Goal: Task Accomplishment & Management: Contribute content

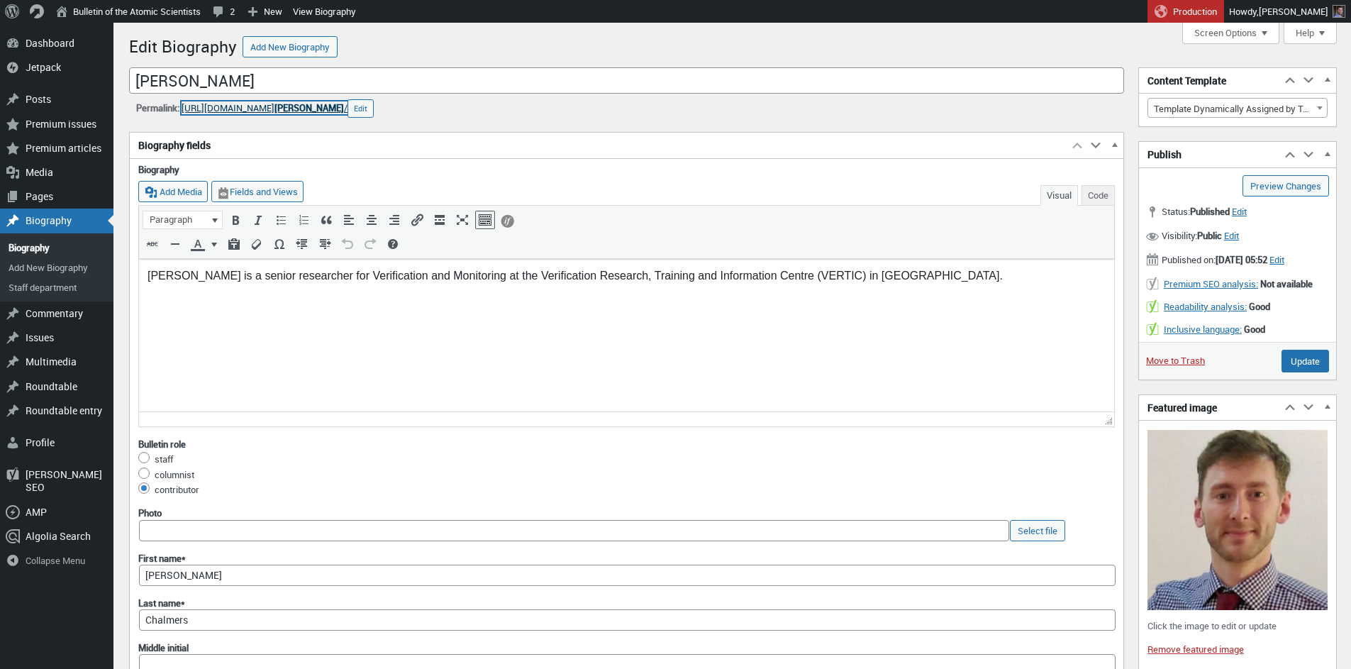
click at [298, 109] on link "https://thebulletin.org/biography/ hugh-chalmers /" at bounding box center [265, 107] width 166 height 13
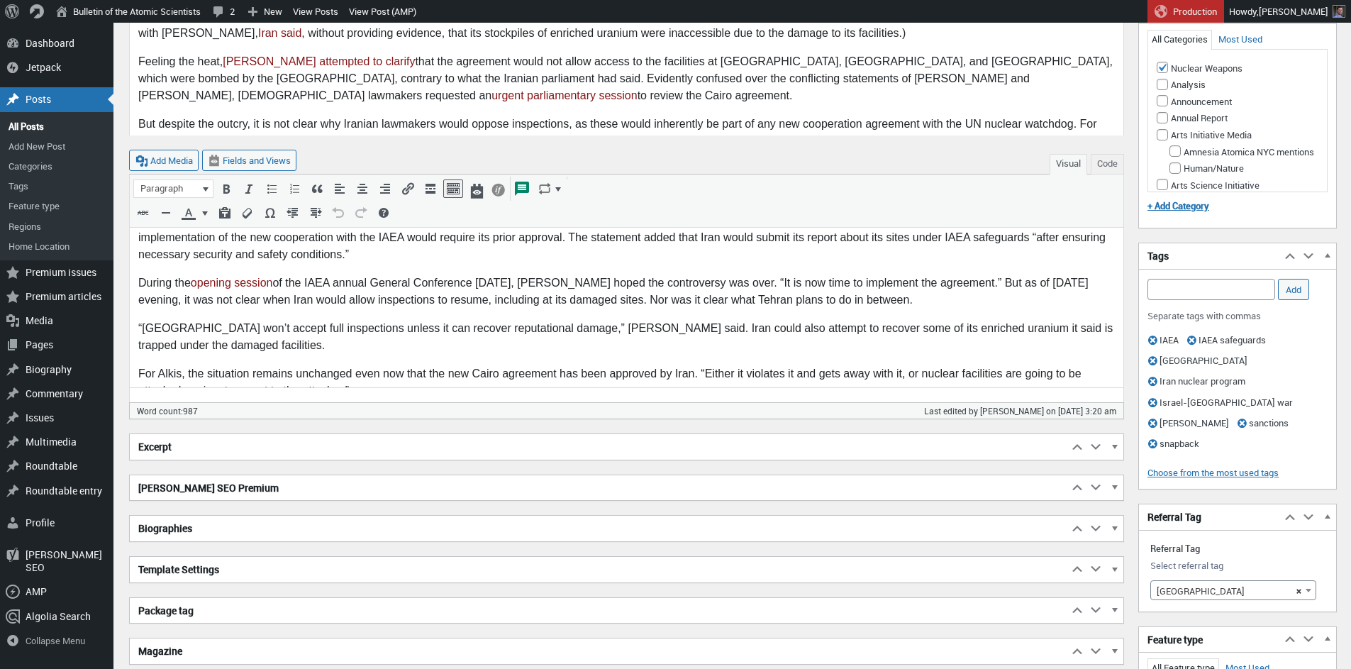
scroll to position [646, 0]
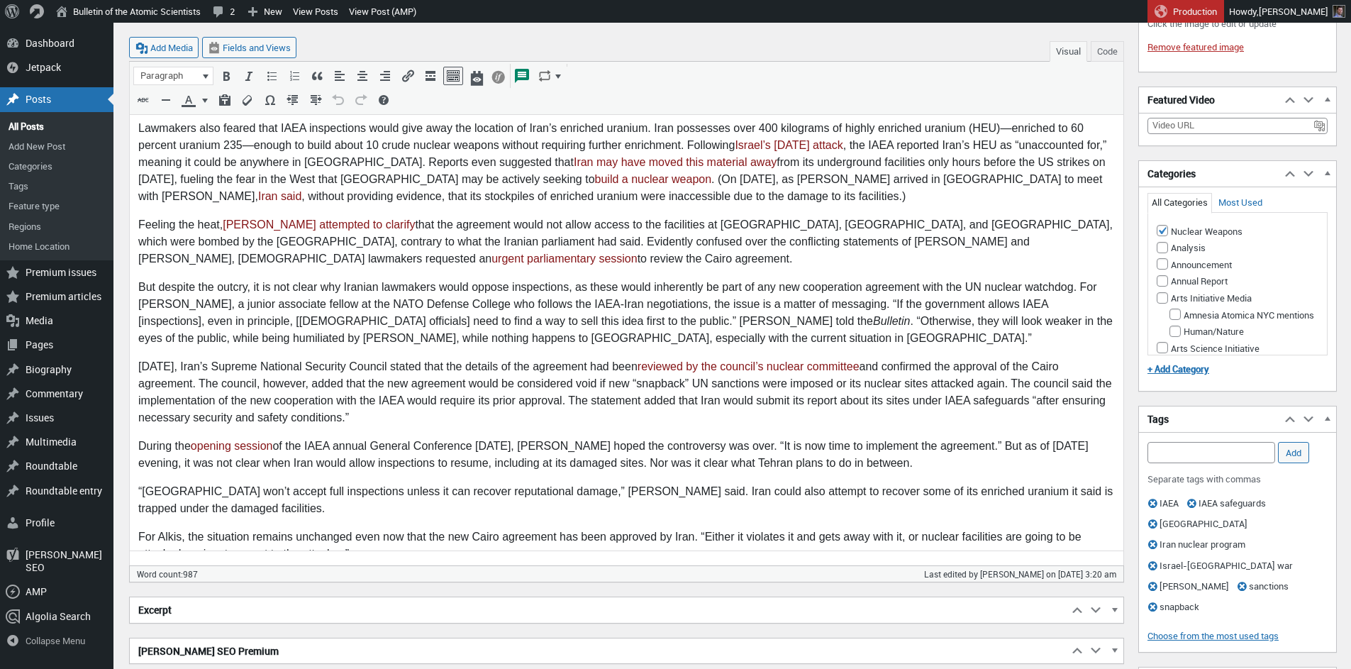
click at [366, 529] on body "The National Security Commission of the Iranian Parliament held an emergency se…" at bounding box center [626, 114] width 977 height 921
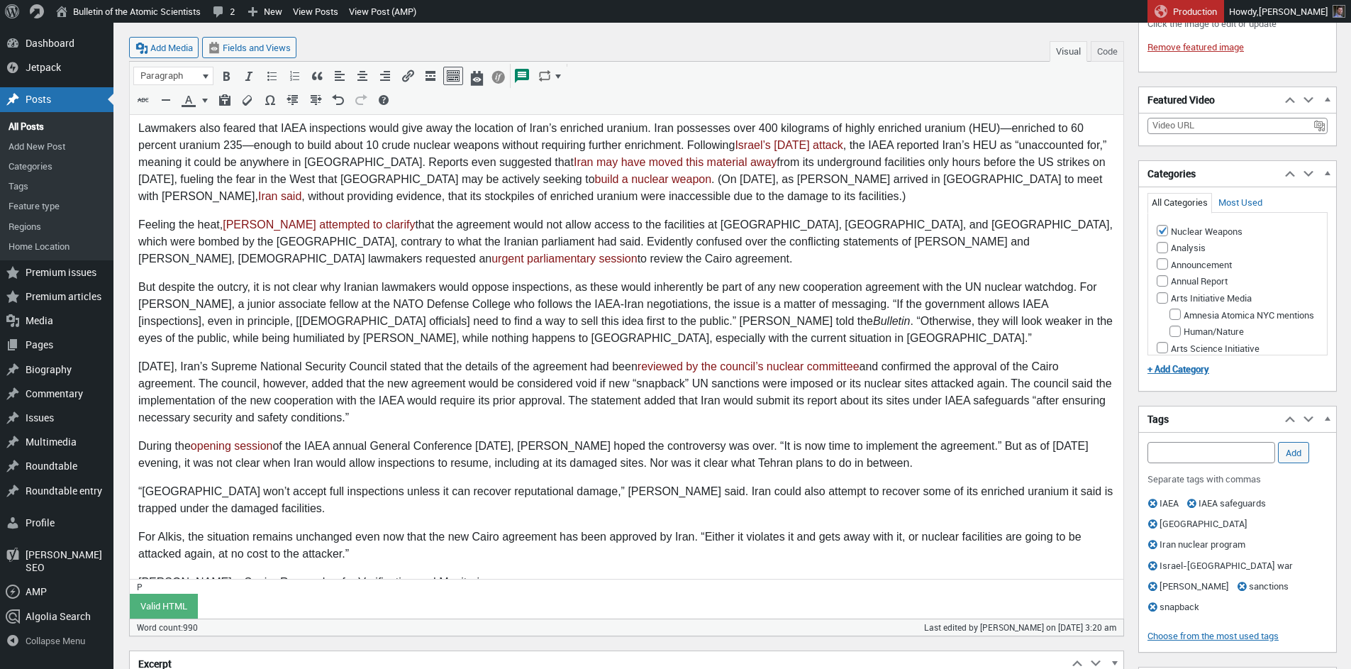
drag, startPoint x: 236, startPoint y: 548, endPoint x: 220, endPoint y: 578, distance: 34.3
click at [237, 574] on p "Hugh Chalmers, a Senior Researcher for Verification and Monitoring" at bounding box center [626, 582] width 977 height 17
drag, startPoint x: 267, startPoint y: 548, endPoint x: 265, endPoint y: 570, distance: 22.8
click at [267, 574] on p "Hugh Chalmers, a s enior Researcher for Verification and Monitoring" at bounding box center [626, 582] width 977 height 17
drag, startPoint x: 341, startPoint y: 544, endPoint x: 332, endPoint y: 570, distance: 27.2
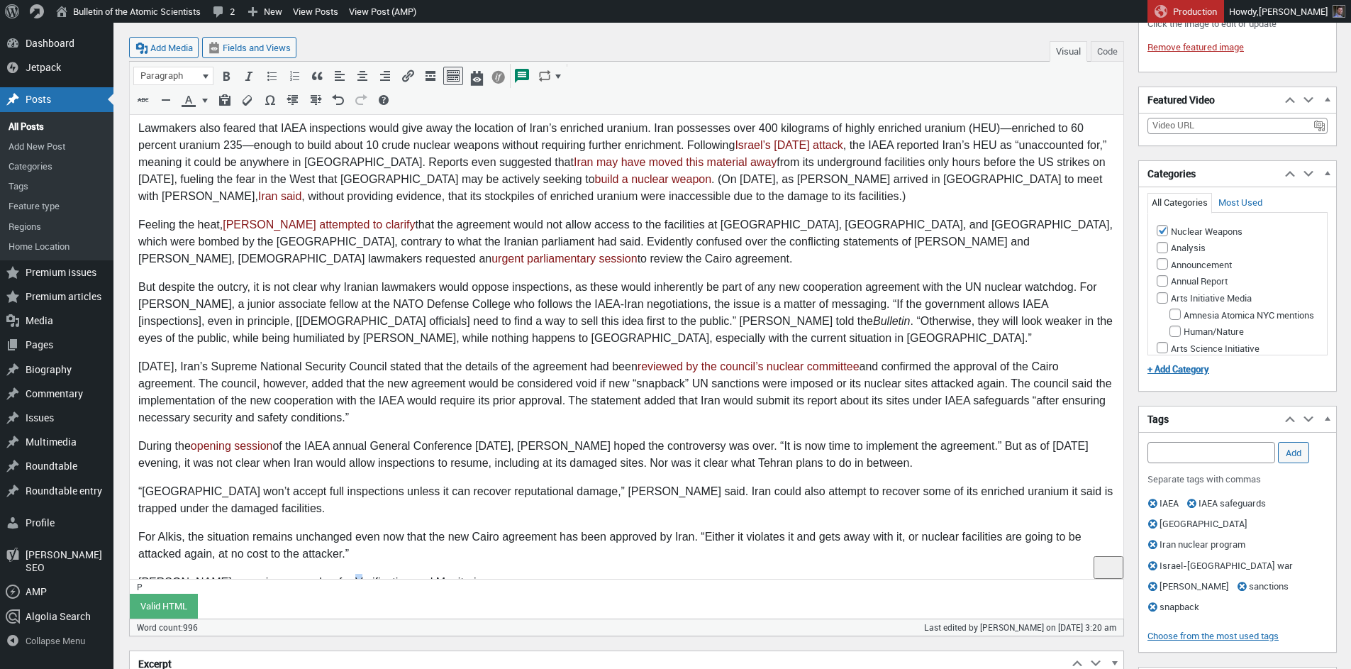
click at [342, 574] on p "Hugh Chalmers, a s enior researcher for Verification and Monitoring" at bounding box center [626, 582] width 977 height 17
click at [489, 574] on p "Hugh Chalmers, a s enior researcher for verification and monitoring" at bounding box center [626, 582] width 977 height 17
drag, startPoint x: 323, startPoint y: 548, endPoint x: 465, endPoint y: 574, distance: 145.0
click at [477, 574] on p "Hugh Chalmers, a s enior researcher for verification and monitoring at the Veri…" at bounding box center [626, 582] width 977 height 17
click at [353, 574] on p "Hugh Chalmers, a s enior researcher at the Verification Research, Training and …" at bounding box center [626, 582] width 977 height 17
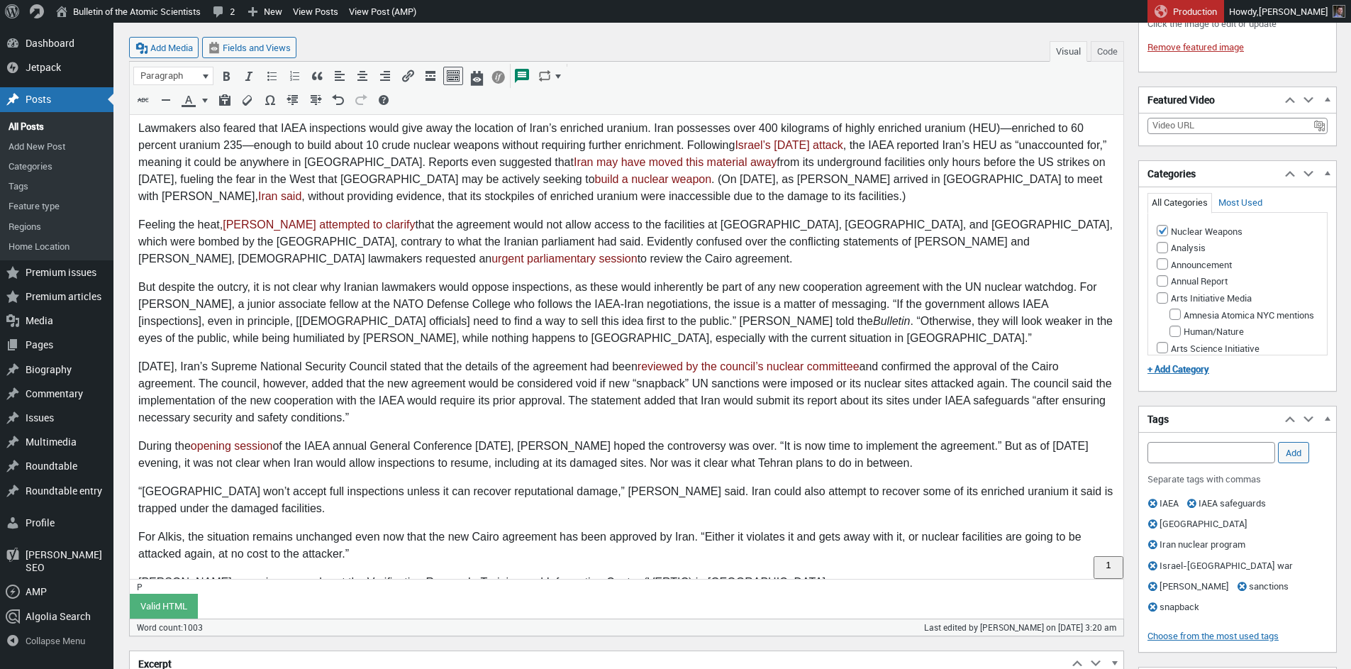
click at [764, 574] on p "Hugh Chalmers, a s enior researcher at the Verification Research, Training and …" at bounding box center [626, 582] width 977 height 17
click at [782, 574] on p "Hugh Chalmers, a s enior researcher at the Verification Research, Training and …" at bounding box center [626, 582] width 977 height 17
click at [826, 574] on p "Hugh Chalmers, a s enior researcher at the Verification Research, Training and …" at bounding box center [626, 582] width 977 height 17
click at [774, 574] on p "Hugh Chalmers, a s enior researcher at the Verification Research, Training and …" at bounding box center [626, 582] width 977 height 17
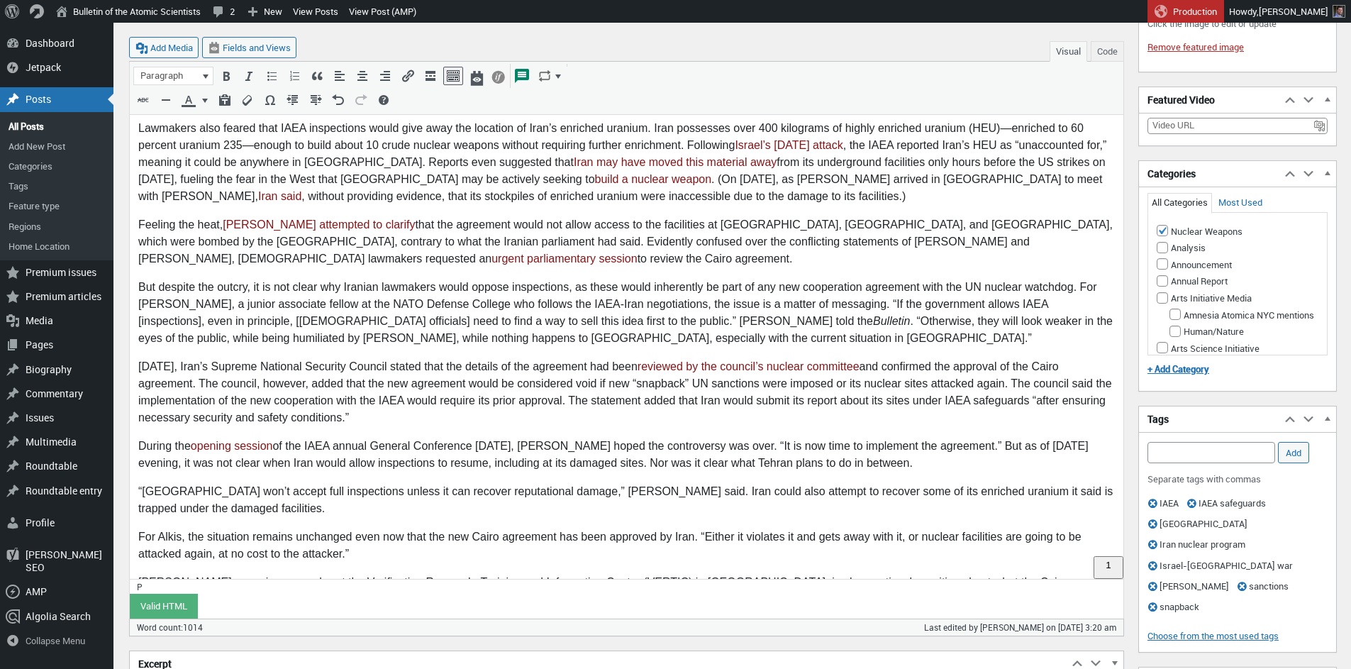
click at [724, 574] on p "Hugh Chalmers, a s enior researcher at the Verification Research, Training and …" at bounding box center [626, 591] width 977 height 34
click at [1093, 574] on p "Hugh Chalmers, a s enior researcher at the Verification Research, Training and …" at bounding box center [626, 591] width 977 height 34
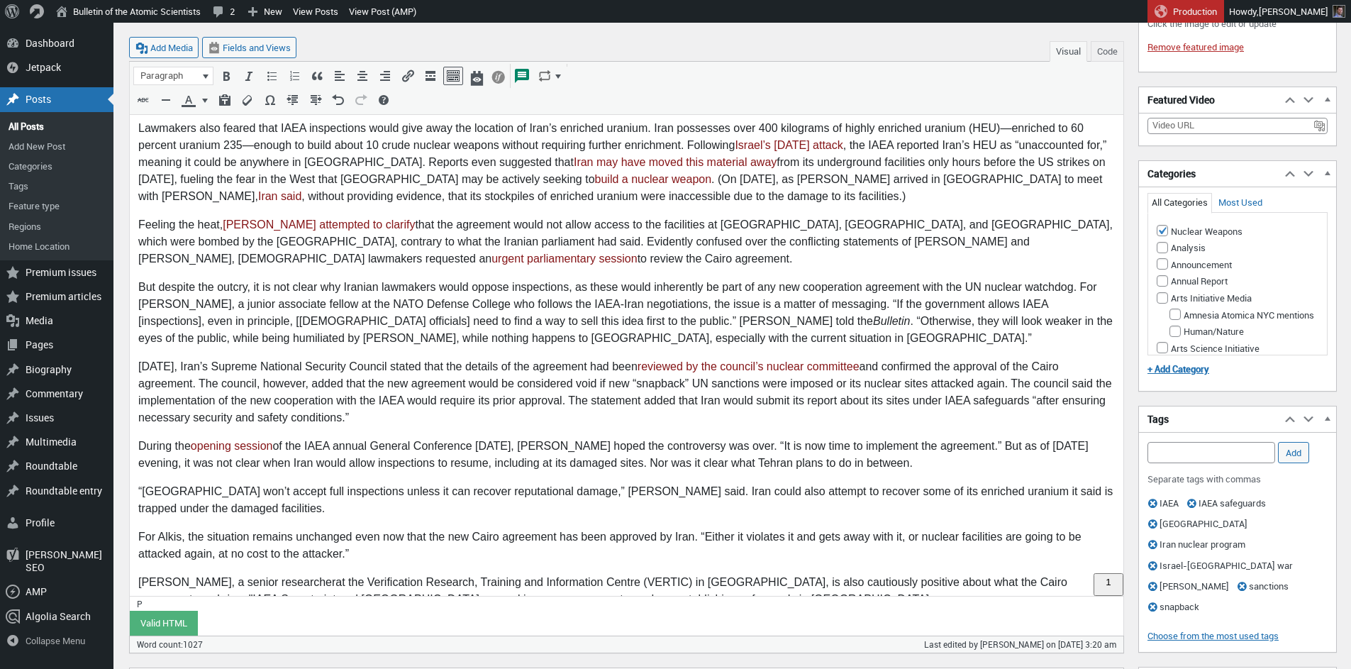
click at [1081, 574] on p "Hugh Chalmers, a s enior researcher at the Verification Research, Training and …" at bounding box center [626, 591] width 977 height 34
drag, startPoint x: 257, startPoint y: 566, endPoint x: 262, endPoint y: 590, distance: 24.6
click at [258, 574] on p "Hugh Chalmers, a s enior researcher at the Verification Research, Training and …" at bounding box center [626, 591] width 977 height 34
drag, startPoint x: 309, startPoint y: 565, endPoint x: 318, endPoint y: 596, distance: 32.4
click at [311, 574] on p "Hugh Chalmers, a s enior researcher at the Verification Research, Training and …" at bounding box center [626, 591] width 977 height 34
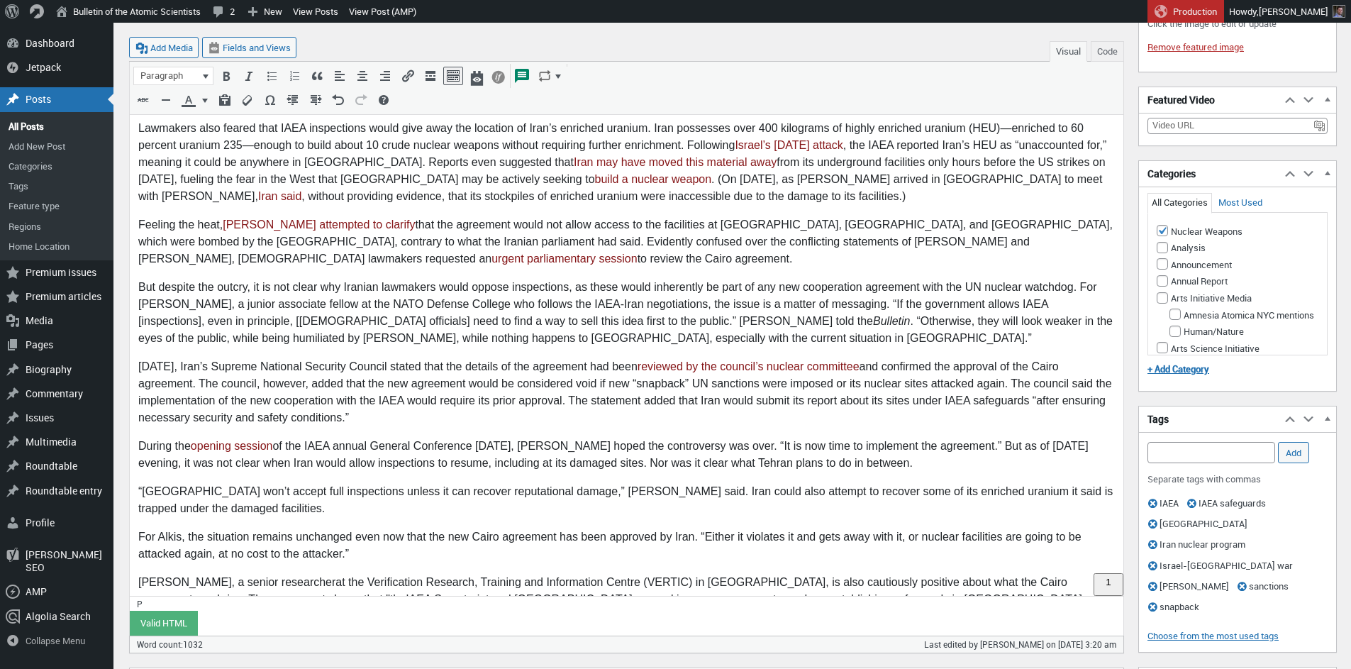
drag, startPoint x: 578, startPoint y: 567, endPoint x: 577, endPoint y: 585, distance: 18.5
click at [578, 574] on p "Hugh Chalmers, a s enior researcher at the Verification Research, Training and …" at bounding box center [626, 591] width 977 height 34
drag, startPoint x: 765, startPoint y: 566, endPoint x: 762, endPoint y: 577, distance: 11.9
click at [766, 574] on p "Hugh Chalmers, a s enior researcher at the Verification Research, Training and …" at bounding box center [626, 591] width 977 height 34
drag, startPoint x: 255, startPoint y: 565, endPoint x: 255, endPoint y: 592, distance: 26.2
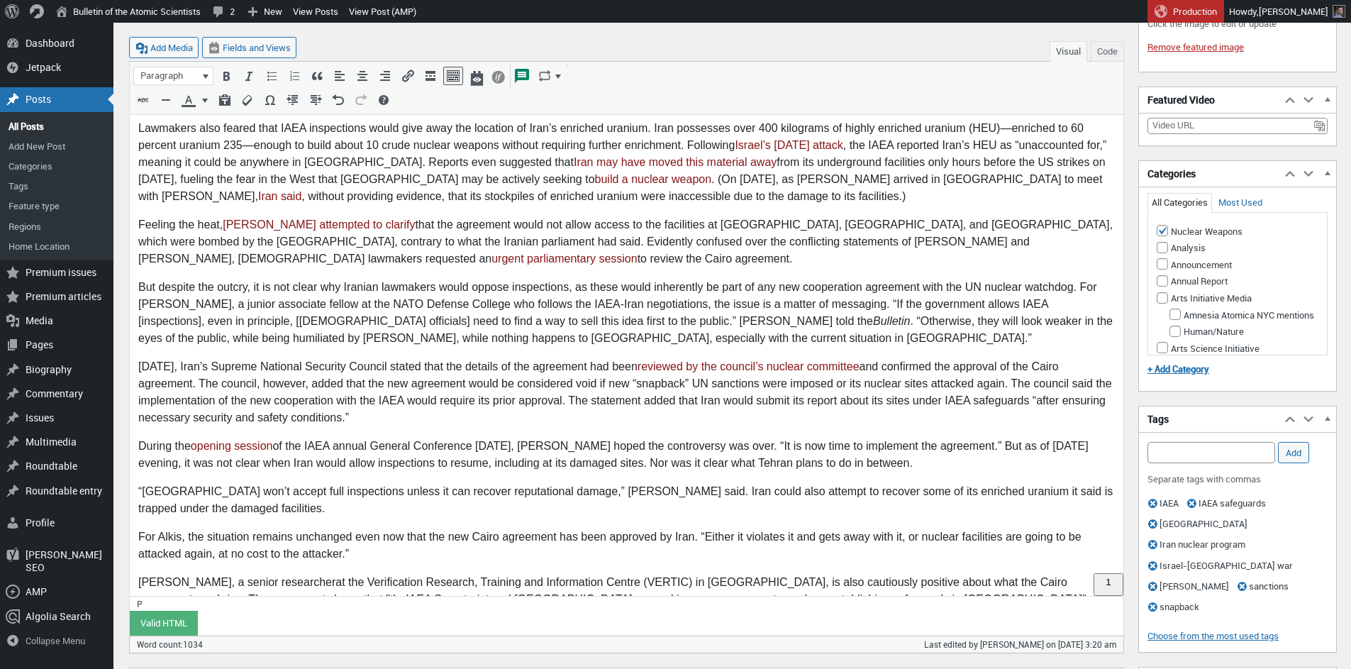
click at [255, 574] on p "Hugh Chalmers, a s enior researcher at the Verification Research, Training and …" at bounding box center [626, 599] width 977 height 51
click at [850, 574] on p "Hugh Chalmers, a s enior researcher at the Verification Research, Training and …" at bounding box center [626, 599] width 977 height 51
click at [763, 574] on p "Hugh Chalmers, a s enior researcher at the Verification Research, Training and …" at bounding box center [626, 599] width 977 height 51
click at [779, 574] on p "Hugh Chalmers, a s enior researcher at the Verification Research, Training and …" at bounding box center [626, 599] width 977 height 51
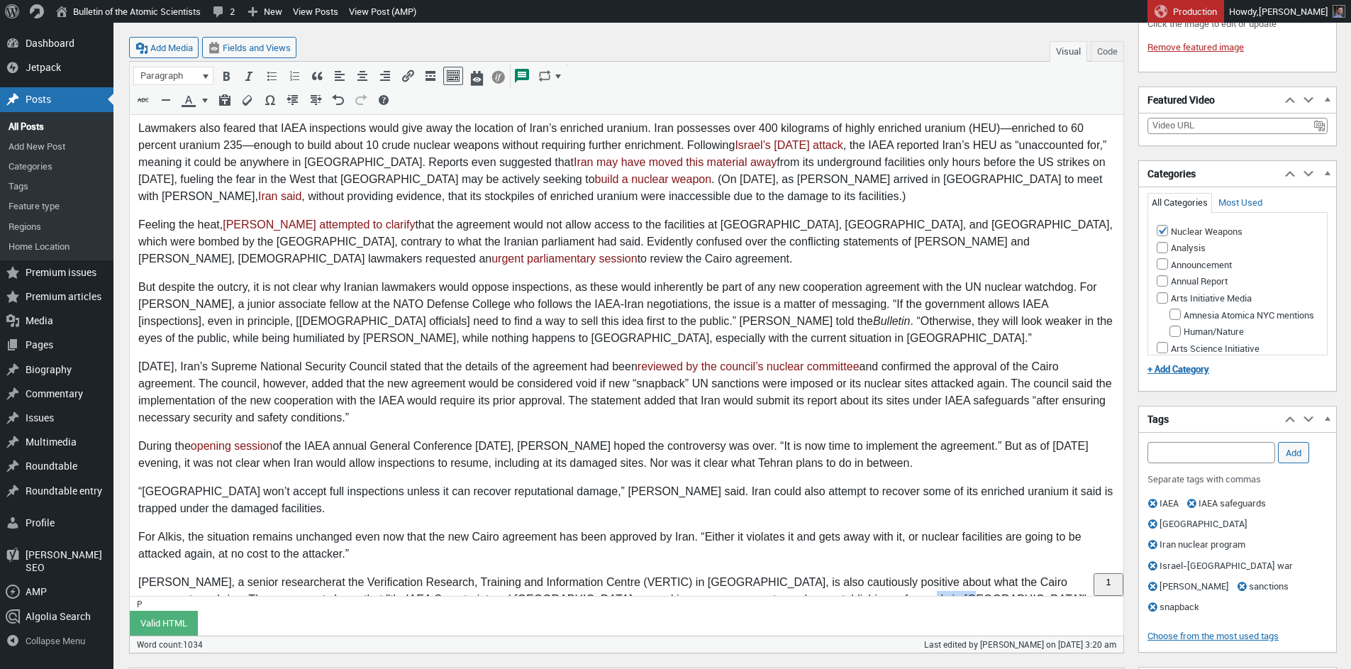
click at [810, 574] on p "Hugh Chalmers, a s enior researcher at the Verification Research, Training and …" at bounding box center [626, 599] width 977 height 51
click at [846, 574] on p "Hugh Chalmers, a s enior researcher at the Verification Research, Training and …" at bounding box center [626, 599] width 977 height 51
click at [817, 574] on p "Hugh Chalmers, a s enior researcher at the Verification Research, Training and …" at bounding box center [626, 599] width 977 height 51
drag, startPoint x: 832, startPoint y: 566, endPoint x: 838, endPoint y: 572, distance: 9.0
click at [832, 574] on p "Hugh Chalmers, a s enior researcher at the Verification Research, Training and …" at bounding box center [626, 599] width 977 height 51
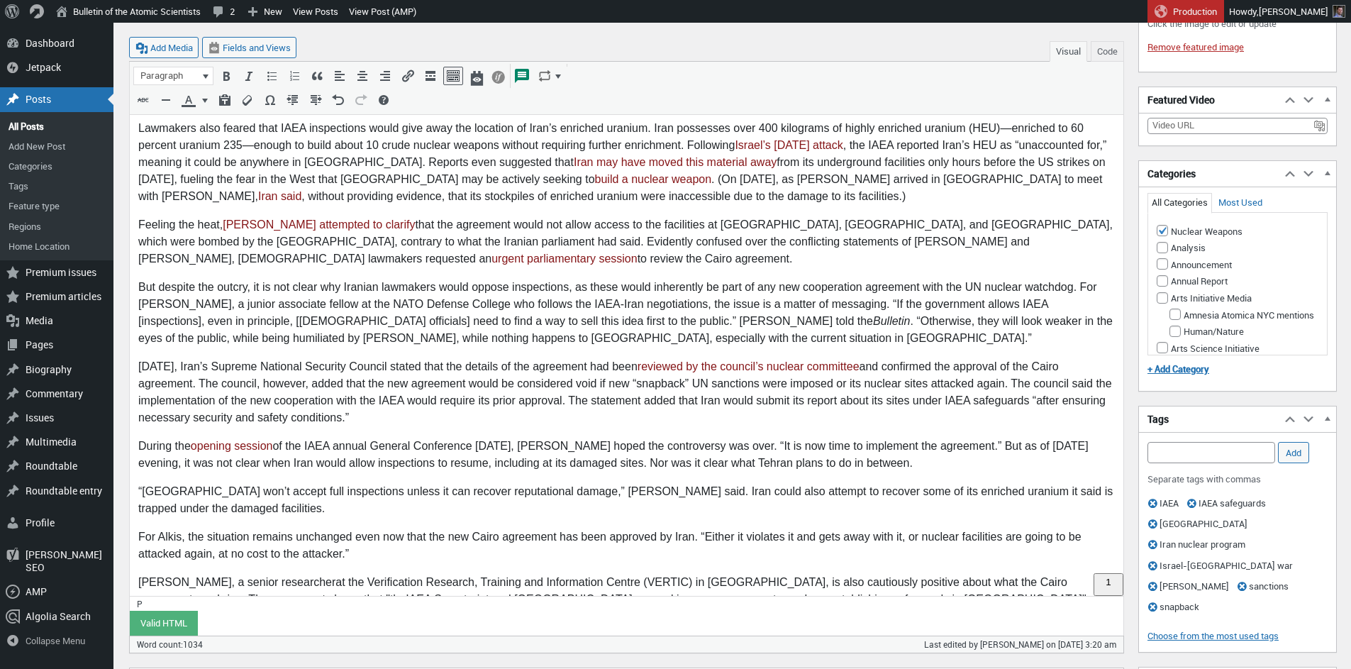
click at [869, 574] on p "Hugh Chalmers, a s enior researcher at the Verification Research, Training and …" at bounding box center [626, 599] width 977 height 51
drag, startPoint x: 902, startPoint y: 566, endPoint x: 1033, endPoint y: 243, distance: 348.8
click at [902, 574] on p "Hugh Chalmers, a s enior researcher at the Verification Research, Training and …" at bounding box center [626, 599] width 977 height 51
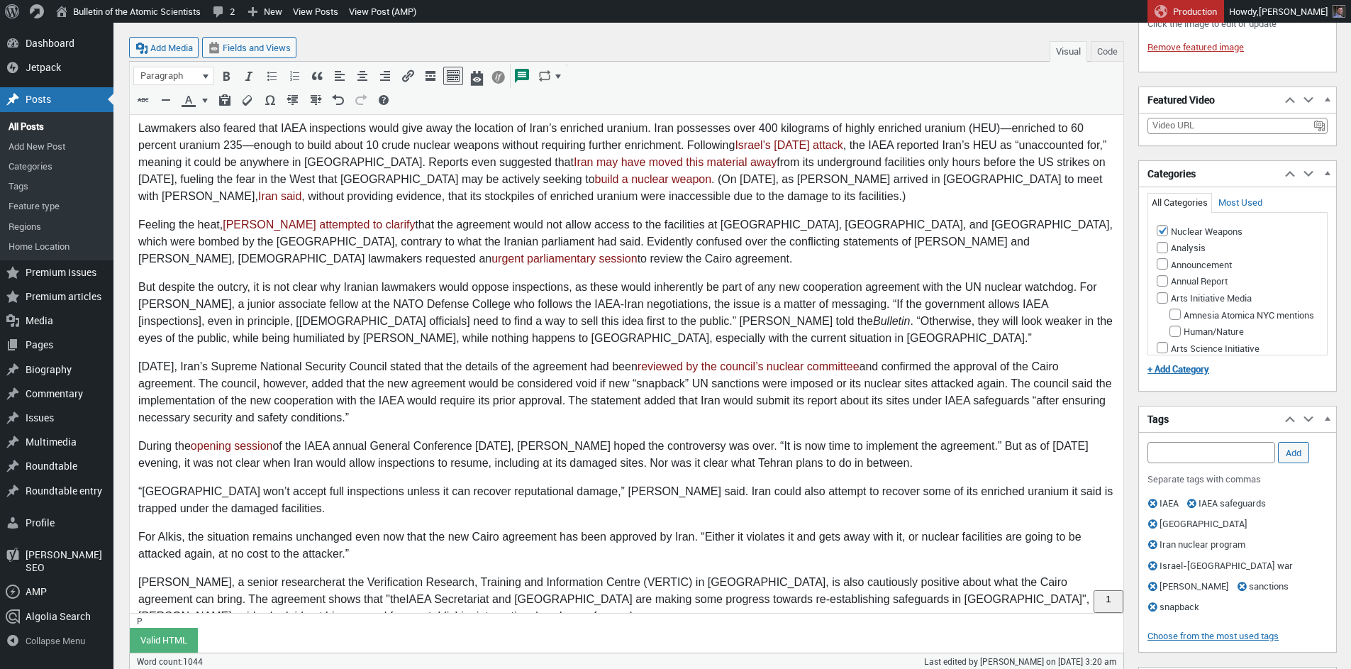
click at [337, 576] on p "Hugh Chalmers, a s enior researcher at the Verification Research, Training and …" at bounding box center [626, 599] width 977 height 51
click at [840, 574] on p "Hugh Chalmers, a s enior researcher at the Verification Research, Training and …" at bounding box center [626, 599] width 977 height 51
click at [328, 584] on p "Hugh Chalmers, a s enior researcher at the Verification Research, Training and …" at bounding box center [626, 599] width 977 height 51
click at [340, 582] on p "Hugh Chalmers, a s enior researcher at the Verification Research, Training and …" at bounding box center [626, 599] width 977 height 51
click at [440, 581] on p "Hugh Chalmers, a s enior researcher at the Verification Research, Training and …" at bounding box center [626, 599] width 977 height 51
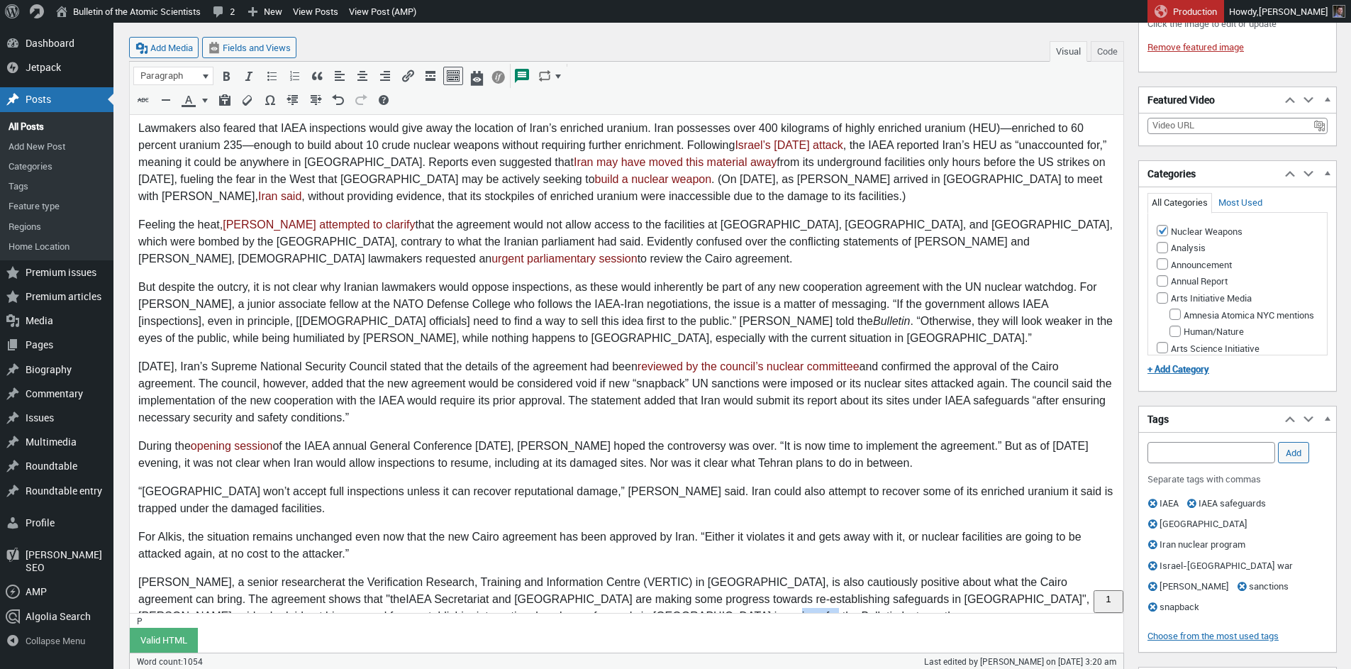
click at [440, 581] on p "Hugh Chalmers, a s enior researcher at the Verification Research, Training and …" at bounding box center [626, 599] width 977 height 51
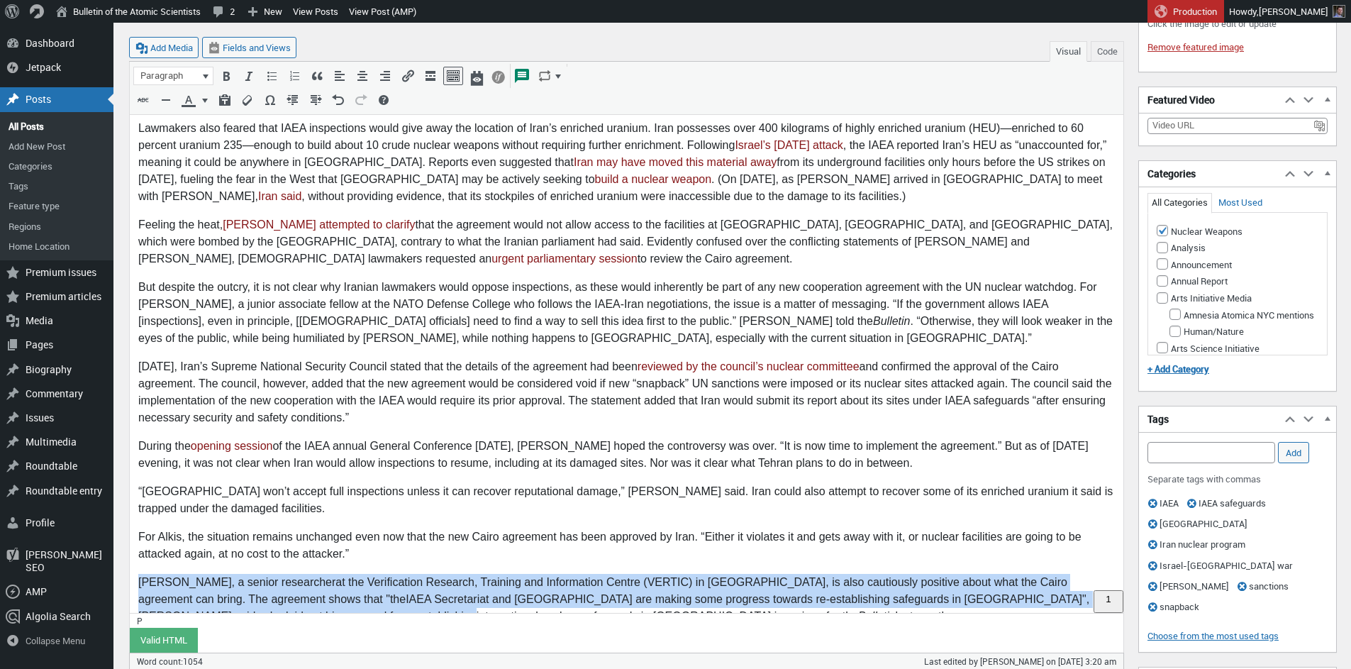
click at [548, 583] on p "Hugh Chalmers, a s enior researcher at the Verification Research, Training and …" at bounding box center [626, 599] width 977 height 51
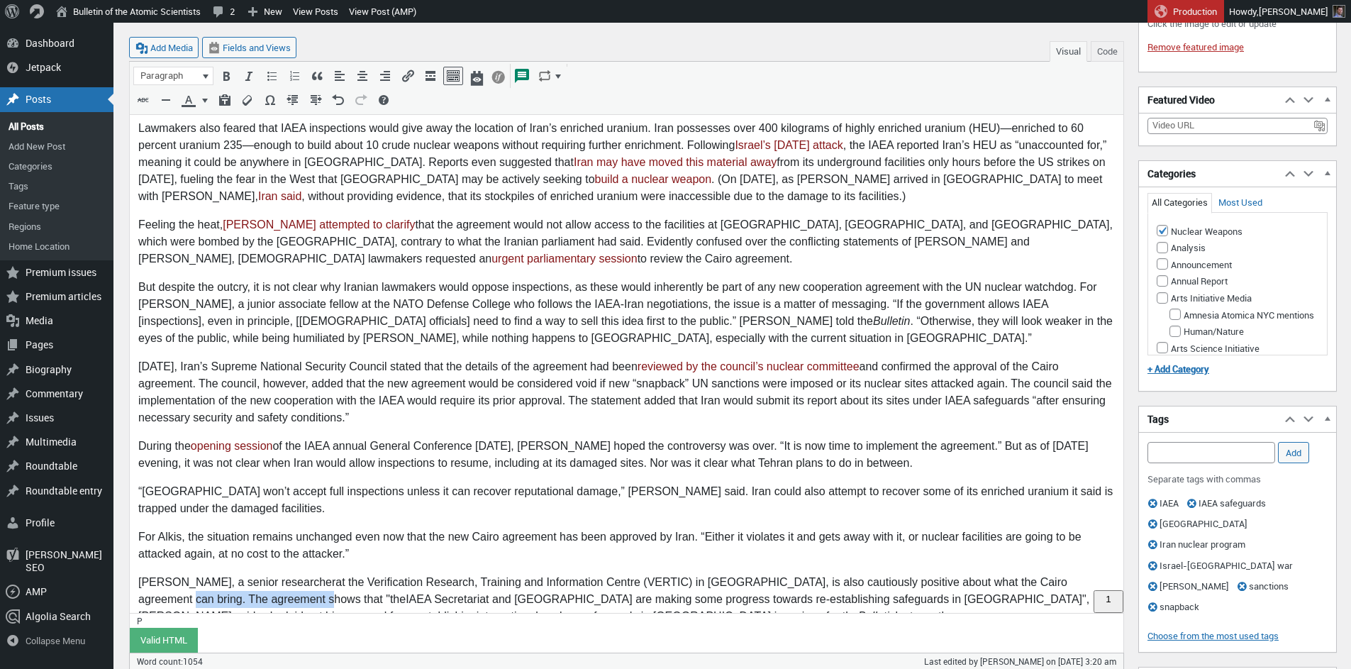
drag, startPoint x: 1080, startPoint y: 548, endPoint x: 257, endPoint y: 560, distance: 822.9
click at [257, 574] on p "Hugh Chalmers, a s enior researcher at the Verification Research, Training and …" at bounding box center [626, 599] width 977 height 51
click at [1078, 574] on p "Hugh Chalmers, a s enior researcher at the Verification Research, Training and …" at bounding box center [626, 608] width 977 height 68
click at [1061, 574] on p "Hugh Chalmers, a s enior researcher at the Verification Research, Training and …" at bounding box center [626, 608] width 977 height 68
click at [1013, 574] on p "Hugh Chalmers, a s enior researcher at the Verification Research, Training and …" at bounding box center [626, 608] width 977 height 68
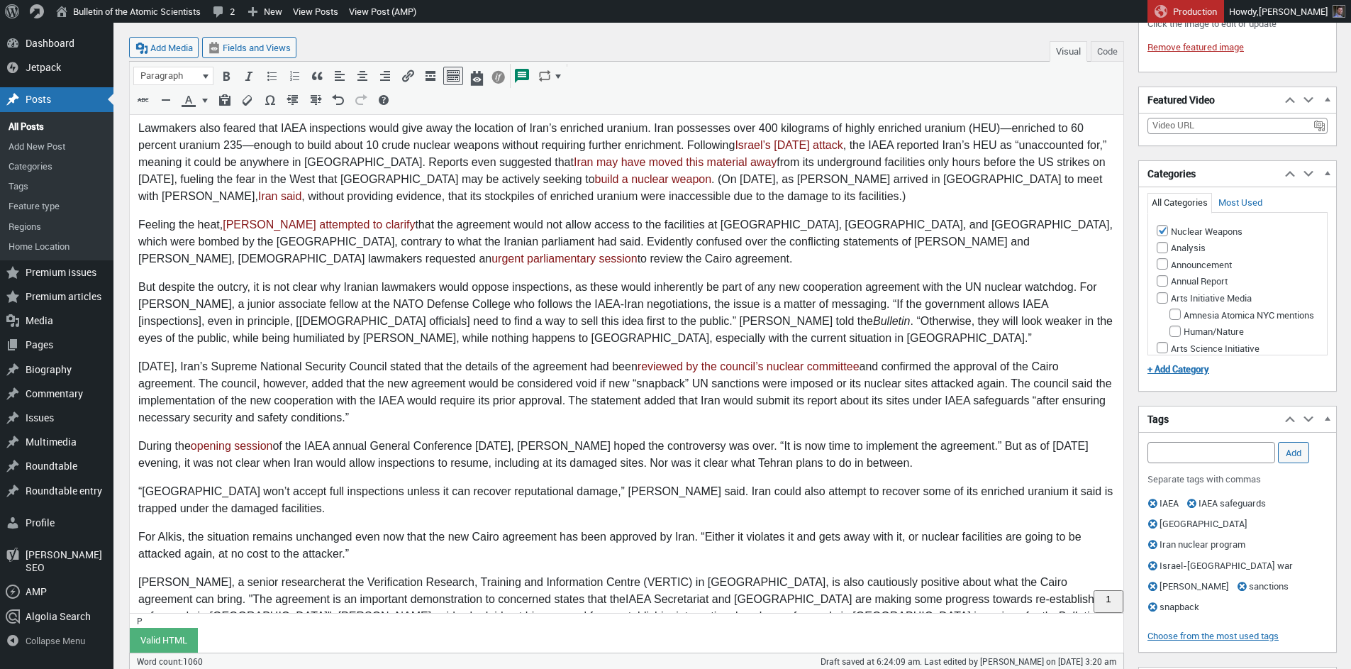
click at [1013, 574] on p "Hugh Chalmers, a s enior researcher at the Verification Research, Training and …" at bounding box center [626, 608] width 977 height 68
click at [1025, 574] on p "Hugh Chalmers, a s enior researcher at the Verification Research, Training and …" at bounding box center [626, 599] width 977 height 51
click at [1022, 574] on p "Hugh Chalmers, a s enior researcher at the Verification Research, Training and …" at bounding box center [626, 608] width 977 height 68
click at [763, 583] on p "Hugh Chalmers, a s enior researcher at the Verification Research, Training and …" at bounding box center [626, 608] width 977 height 68
click at [1013, 574] on p "Hugh Chalmers, a s enior researcher at the Verification Research, Training and …" at bounding box center [626, 608] width 977 height 68
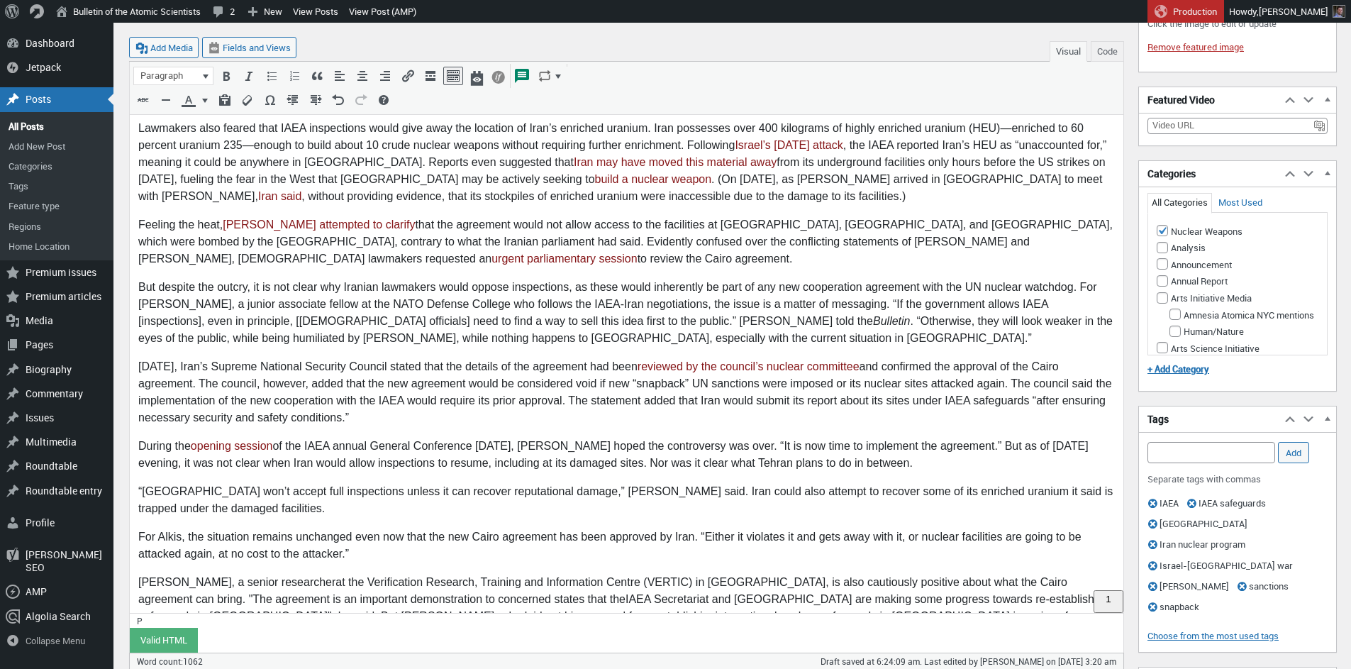
click at [1058, 574] on p "Hugh Chalmers, a s enior researcher at the Verification Research, Training and …" at bounding box center [626, 608] width 977 height 68
click at [1014, 574] on p "Hugh Chalmers, a s enior researcher at the Verification Research, Training and …" at bounding box center [626, 608] width 977 height 68
drag, startPoint x: 284, startPoint y: 581, endPoint x: 521, endPoint y: 581, distance: 236.2
click at [521, 580] on p "Hugh Chalmers, a s enior researcher at the Verification Research, Training and …" at bounding box center [626, 608] width 977 height 68
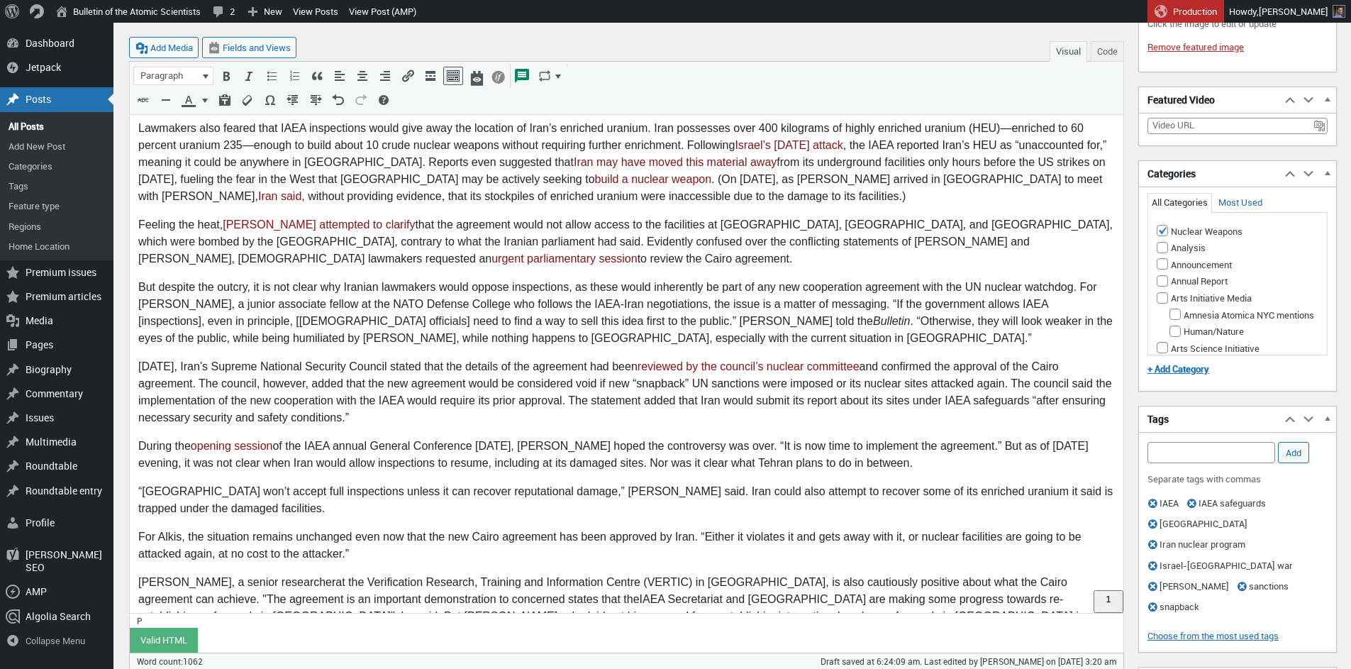
click at [248, 583] on p "Hugh Chalmers, a s enior researcher at the Verification Research, Training and …" at bounding box center [626, 608] width 977 height 68
drag, startPoint x: 342, startPoint y: 592, endPoint x: 355, endPoint y: 592, distance: 13.5
click at [343, 592] on body "The National Security Commission of the Iranian Parliament held an emergency se…" at bounding box center [626, 154] width 977 height 1000
click at [275, 584] on p "Hugh Chalmers, a s enior researcher at the Verification Research, Training and …" at bounding box center [626, 608] width 977 height 68
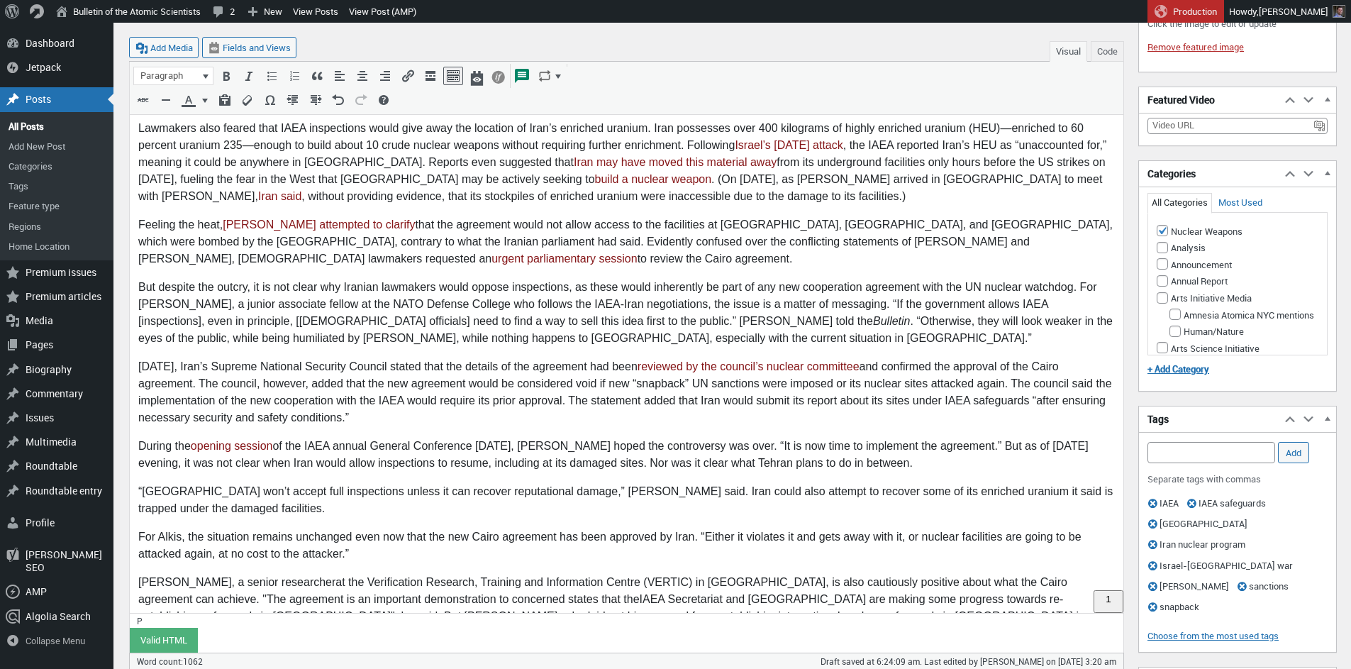
click at [270, 584] on p "Hugh Chalmers, a s enior researcher at the Verification Research, Training and …" at bounding box center [626, 608] width 977 height 68
drag, startPoint x: 162, startPoint y: 587, endPoint x: 264, endPoint y: 579, distance: 101.7
click at [264, 579] on p "Hugh Chalmers, a s enior researcher at the Verification Research, Training and …" at bounding box center [626, 608] width 977 height 68
click at [289, 592] on body "The National Security Commission of the Iranian Parliament held an emergency se…" at bounding box center [626, 154] width 977 height 1000
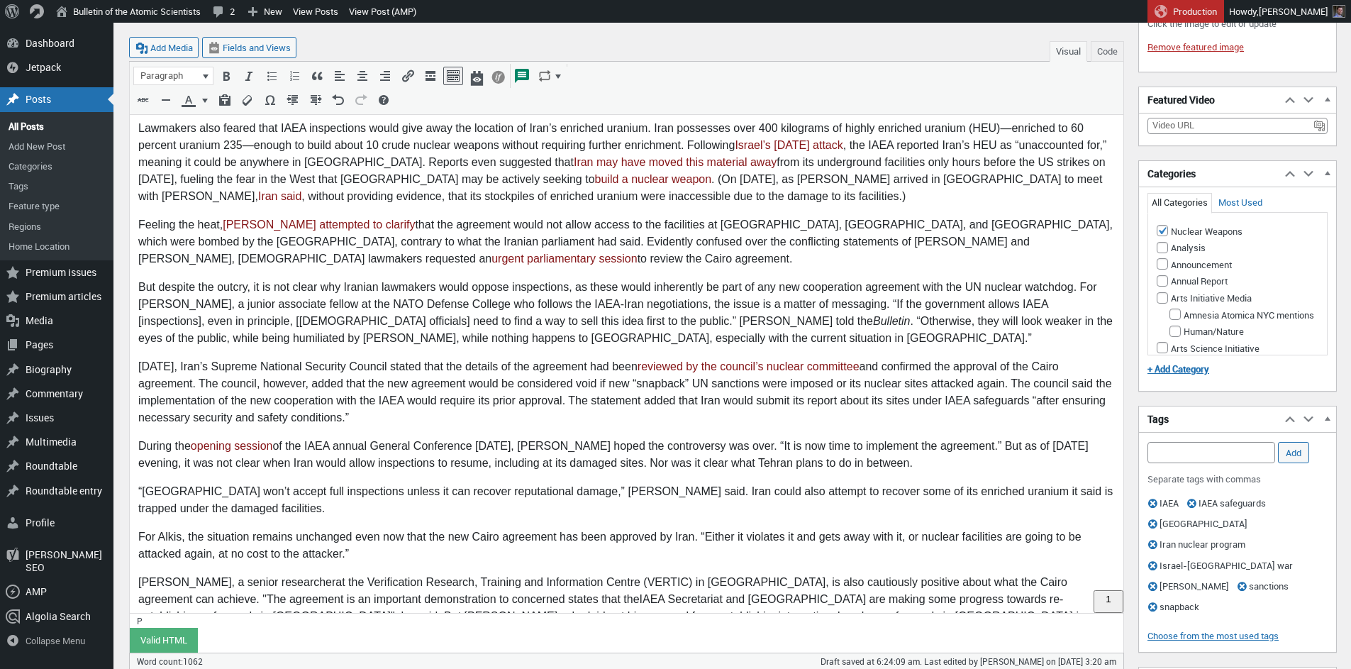
drag, startPoint x: 284, startPoint y: 584, endPoint x: 254, endPoint y: 587, distance: 30.7
click at [285, 583] on p "Hugh Chalmers, a s enior researcher at the Verification Research, Training and …" at bounding box center [626, 608] width 977 height 68
click at [579, 584] on p "Hugh Chalmers, a s enior researcher at the Verification Research, Training and …" at bounding box center [626, 608] width 977 height 68
click at [600, 580] on p "Hugh Chalmers, a s enior researcher at the Verification Research, Training and …" at bounding box center [626, 608] width 977 height 68
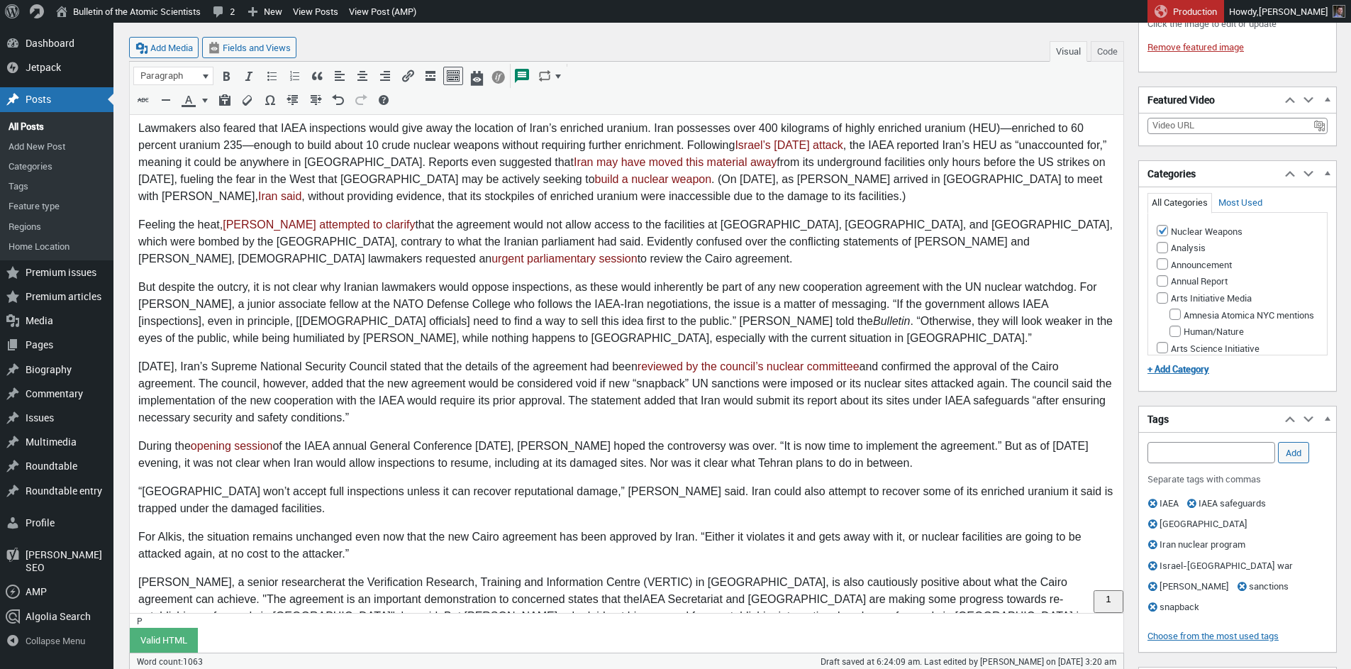
drag, startPoint x: 650, startPoint y: 582, endPoint x: 814, endPoint y: 286, distance: 339.1
click at [724, 584] on p "Hugh Chalmers, a s enior researcher at the Verification Research, Training and …" at bounding box center [626, 608] width 977 height 68
drag, startPoint x: 285, startPoint y: 582, endPoint x: 518, endPoint y: 582, distance: 232.7
click at [521, 583] on p "Hugh Chalmers, a s enior researcher at the Verification Research, Training and …" at bounding box center [626, 608] width 977 height 68
click at [411, 79] on icon "Insert/edit link (⌘K)" at bounding box center [408, 76] width 14 height 14
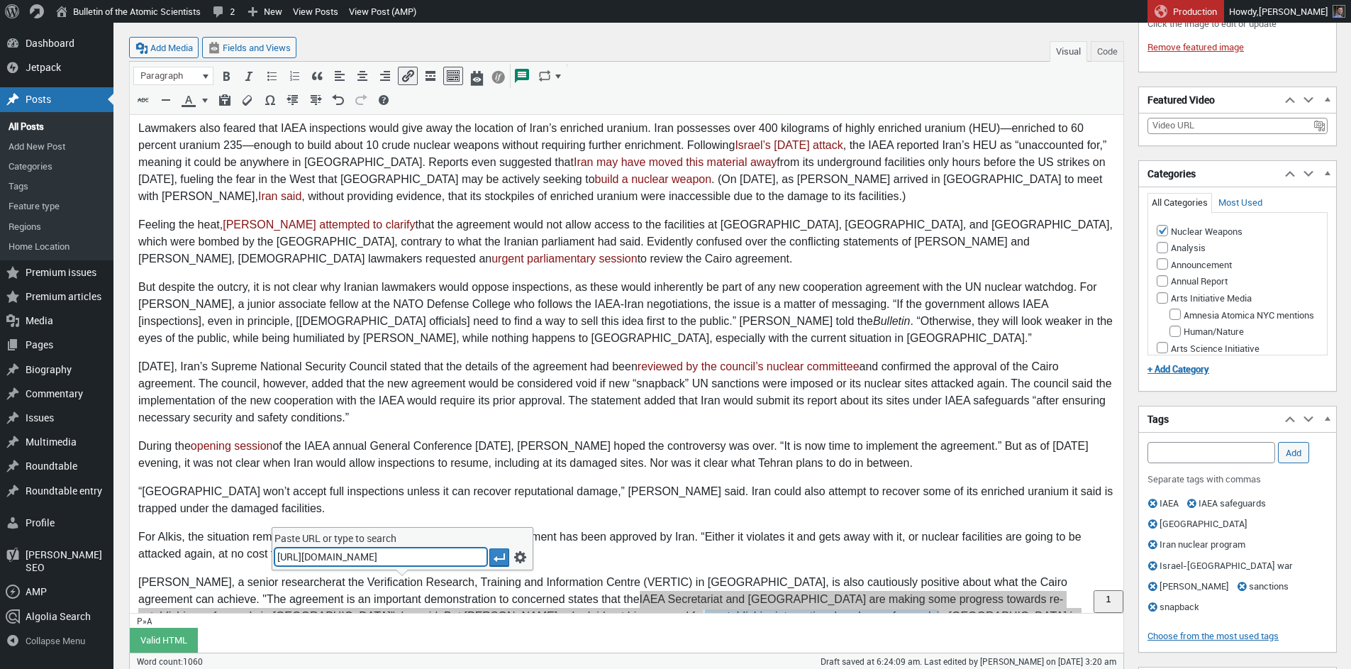
scroll to position [0, 302]
click at [502, 555] on icon "Apply" at bounding box center [499, 557] width 14 height 14
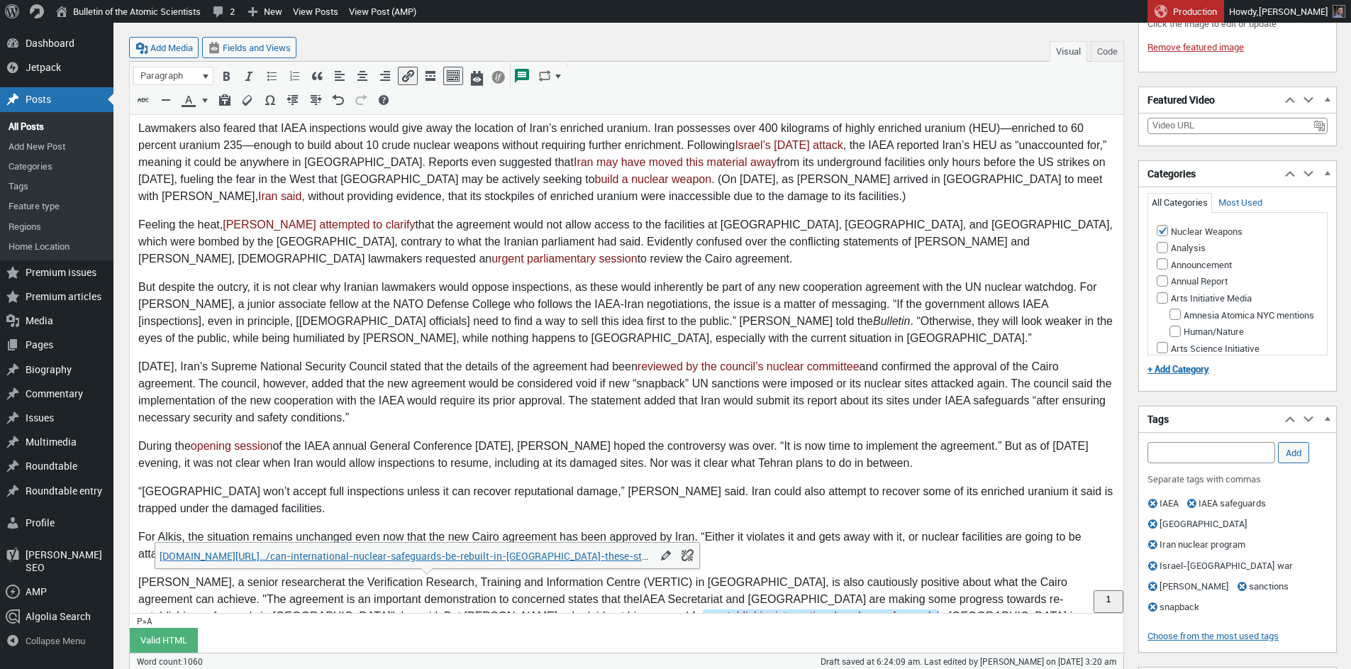
click at [750, 578] on p "Hugh Chalmers, a s enior researcher at the Verification Research, Training and …" at bounding box center [626, 608] width 977 height 68
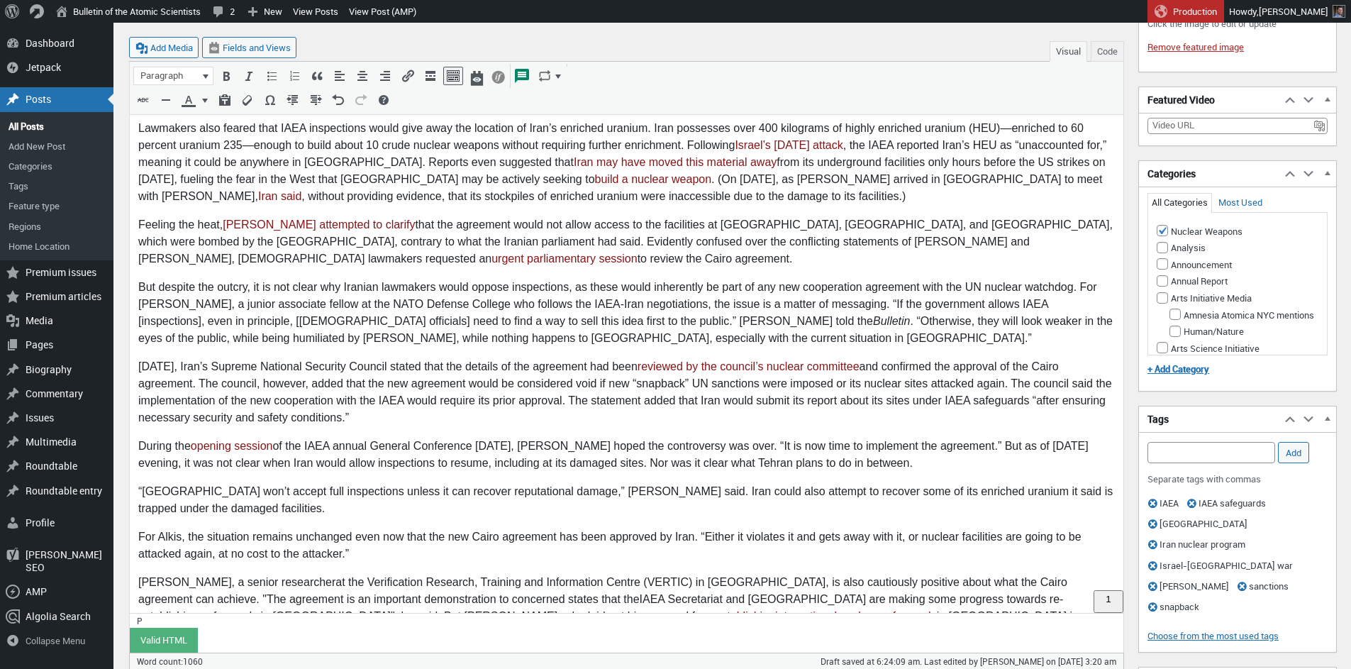
click at [735, 588] on p "Hugh Chalmers, a s enior researcher at the Verification Research, Training and …" at bounding box center [626, 608] width 977 height 68
click at [734, 580] on p "Hugh Chalmers, a s enior researcher at the Verification Research, Training and …" at bounding box center [626, 608] width 977 height 68
click at [732, 574] on p "Hugh Chalmers, a s enior researcher at the Verification Research, Training and …" at bounding box center [626, 608] width 977 height 68
click at [775, 574] on p "Hugh Chalmers, a s enior researcher at the Verification Research, Training and …" at bounding box center [626, 608] width 977 height 68
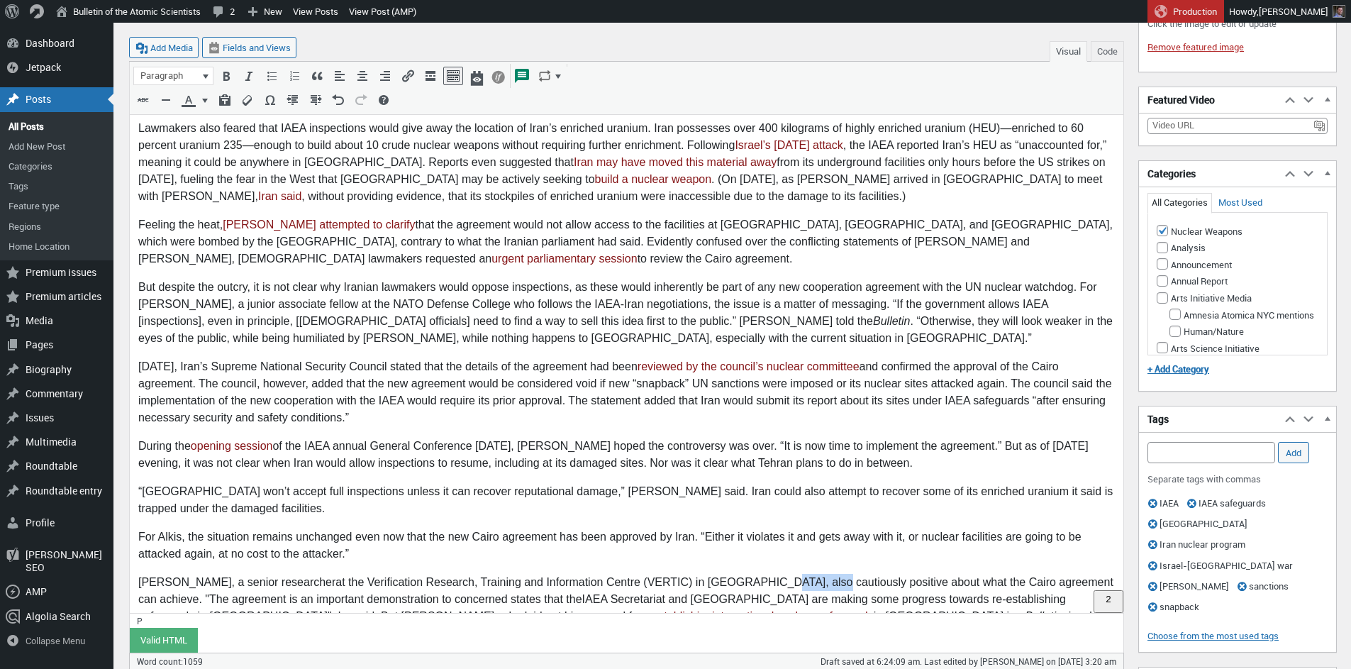
click at [775, 574] on p "Hugh Chalmers, a s enior researcher at the Verification Research, Training and …" at bounding box center [626, 608] width 977 height 68
click at [907, 574] on p "Hugh Chalmers, a s enior researcher at the Verification Research, Training and …" at bounding box center [626, 608] width 977 height 68
drag, startPoint x: 823, startPoint y: 597, endPoint x: 771, endPoint y: 572, distance: 57.4
click at [823, 597] on body "The National Security Commission of the Iranian Parliament held an emergency se…" at bounding box center [626, 154] width 977 height 1000
drag, startPoint x: 757, startPoint y: 552, endPoint x: 1073, endPoint y: 553, distance: 316.4
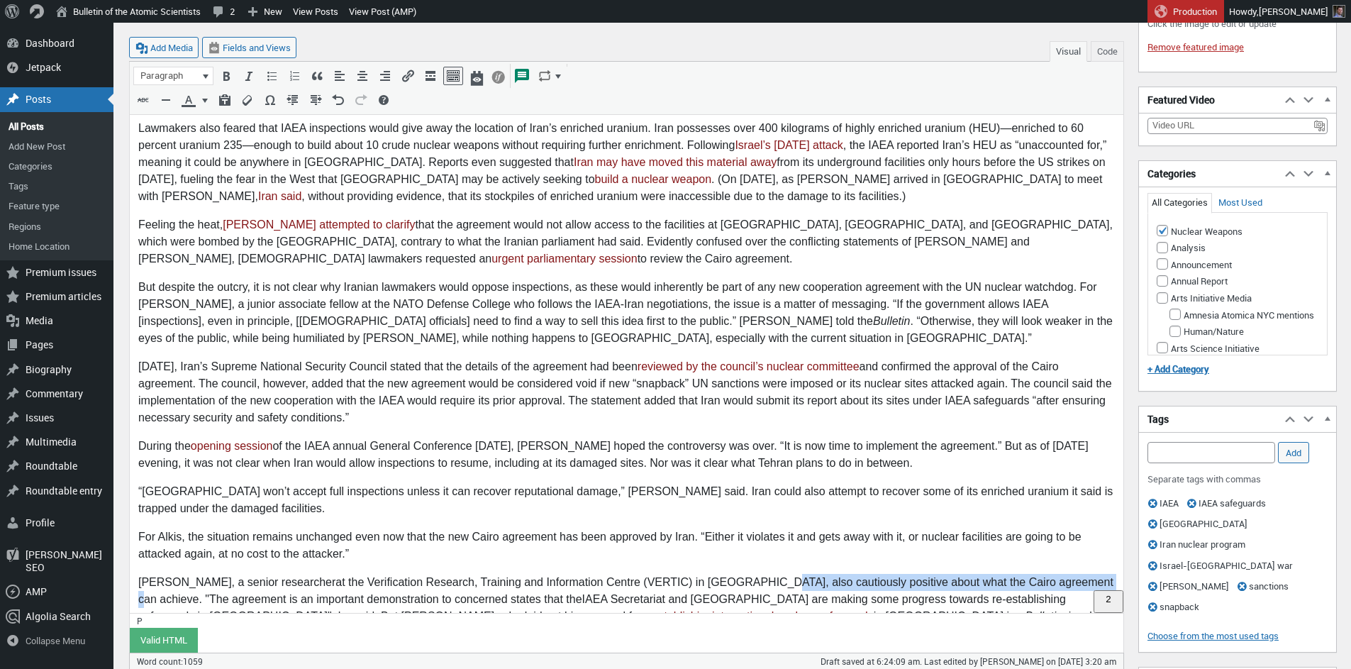
click at [1075, 574] on p "Hugh Chalmers, a s enior researcher at the Verification Research, Training and …" at bounding box center [626, 608] width 977 height 68
copy p "cautiously positive about what the Cairo agreement can achieve"
click at [747, 574] on p "Hugh Chalmers, a s enior researcher at the Verification Research, Training and …" at bounding box center [626, 608] width 977 height 68
drag, startPoint x: 755, startPoint y: 550, endPoint x: 912, endPoint y: 549, distance: 156.1
click at [912, 574] on p "Hugh Chalmers, a s enior researcher at the Verification Research, Training and …" at bounding box center [626, 608] width 977 height 68
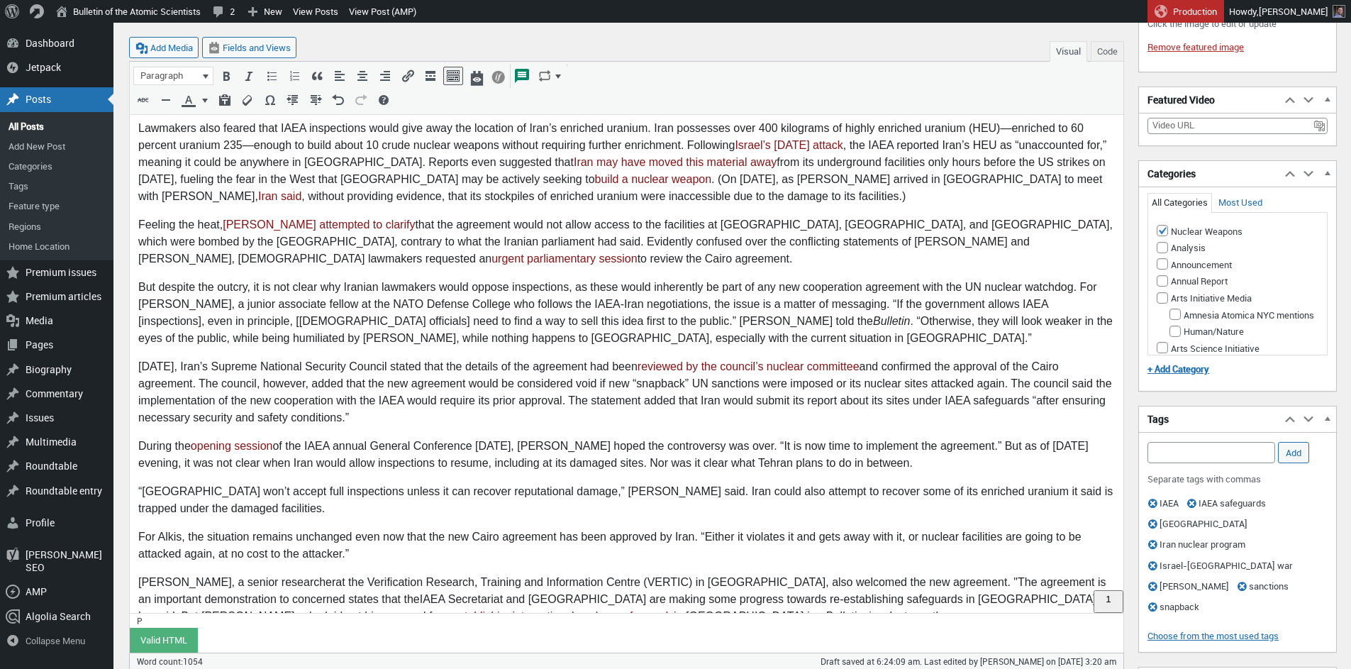
click at [821, 574] on p "Hugh Chalmers, a s enior researcher at the Verification Research, Training and …" at bounding box center [626, 599] width 977 height 51
click at [739, 574] on p "Hugh Chalmers, a s enior researcher at the Verification Research, Training and …" at bounding box center [626, 599] width 977 height 51
click at [912, 574] on p "Hugh Chalmers, a s enior researcher at the Verification Research, Training and …" at bounding box center [626, 599] width 977 height 51
click at [851, 574] on p "Hugh Chalmers, a s enior researcher at the Verification Research, Training and …" at bounding box center [626, 599] width 977 height 51
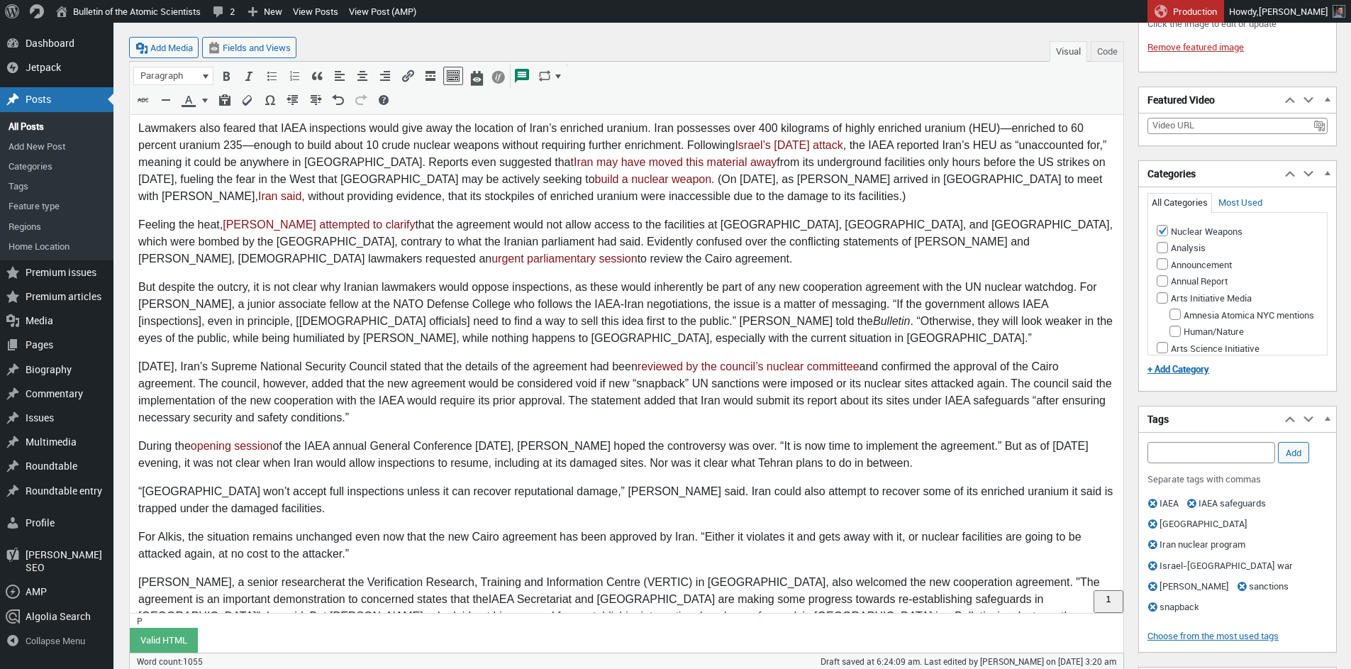
drag, startPoint x: 631, startPoint y: 582, endPoint x: 654, endPoint y: 592, distance: 25.4
click at [631, 582] on p "Hugh Chalmers, a s enior researcher at the Verification Research, Training and …" at bounding box center [626, 599] width 977 height 51
click at [646, 582] on p "Hugh Chalmers, a s enior researcher at the Verification Research, Training and …" at bounding box center [626, 599] width 977 height 51
click at [754, 580] on p "Hugh Chalmers, a s enior researcher at the Verification Research, Training and …" at bounding box center [626, 608] width 977 height 68
drag, startPoint x: 624, startPoint y: 585, endPoint x: 645, endPoint y: 592, distance: 22.2
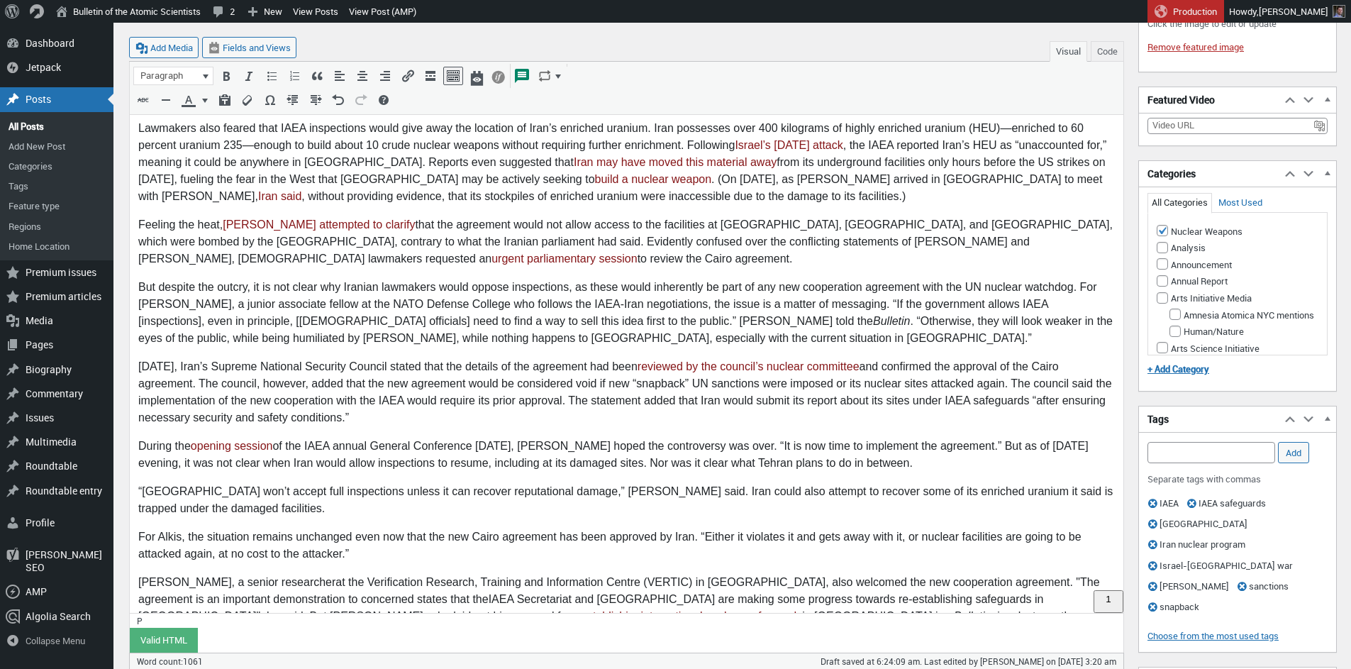
click at [625, 585] on p "Hugh Chalmers, a s enior researcher at the Verification Research, Training and …" at bounding box center [626, 608] width 977 height 68
click at [627, 584] on p "Hugh Chalmers, a s enior researcher at the Verification Research, Training and …" at bounding box center [626, 608] width 977 height 68
click at [626, 584] on p "Hugh Chalmers, a s enior researcher at the Verification Research, Training and …" at bounding box center [626, 608] width 977 height 68
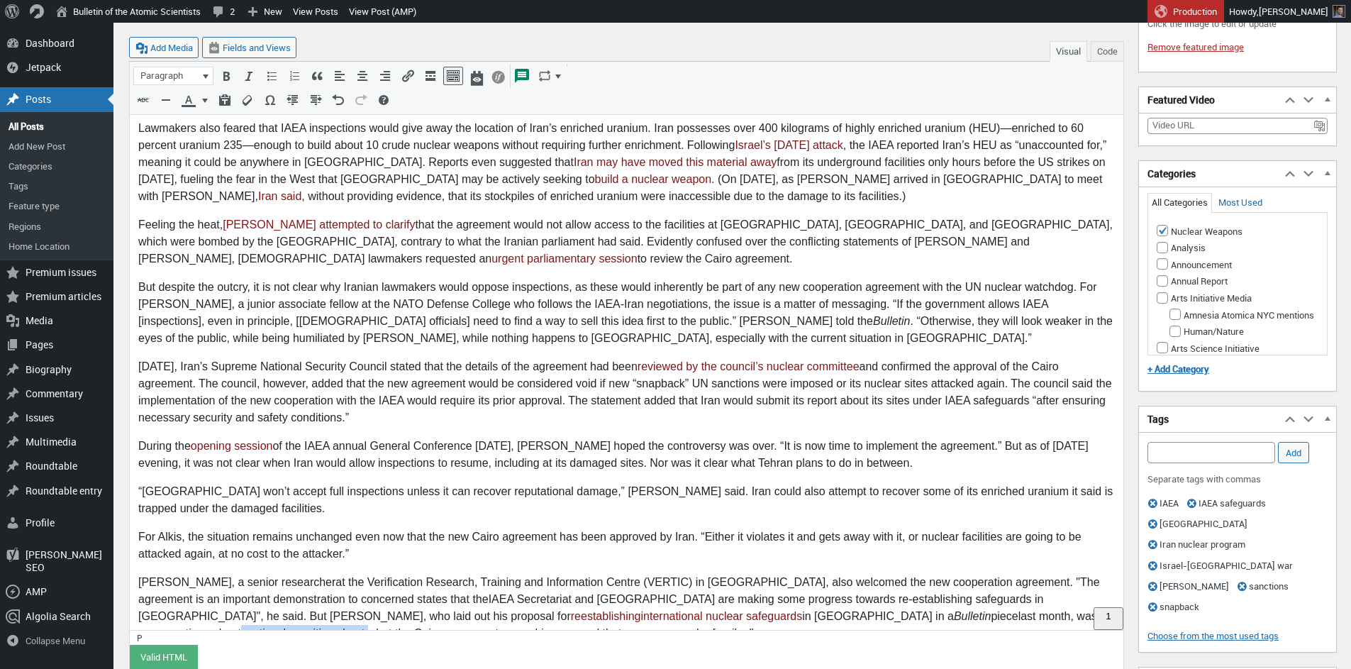
drag, startPoint x: 757, startPoint y: 583, endPoint x: 884, endPoint y: 583, distance: 127.0
click at [884, 583] on p "Hugh Chalmers, a s enior researcher at the Verification Research, Training and …" at bounding box center [626, 608] width 977 height 68
click at [910, 584] on p "Hugh Chalmers, a s enior researcher at the Verification Research, Training and …" at bounding box center [626, 608] width 977 height 68
drag, startPoint x: 981, startPoint y: 582, endPoint x: 978, endPoint y: 629, distance: 46.9
click at [981, 582] on p "Hugh Chalmers, a s enior researcher at the Verification Research, Training and …" at bounding box center [626, 608] width 977 height 68
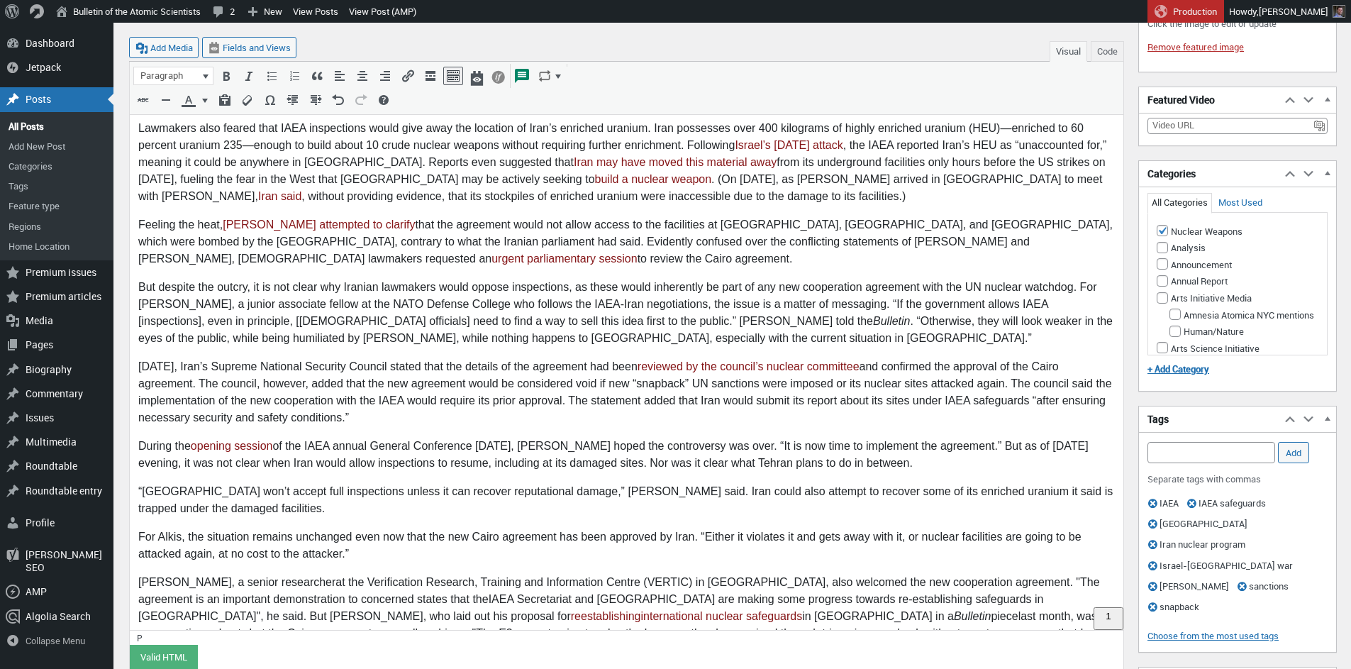
scroll to position [663, 0]
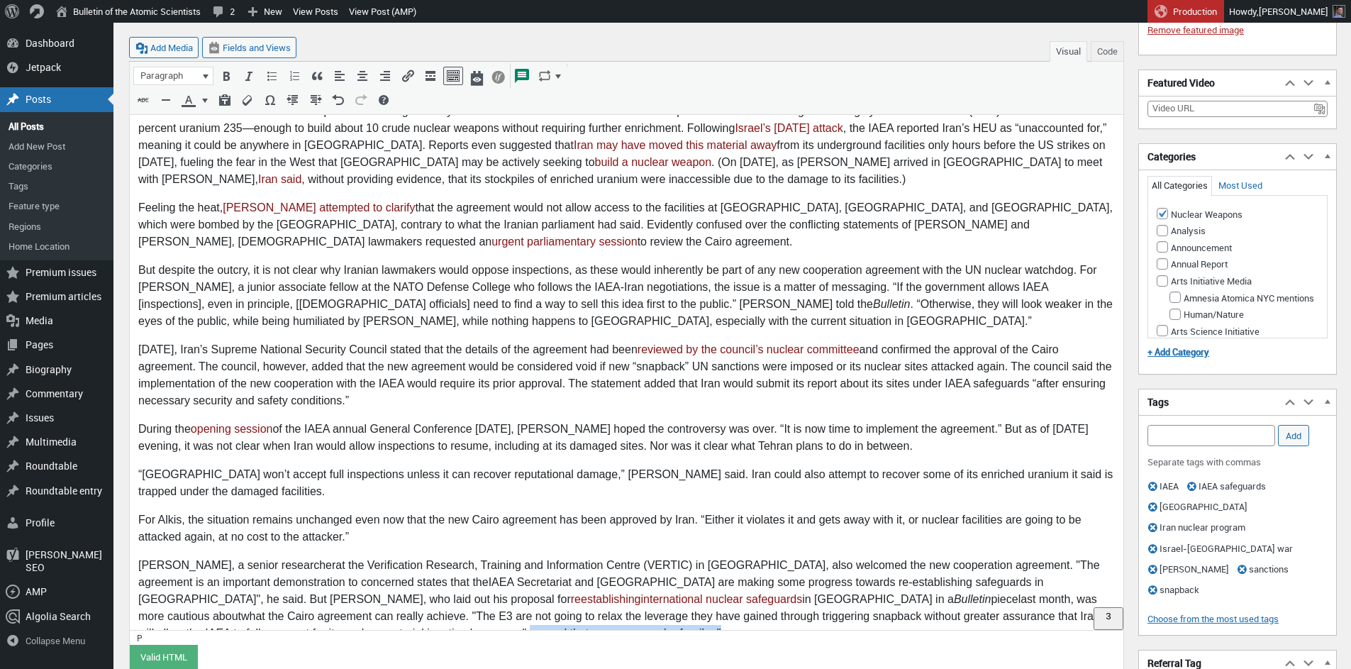
drag, startPoint x: 1034, startPoint y: 582, endPoint x: 1036, endPoint y: 593, distance: 11.5
click at [1036, 593] on p "Hugh Chalmers, a s enior researcher at the Verification Research, Training and …" at bounding box center [626, 599] width 977 height 85
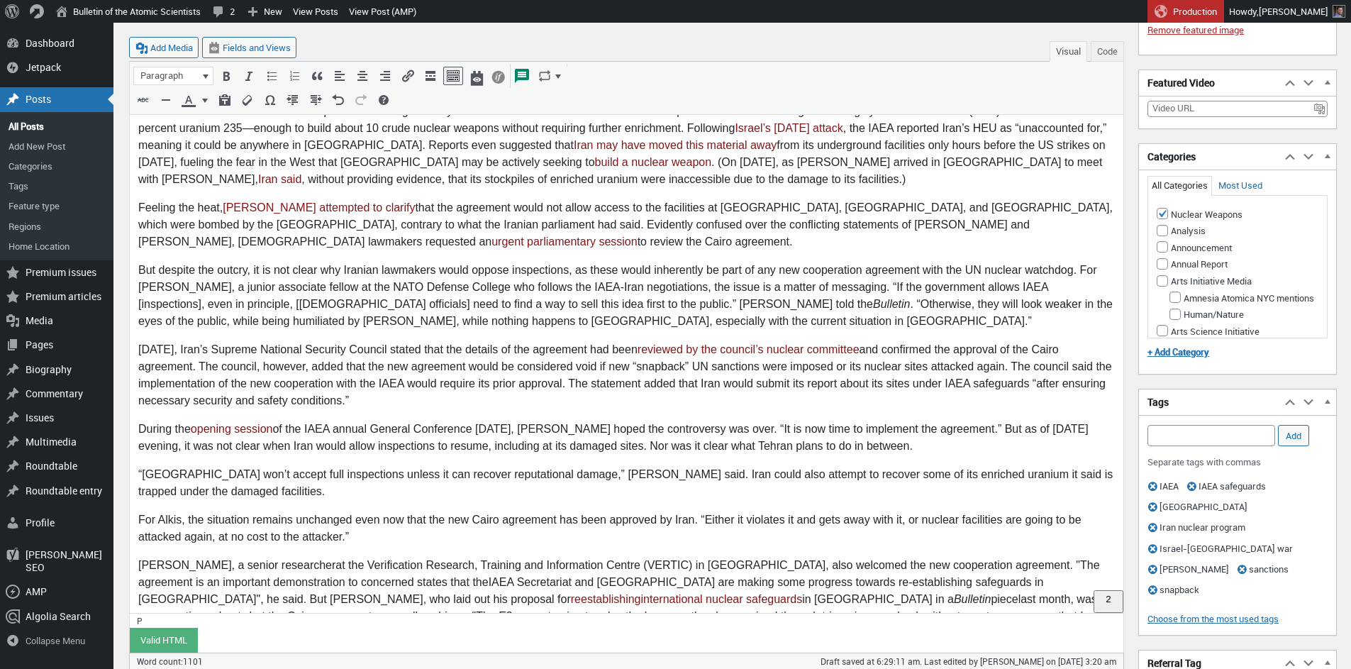
click at [889, 557] on p "Hugh Chalmers, a s enior researcher at the Verification Research, Training and …" at bounding box center [626, 599] width 977 height 85
click at [976, 564] on p "Hugh Chalmers, a s enior researcher at the Verification Research, Training and …" at bounding box center [626, 599] width 977 height 85
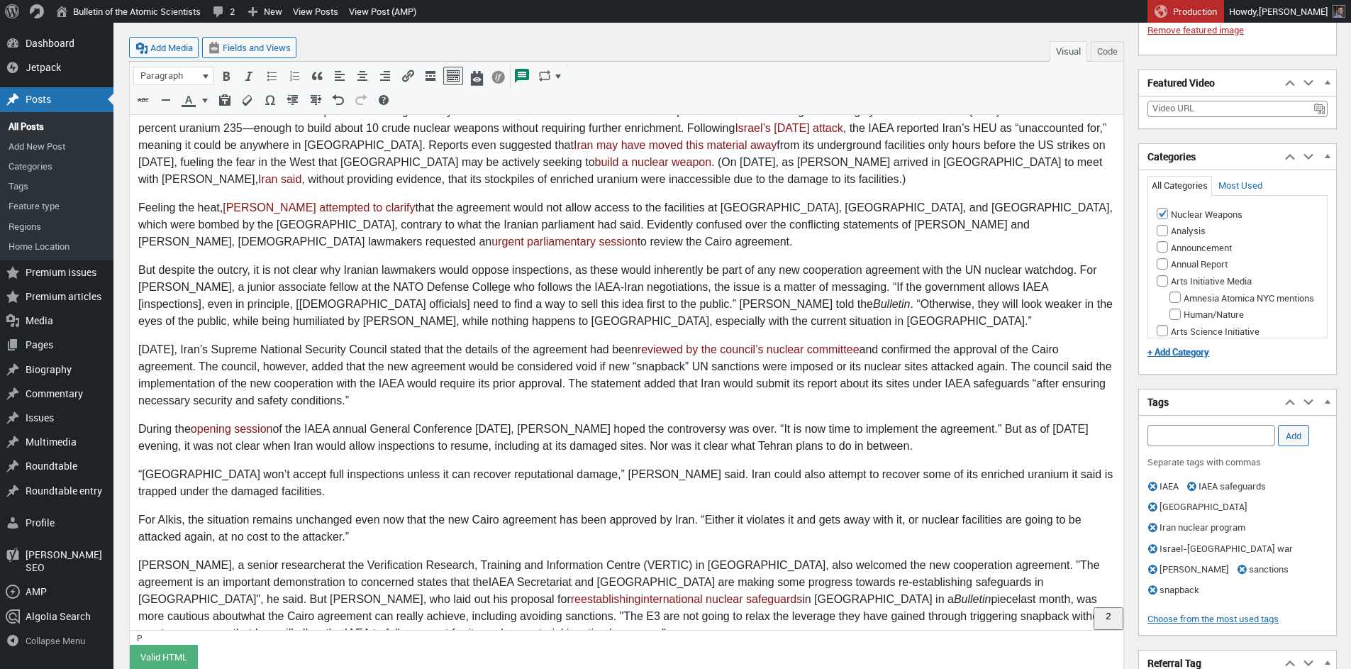
click at [692, 565] on p "Hugh Chalmers, a s enior researcher at the Verification Research, Training and …" at bounding box center [626, 599] width 977 height 85
click at [919, 565] on p "Hugh Chalmers, a s enior researcher at the Verification Research, Training and …" at bounding box center [626, 599] width 977 height 85
click at [899, 567] on p "Hugh Chalmers, a s enior researcher at the Verification Research, Training and …" at bounding box center [626, 599] width 977 height 85
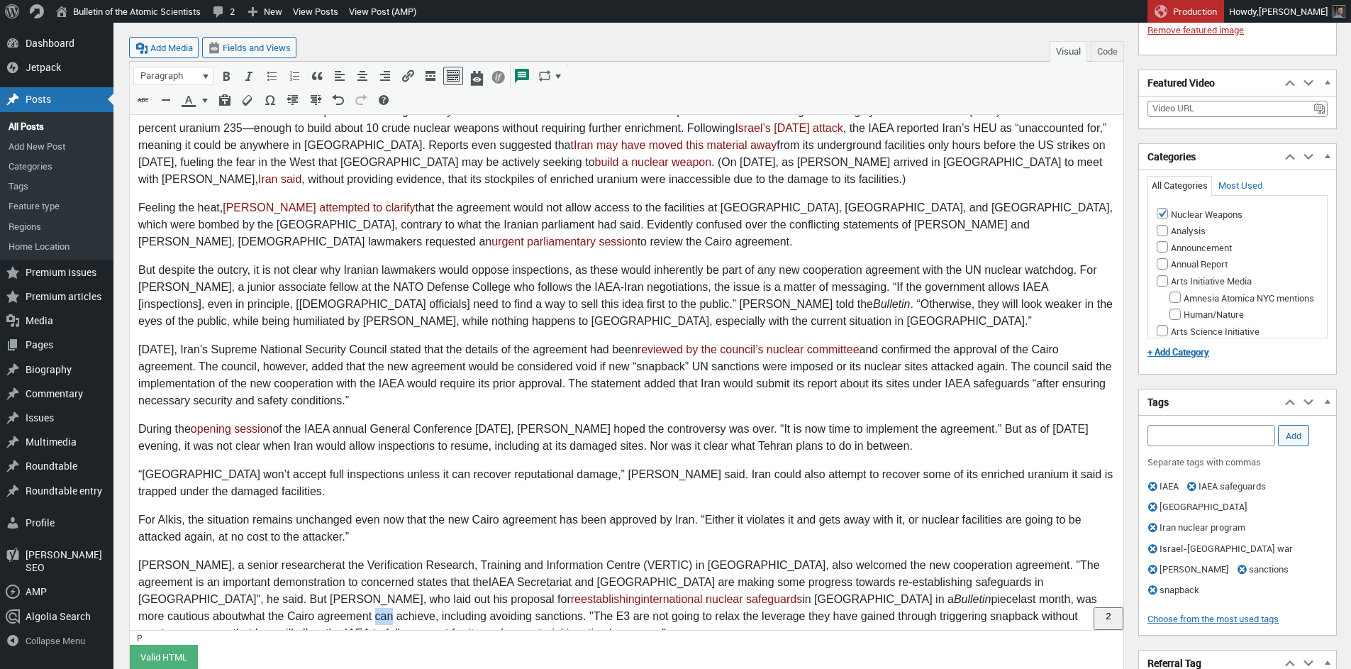
click at [899, 567] on p "Hugh Chalmers, a s enior researcher at the Verification Research, Training and …" at bounding box center [626, 599] width 977 height 85
click at [354, 599] on p "Hugh Chalmers, a s enior researcher at the Verification Research, Training and …" at bounding box center [626, 599] width 977 height 85
drag, startPoint x: 1002, startPoint y: 564, endPoint x: 1094, endPoint y: 562, distance: 91.5
click at [1094, 562] on p "Hugh Chalmers, a s enior researcher at the Verification Research, Training and …" at bounding box center [626, 599] width 977 height 85
click at [204, 599] on p "Hugh Chalmers, a s enior researcher at the Verification Research, Training and …" at bounding box center [626, 599] width 977 height 85
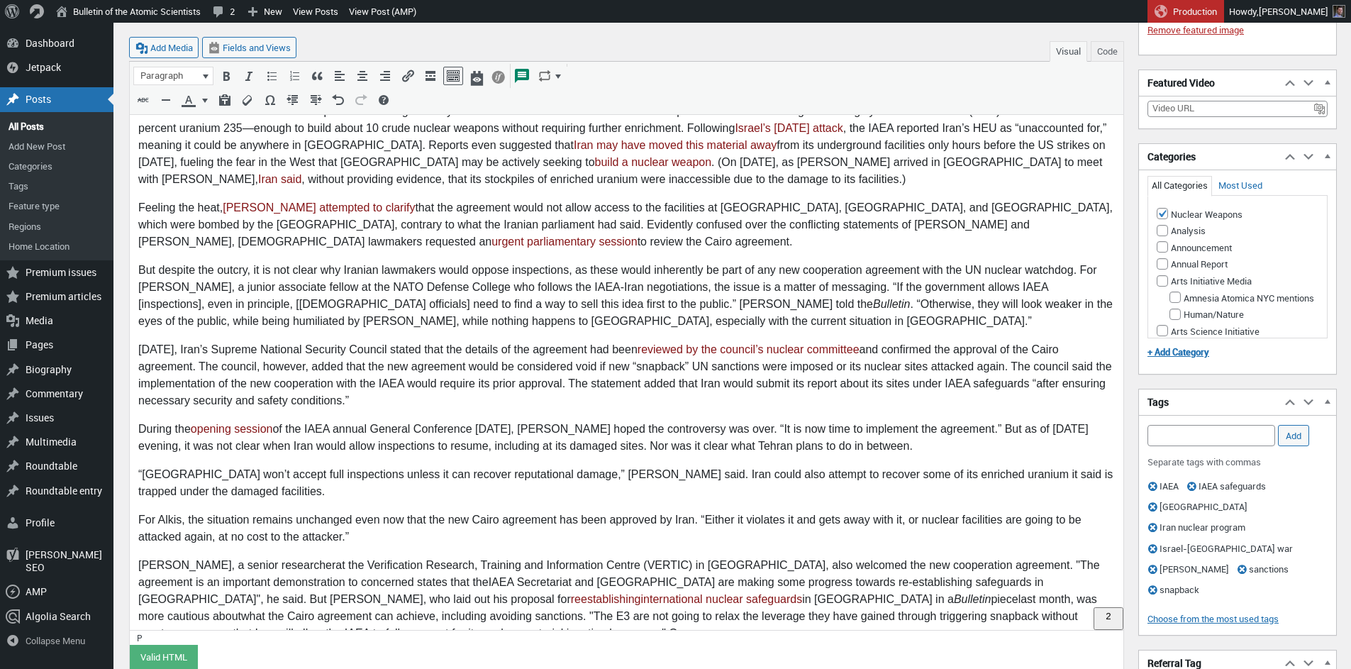
scroll to position [667, 0]
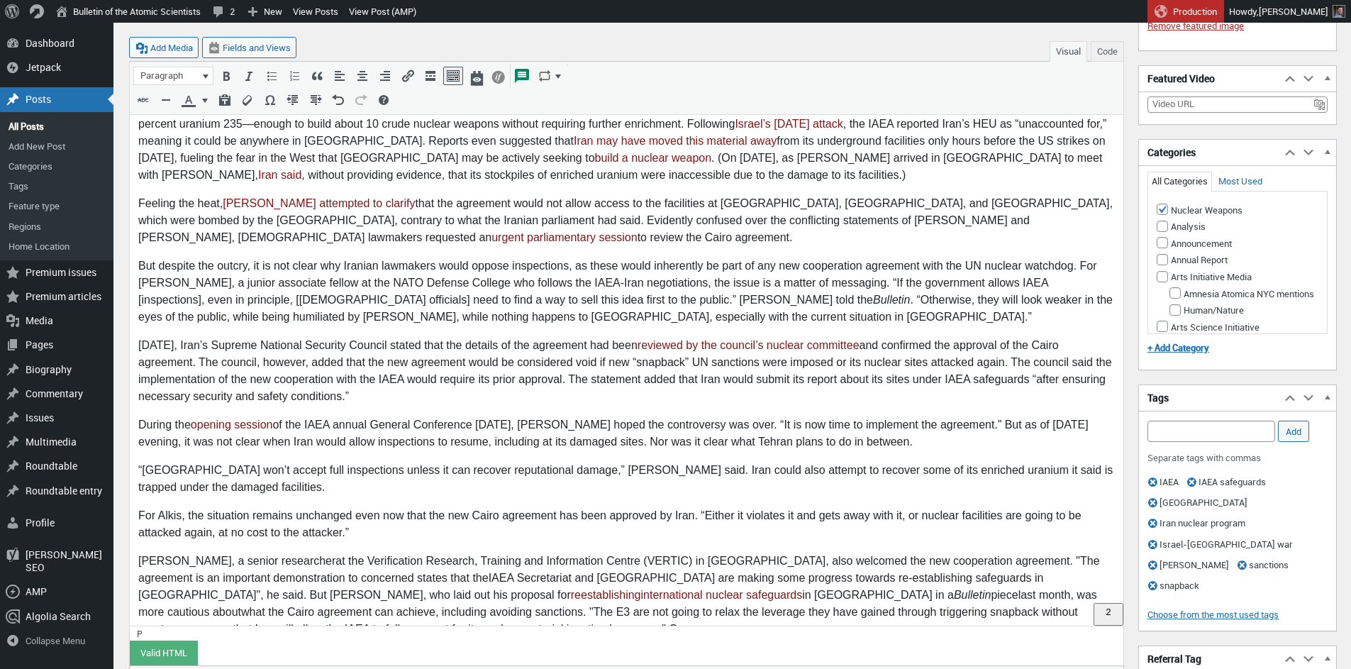
click at [189, 599] on p "Hugh Chalmers, a s enior researcher at the Verification Research, Training and …" at bounding box center [626, 595] width 977 height 85
drag, startPoint x: 184, startPoint y: 594, endPoint x: 245, endPoint y: 589, distance: 60.6
click at [245, 589] on p "Hugh Chalmers, a s enior researcher at the Verification Research, Training and …" at bounding box center [626, 595] width 977 height 85
click at [384, 597] on p "Hugh Chalmers, a s enior researcher at the Verification Research, Training and …" at bounding box center [626, 595] width 977 height 85
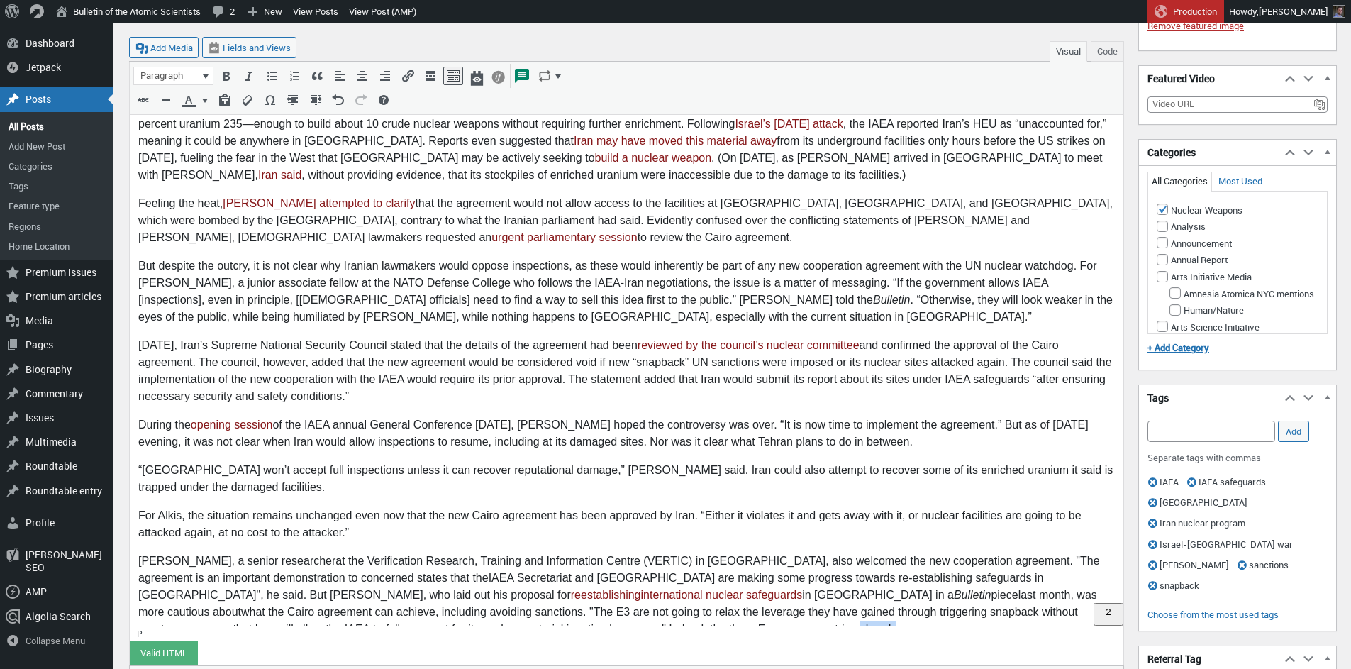
click at [384, 597] on p "Hugh Chalmers, a s enior researcher at the Verification Research, Training and …" at bounding box center [626, 595] width 977 height 85
click at [420, 594] on p "Hugh Chalmers, a s enior researcher at the Verification Research, Training and …" at bounding box center [626, 595] width 977 height 85
drag, startPoint x: 465, startPoint y: 597, endPoint x: 511, endPoint y: 597, distance: 46.1
click at [511, 597] on p "Hugh Chalmers, a s enior researcher at the Verification Research, Training and …" at bounding box center [626, 595] width 977 height 85
click at [519, 594] on p "Hugh Chalmers, a s enior researcher at the Verification Research, Training and …" at bounding box center [626, 595] width 977 height 85
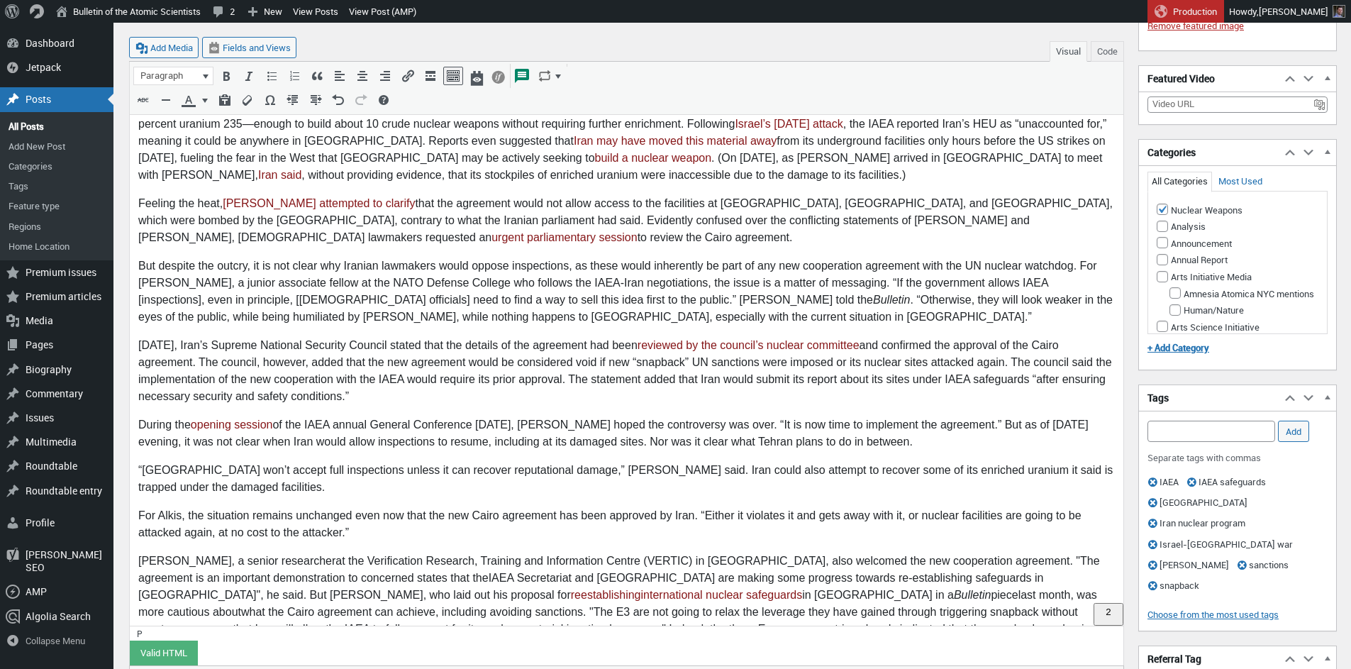
drag, startPoint x: 502, startPoint y: 596, endPoint x: 507, endPoint y: 604, distance: 9.2
click at [503, 596] on p "Hugh Chalmers, a s enior researcher at the Verification Research, Training and …" at bounding box center [626, 604] width 977 height 102
click at [416, 557] on span "Continue another way" at bounding box center [438, 551] width 92 height 11
click at [387, 594] on p "Hugh Chalmers, a s enior researcher at the Verification Research, Training and …" at bounding box center [626, 604] width 977 height 102
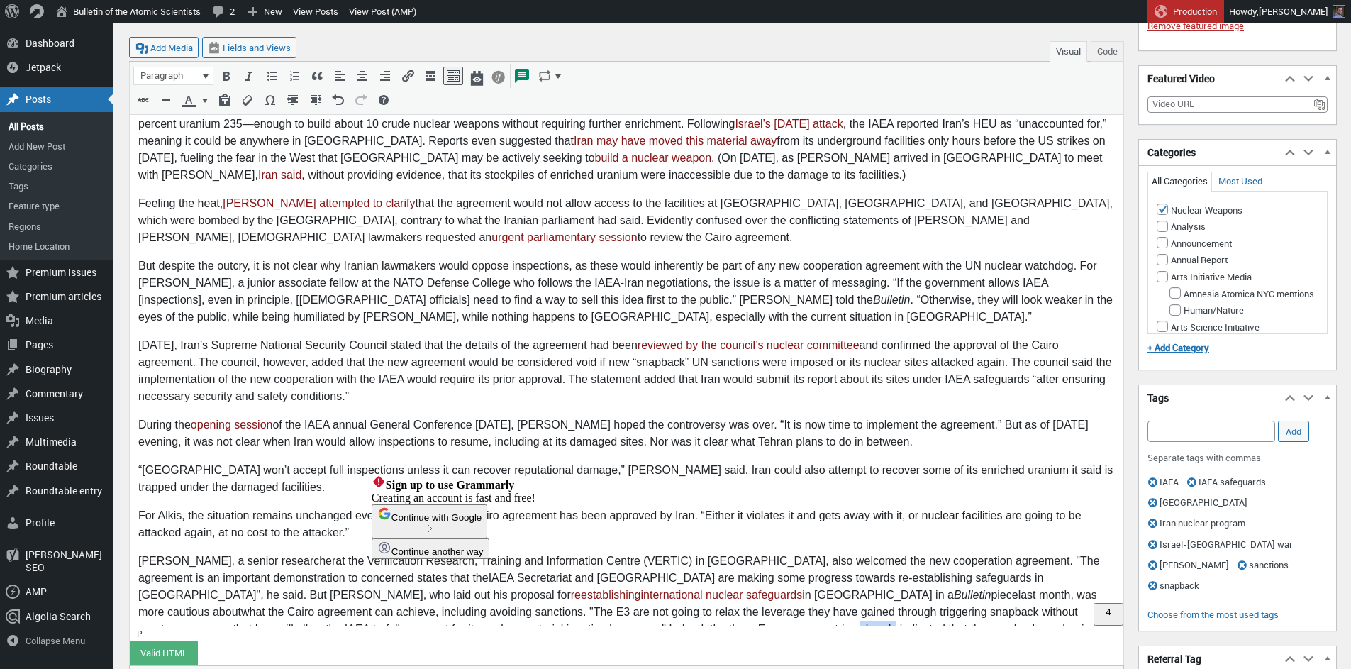
click at [384, 597] on p "Hugh Chalmers, a s enior researcher at the Verification Research, Training and …" at bounding box center [626, 604] width 977 height 102
click at [380, 598] on p "Hugh Chalmers, a s enior researcher at the Verification Research, Training and …" at bounding box center [626, 604] width 977 height 102
click at [492, 598] on p "Hugh Chalmers, a s enior researcher at the Verification Research, Training and …" at bounding box center [626, 604] width 977 height 102
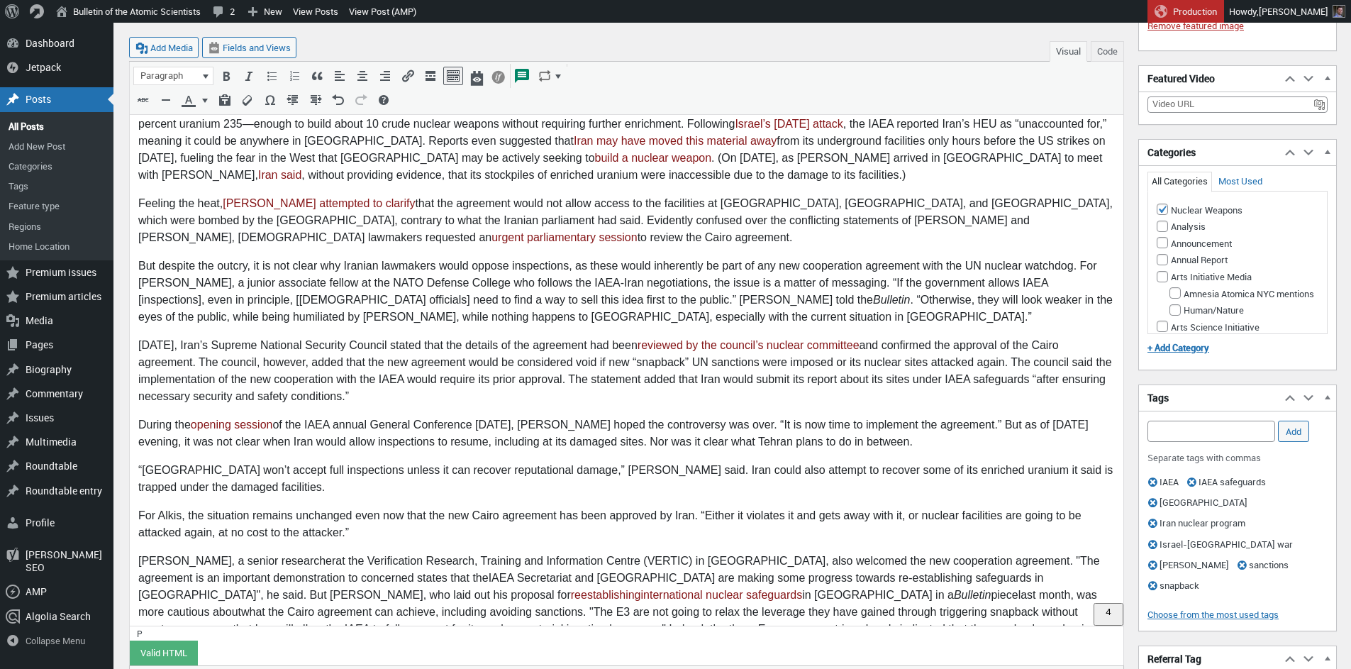
click at [436, 594] on p "Hugh Chalmers, a s enior researcher at the Verification Research, Training and …" at bounding box center [626, 604] width 977 height 102
drag, startPoint x: 371, startPoint y: 597, endPoint x: 457, endPoint y: 594, distance: 85.9
click at [457, 594] on p "Hugh Chalmers, a s enior researcher at the Verification Research, Training and …" at bounding box center [626, 604] width 977 height 102
click at [397, 594] on p "Hugh Chalmers, a s enior researcher at the Verification Research, Training and …" at bounding box center [626, 604] width 977 height 102
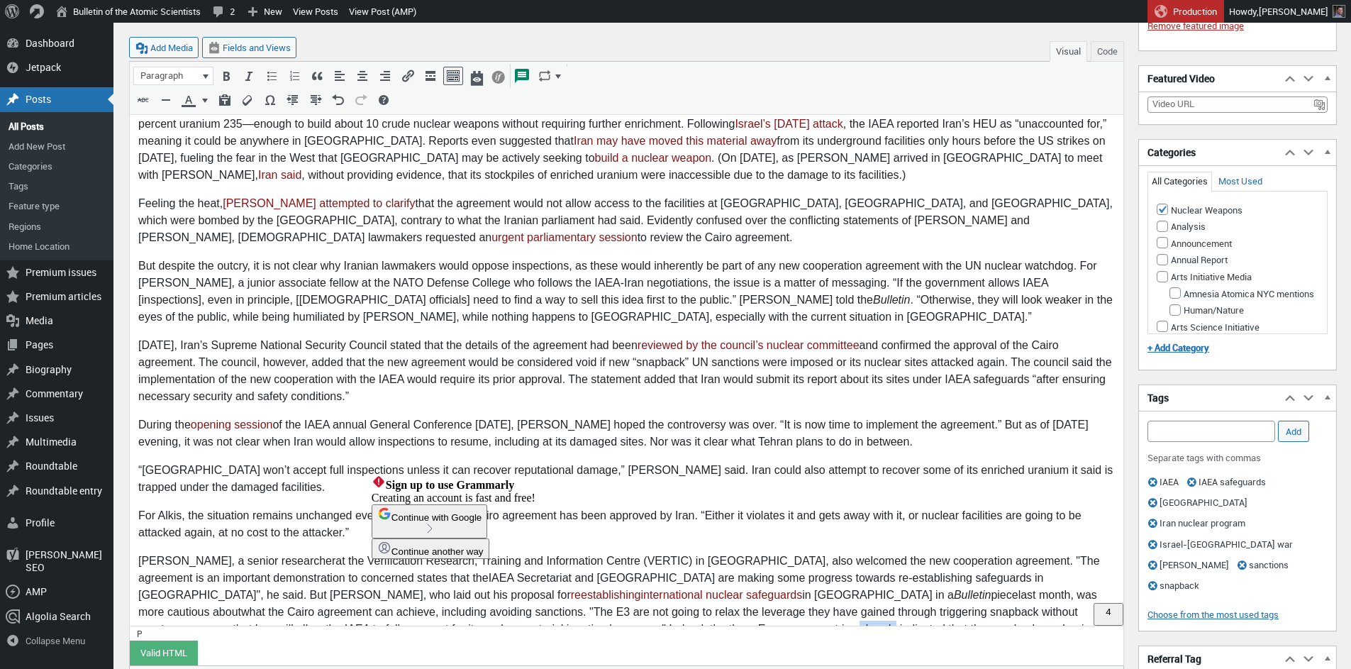
click at [397, 594] on p "Hugh Chalmers, a s enior researcher at the Verification Research, Training and …" at bounding box center [626, 604] width 977 height 102
click at [697, 595] on p "Hugh Chalmers, a s enior researcher at the Verification Research, Training and …" at bounding box center [626, 604] width 977 height 102
click at [208, 596] on p "Hugh Chalmers, a s enior researcher at the Verification Research, Training and …" at bounding box center [626, 604] width 977 height 102
click at [336, 591] on p "Hugh Chalmers, a s enior researcher at the Verification Research, Training and …" at bounding box center [626, 604] width 977 height 102
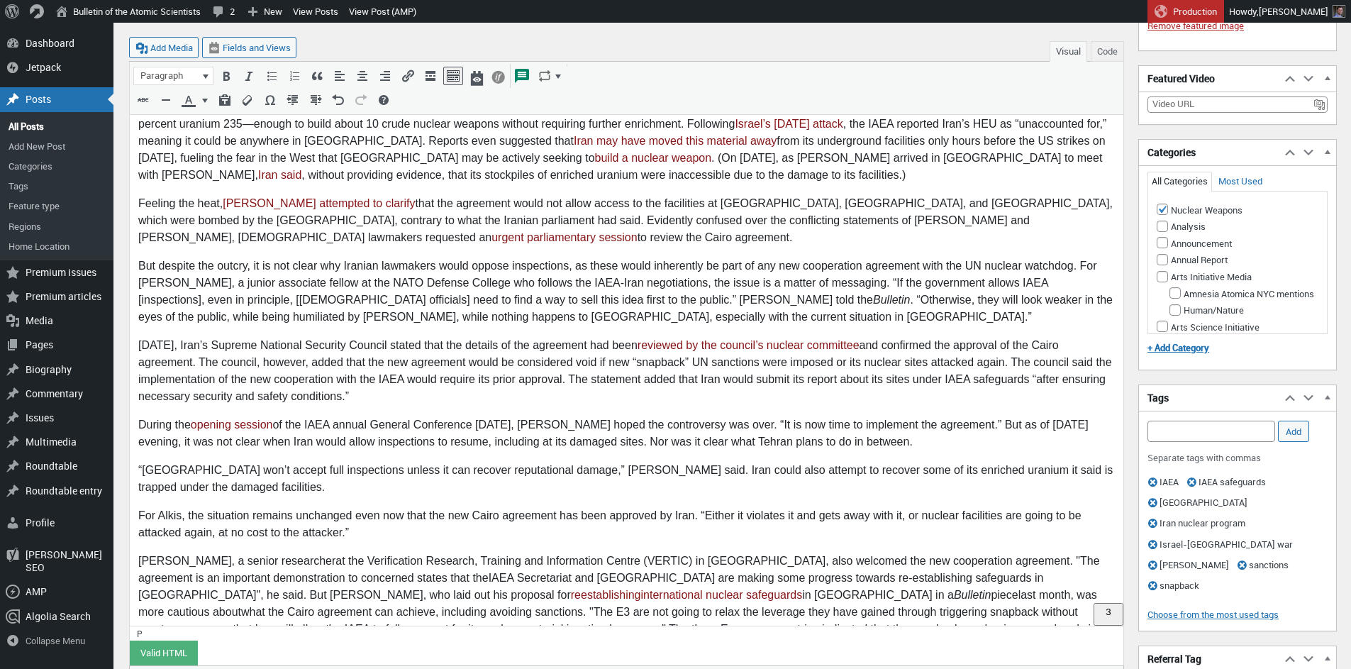
drag, startPoint x: 385, startPoint y: 593, endPoint x: 379, endPoint y: 625, distance: 32.4
click at [385, 593] on p "Hugh Chalmers, a s enior researcher at the Verification Research, Training and …" at bounding box center [626, 604] width 977 height 102
click at [763, 596] on p "Hugh Chalmers, a s enior researcher at the Verification Research, Training and …" at bounding box center [626, 604] width 977 height 102
click at [763, 595] on p "Hugh Chalmers, a s enior researcher at the Verification Research, Training and …" at bounding box center [626, 604] width 977 height 102
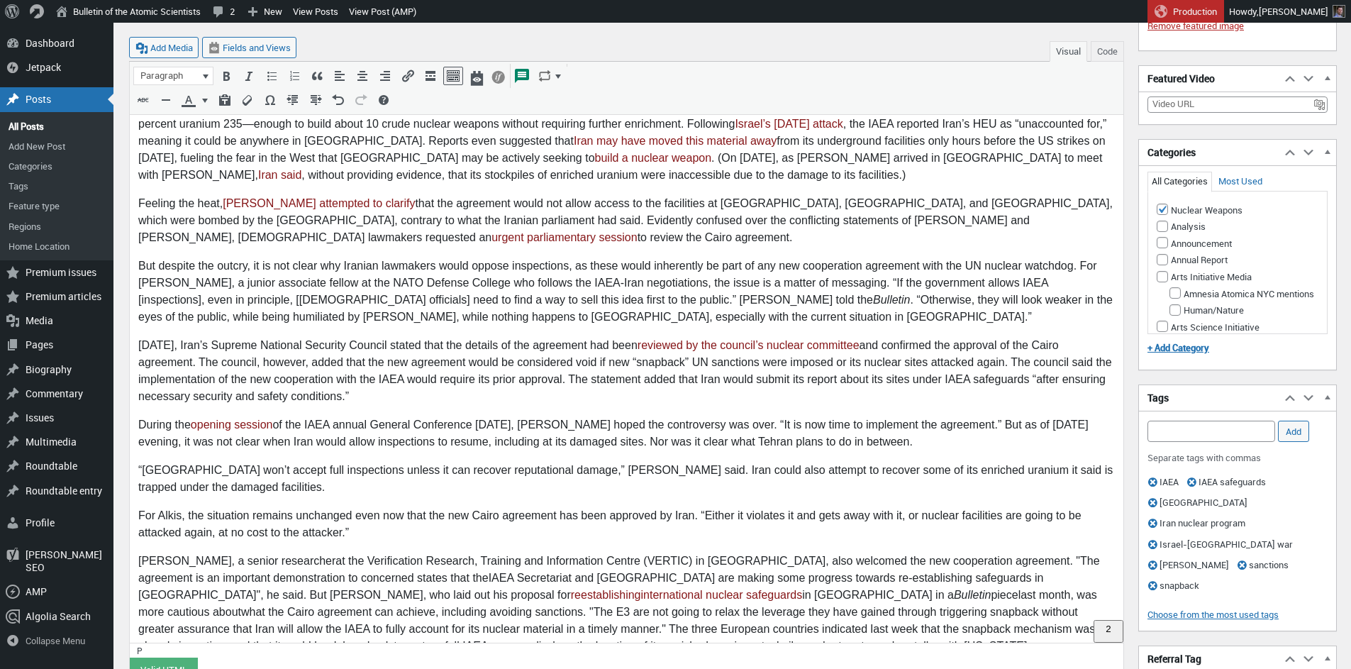
scroll to position [685, 0]
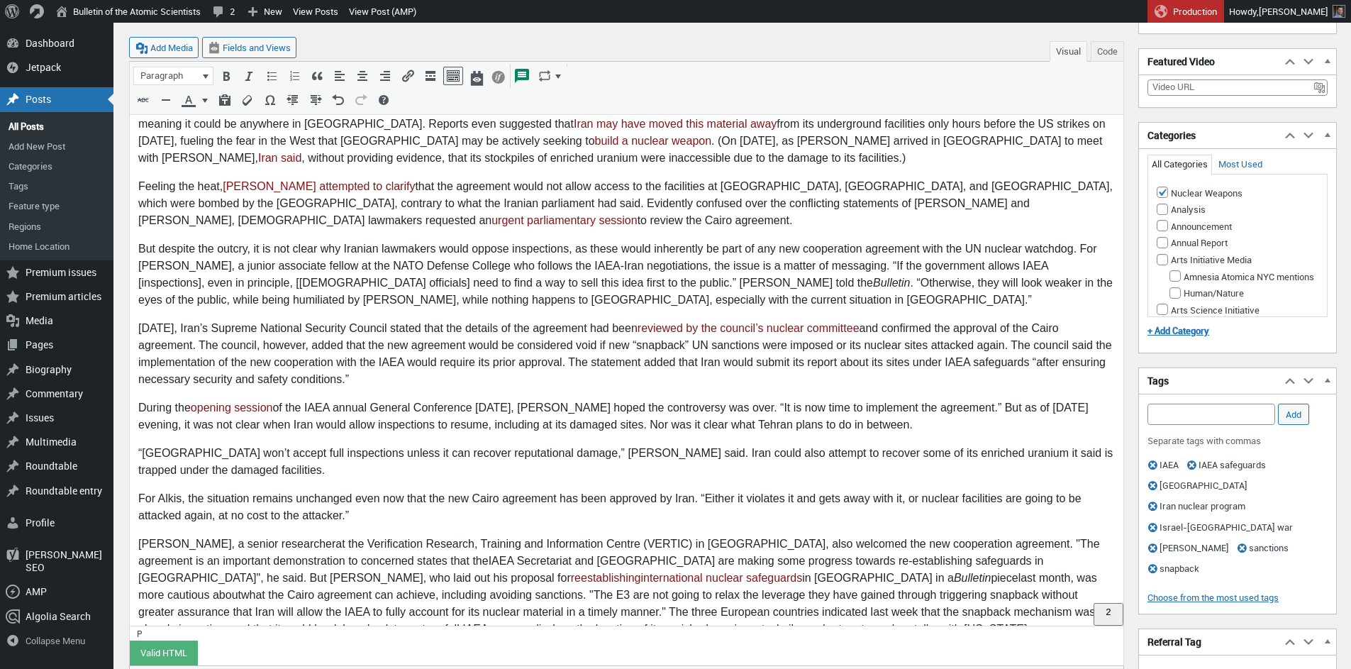
drag, startPoint x: 870, startPoint y: 577, endPoint x: 871, endPoint y: 587, distance: 9.2
click at [870, 577] on p "Hugh Chalmers, a s enior researcher at the Verification Research, Training and …" at bounding box center [626, 587] width 977 height 102
click at [226, 595] on p "Hugh Chalmers, a s enior researcher at the Verification Research, Training and …" at bounding box center [626, 595] width 977 height 119
click at [423, 594] on p "Hugh Chalmers, a s enior researcher at the Verification Research, Training and …" at bounding box center [626, 595] width 977 height 119
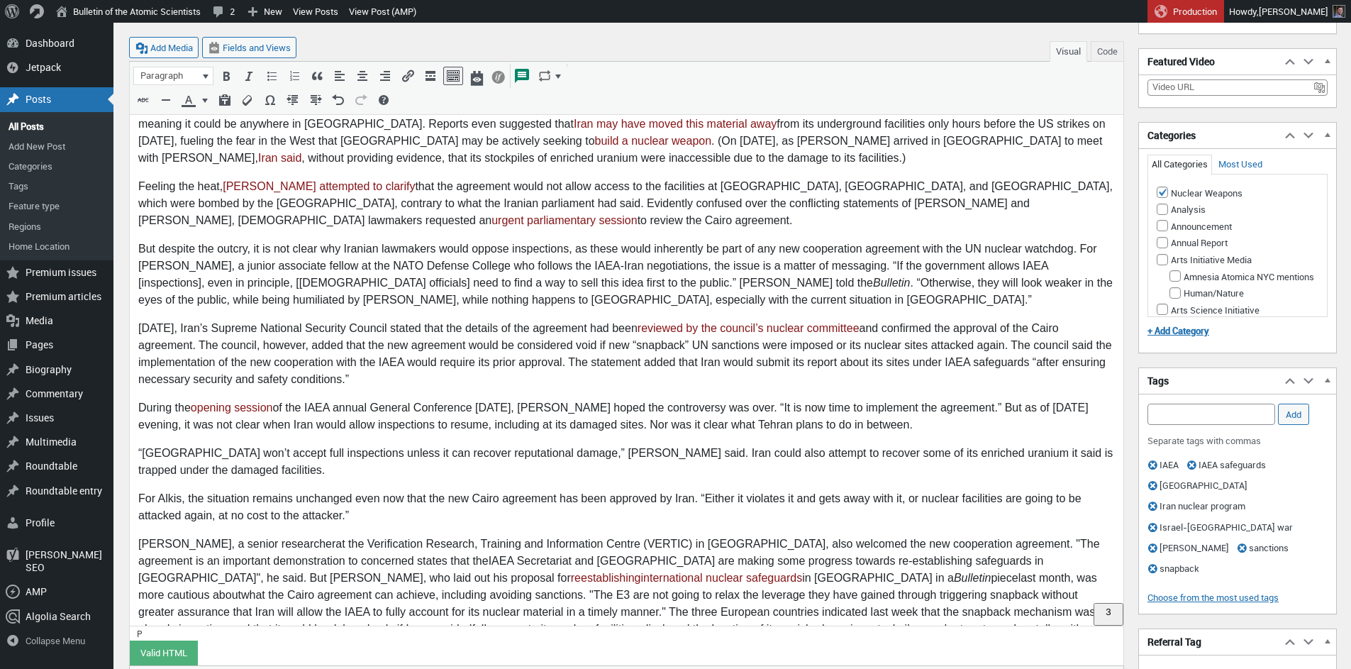
click at [526, 595] on p "Hugh Chalmers, a s enior researcher at the Verification Research, Training and …" at bounding box center [626, 595] width 977 height 119
click at [714, 597] on p "Hugh Chalmers, a s enior researcher at the Verification Research, Training and …" at bounding box center [626, 595] width 977 height 119
click at [303, 578] on p "Hugh Chalmers, a s enior researcher at the Verification Research, Training and …" at bounding box center [626, 595] width 977 height 119
click at [336, 577] on p "Hugh Chalmers, a s enior researcher at the Verification Research, Training and …" at bounding box center [626, 595] width 977 height 119
drag, startPoint x: 477, startPoint y: 577, endPoint x: 681, endPoint y: 579, distance: 204.3
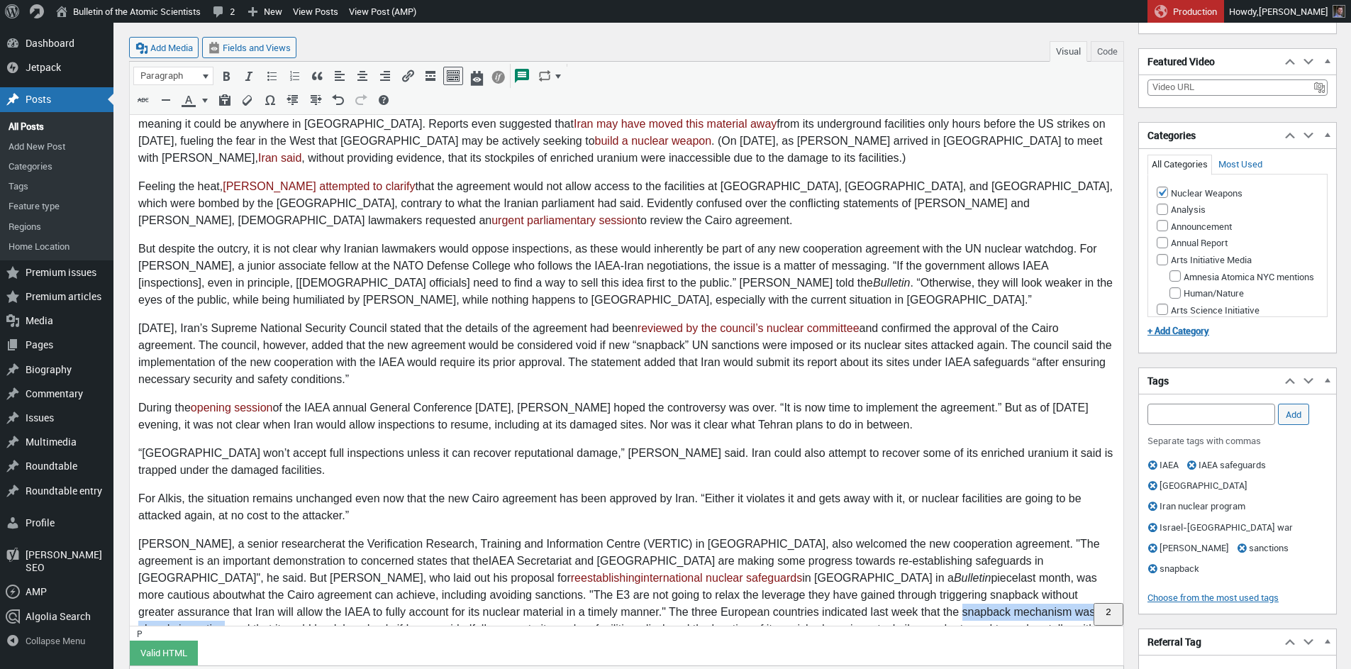
click at [701, 577] on p "Hugh Chalmers, a s enior researcher at the Verification Research, Training and …" at bounding box center [626, 595] width 977 height 119
click at [411, 74] on icon "Insert/edit link (⌘K)" at bounding box center [408, 76] width 14 height 14
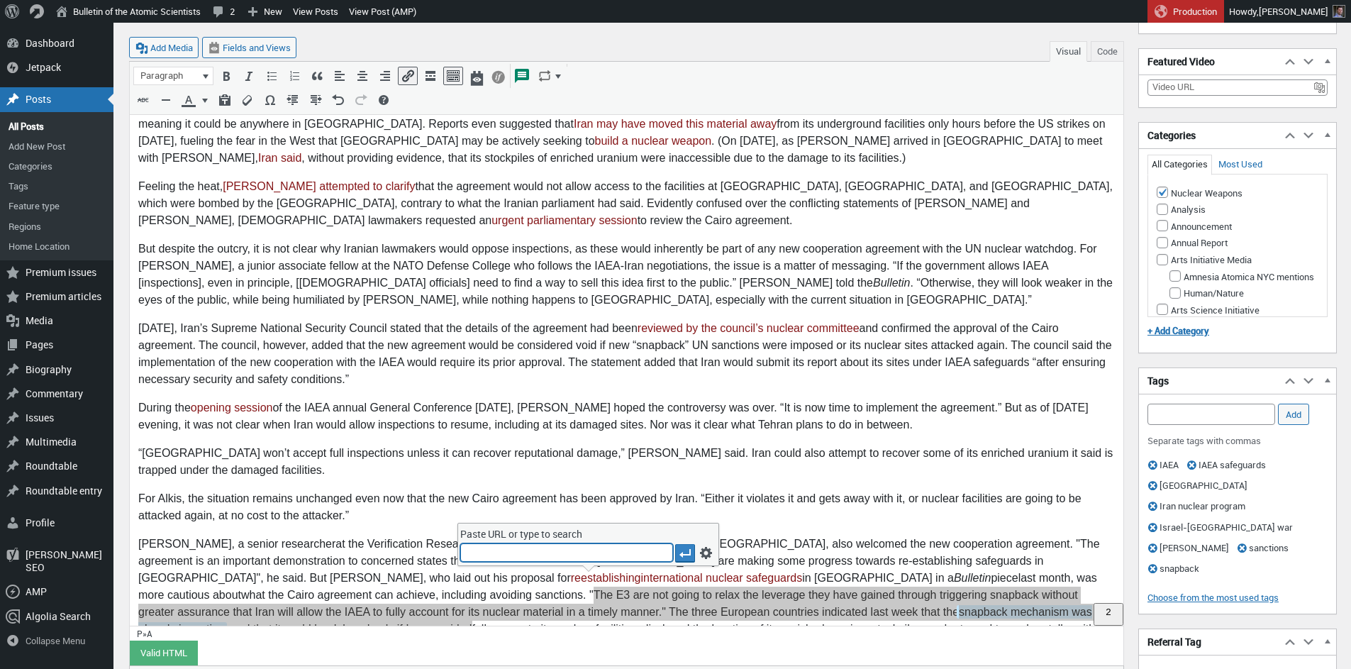
paste input "https://www.rferl.org/a/iran-farda-briefing-iaea-nuclear-deal-snapback/33527917…"
type input "https://www.rferl.org/a/iran-farda-briefing-iaea-nuclear-deal-snapback/33527917…"
click at [687, 551] on icon "Apply" at bounding box center [685, 553] width 14 height 14
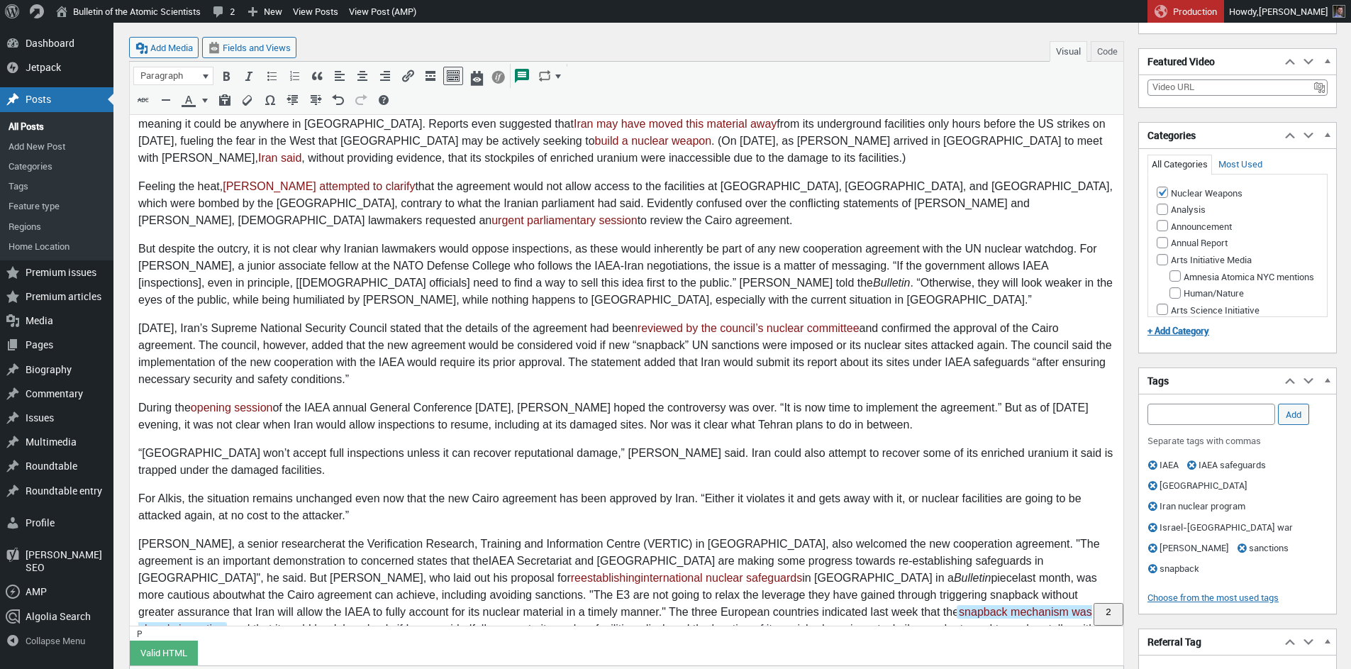
click at [769, 592] on p "Hugh Chalmers, a s enior researcher at the Verification Research, Training and …" at bounding box center [626, 595] width 977 height 119
click at [753, 580] on p "Hugh Chalmers, a s enior researcher at the Verification Research, Training and …" at bounding box center [626, 595] width 977 height 119
click at [993, 580] on p "Hugh Chalmers, a s enior researcher at the Verification Research, Training and …" at bounding box center [626, 595] width 977 height 119
click at [828, 599] on p "Hugh Chalmers, a s enior researcher at the Verification Research, Training and …" at bounding box center [626, 595] width 977 height 119
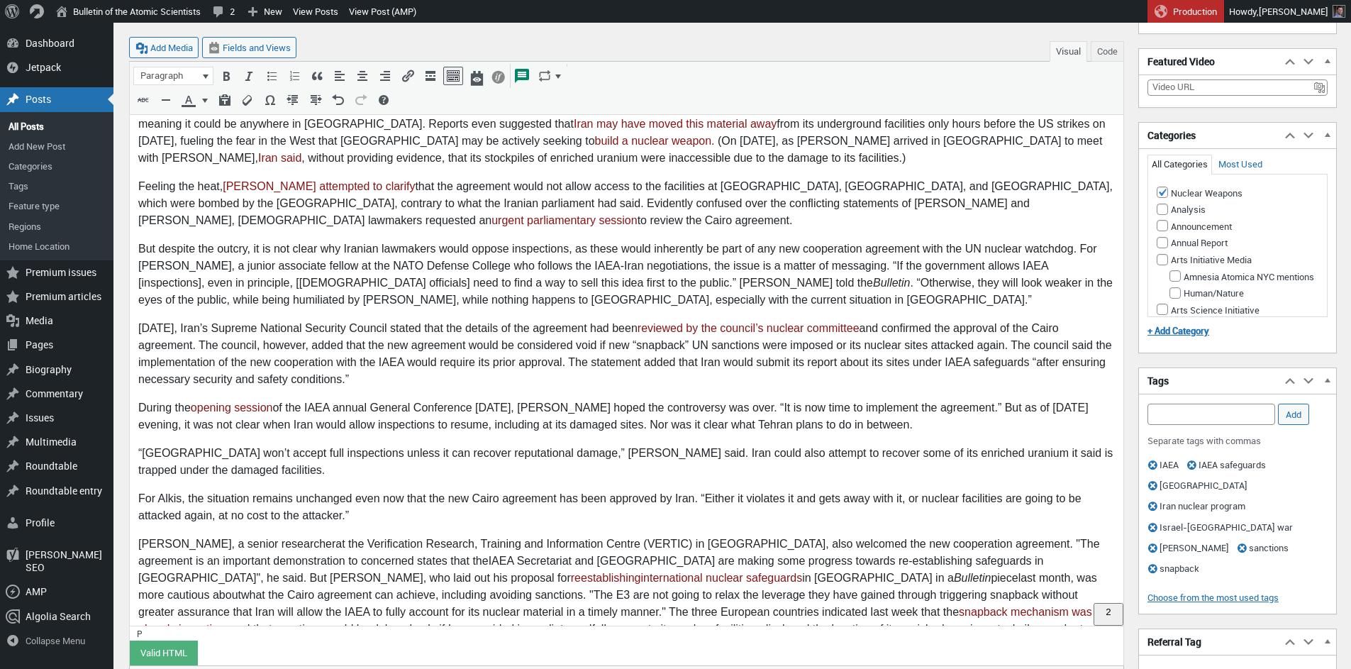
drag, startPoint x: 820, startPoint y: 595, endPoint x: 909, endPoint y: 595, distance: 88.7
click at [909, 595] on p "Hugh Chalmers, a s enior researcher at the Verification Research, Training and …" at bounding box center [626, 595] width 977 height 119
click at [857, 593] on p "Hugh Chalmers, a s enior researcher at the Verification Research, Training and …" at bounding box center [626, 595] width 977 height 119
click at [864, 597] on p "Hugh Chalmers, a s enior researcher at the Verification Research, Training and …" at bounding box center [626, 595] width 977 height 119
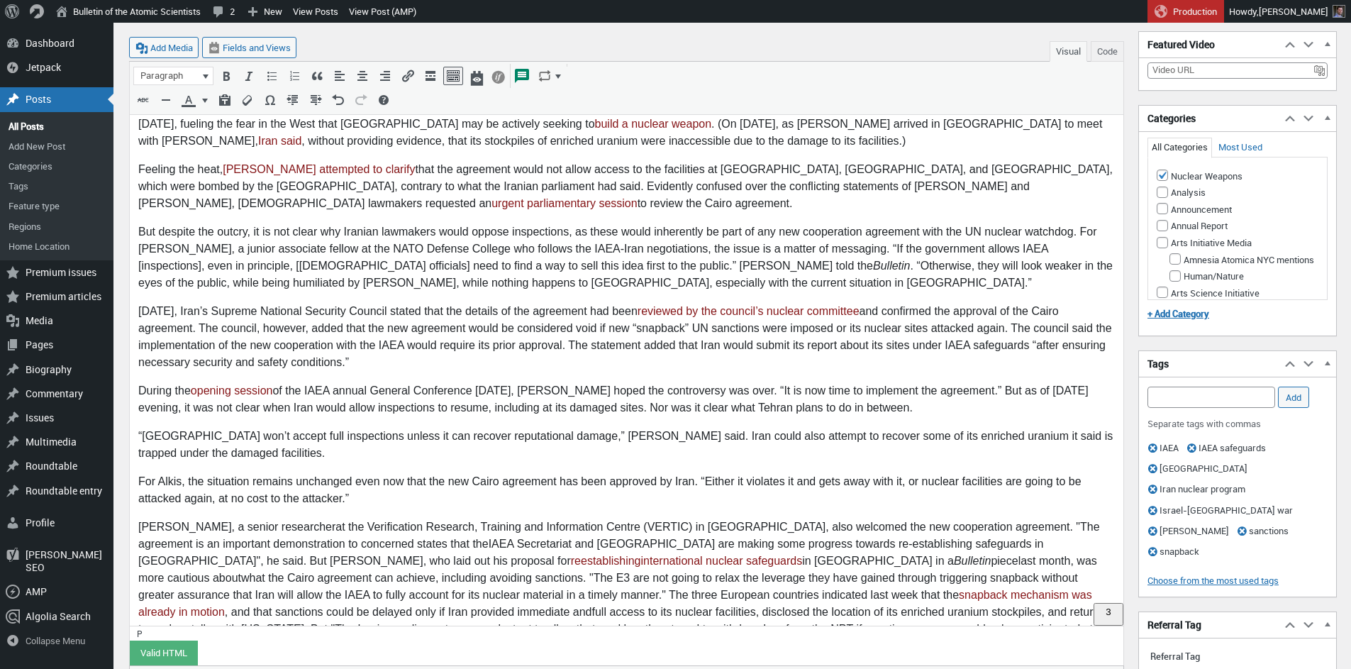
click at [843, 578] on p "Hugh Chalmers, a s enior researcher at the Verification Research, Training and …" at bounding box center [626, 587] width 977 height 136
click at [517, 599] on p "Hugh Chalmers, a s enior researcher at the Verification Research, Training and …" at bounding box center [626, 587] width 977 height 136
click at [740, 596] on p "Hugh Chalmers, a s enior researcher at the Verification Research, Training and …" at bounding box center [626, 587] width 977 height 136
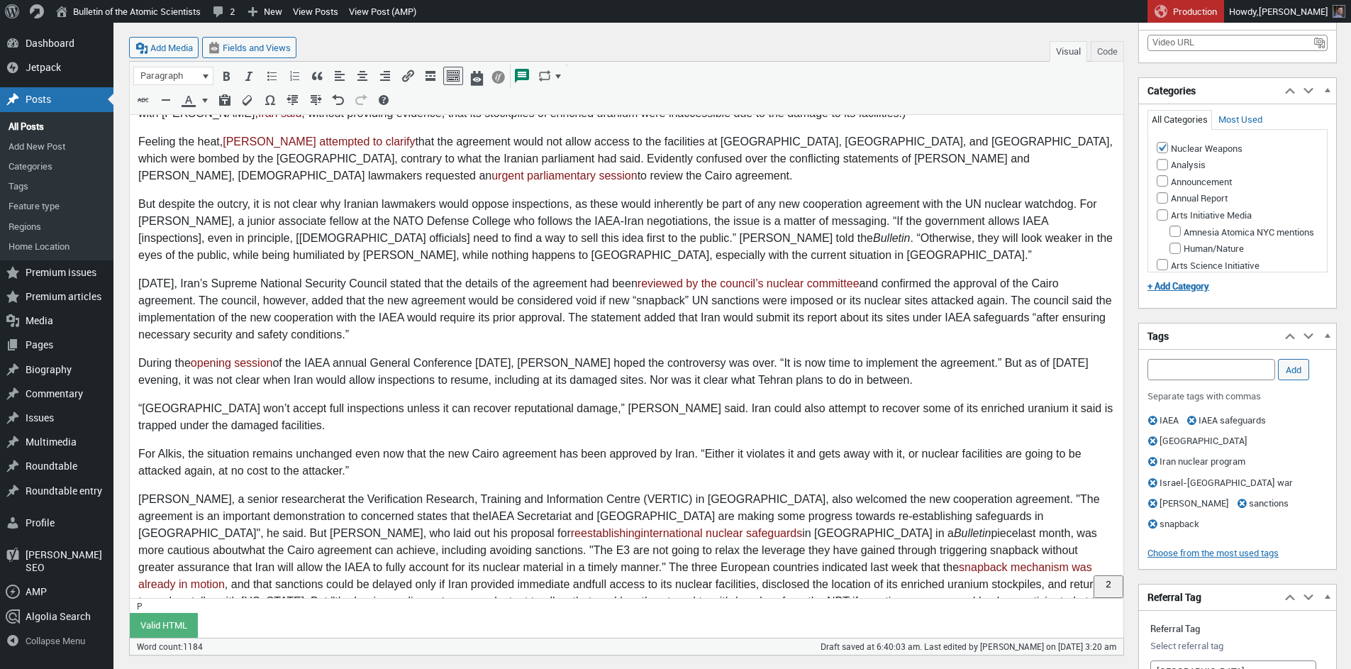
click at [843, 570] on p "Hugh Chalmers, a s enior researcher at the Verification Research, Training and …" at bounding box center [626, 559] width 977 height 136
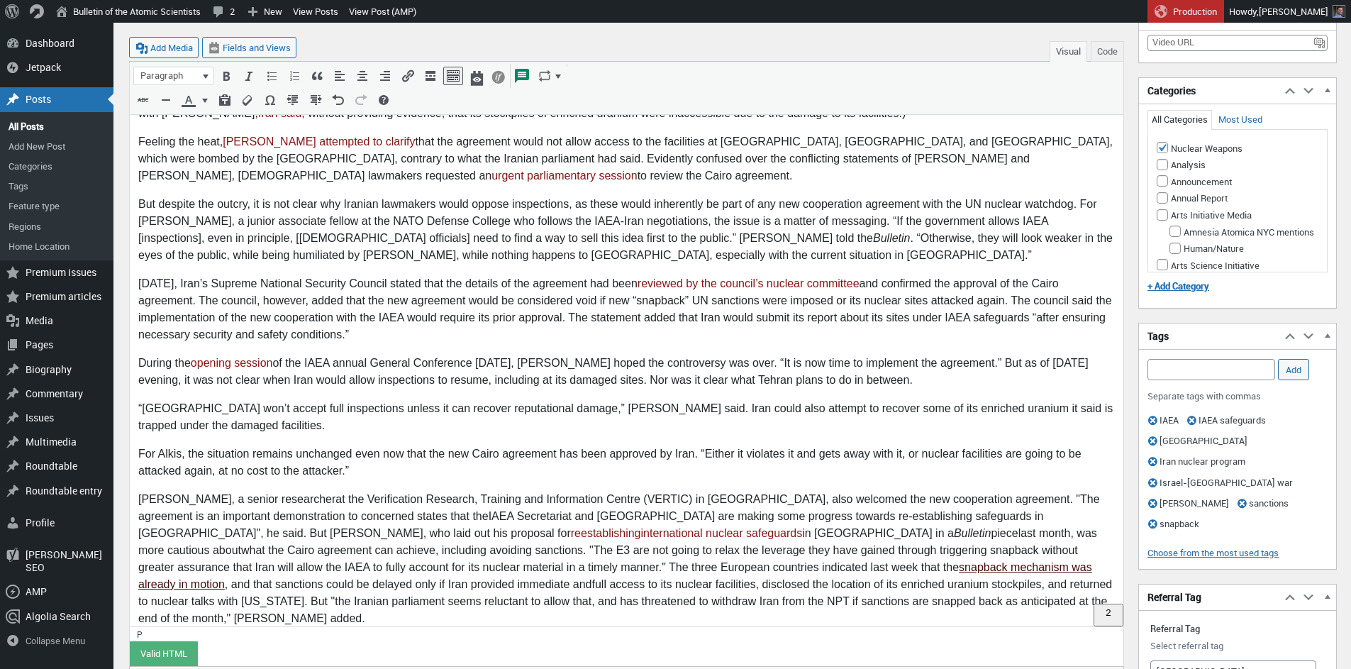
scroll to position [731, 0]
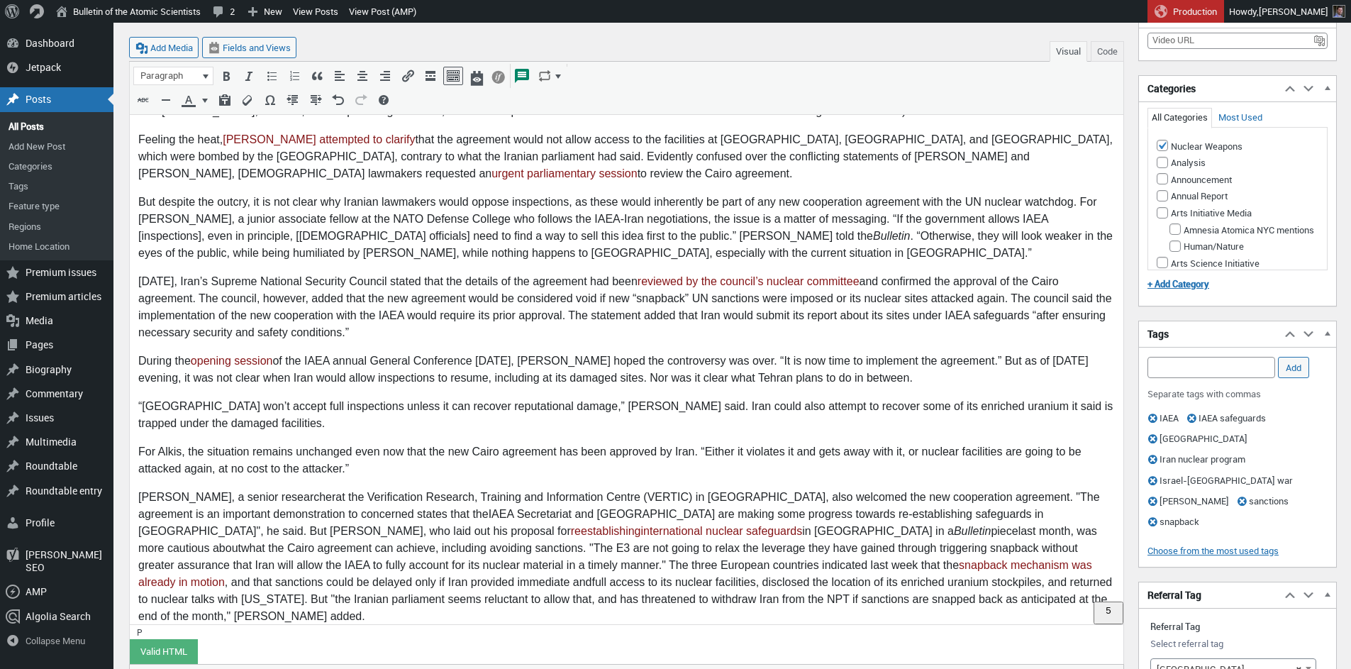
drag, startPoint x: 183, startPoint y: 593, endPoint x: 227, endPoint y: 597, distance: 44.1
click at [227, 636] on p "With the With the General Conference under way in Vienna, the situation is quit…" at bounding box center [626, 644] width 977 height 17
click at [317, 636] on p "With the IAEA General Conference under way in Vienna, the situation is quite dy…" at bounding box center [626, 644] width 977 height 17
click at [314, 636] on p "With the IAEA General Conference under way in Vienna, the situation is quite dy…" at bounding box center [626, 644] width 977 height 17
click at [364, 636] on p "With the IAEA General Conference under way in Vienna, the situation is quite dy…" at bounding box center [626, 644] width 977 height 17
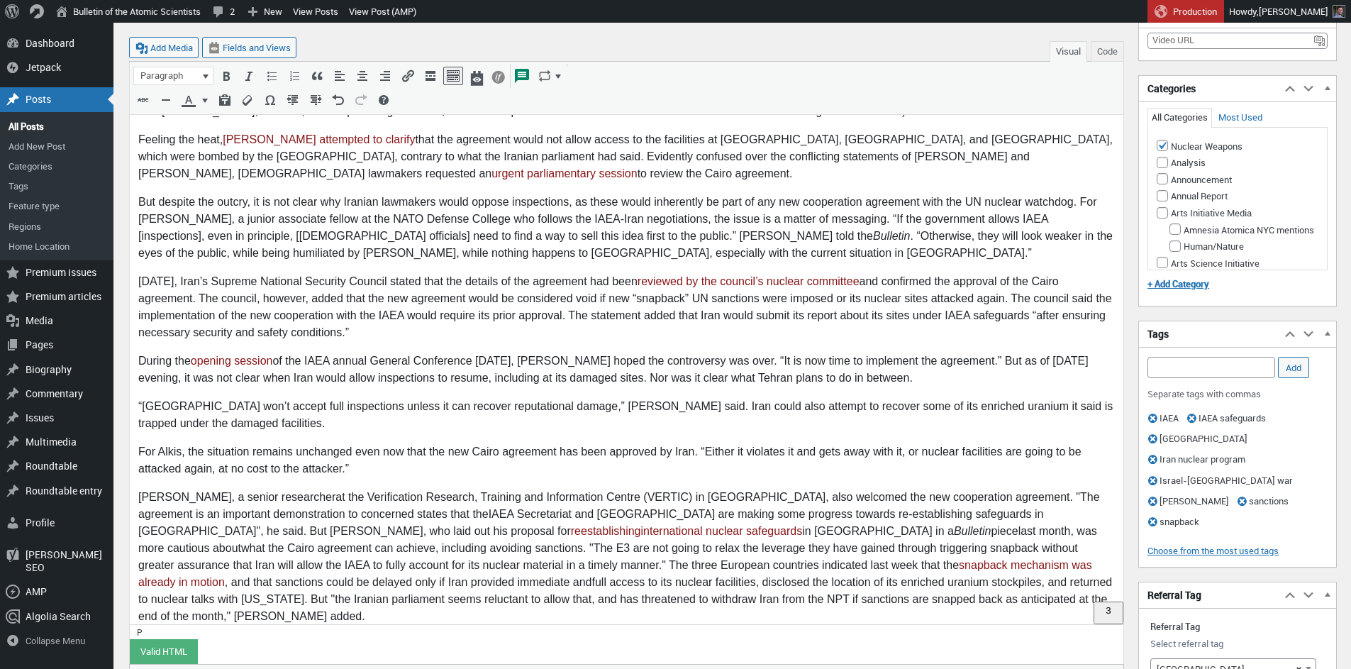
drag, startPoint x: 535, startPoint y: 594, endPoint x: 616, endPoint y: 594, distance: 81.6
click at [616, 636] on p "With the IAEA General Conference under way this week in Vienna, the situation i…" at bounding box center [626, 644] width 977 height 17
click at [346, 636] on p "With the IAEA General Conference under way this week in Vienna, the situation r…" at bounding box center [626, 644] width 977 height 17
click at [416, 636] on p "With the IAEA General Conference underway this week in Vienna, the situation re…" at bounding box center [626, 644] width 977 height 17
click at [654, 636] on p "With the IAEA General Conference underway this week in Vienna, the situation re…" at bounding box center [626, 644] width 977 height 17
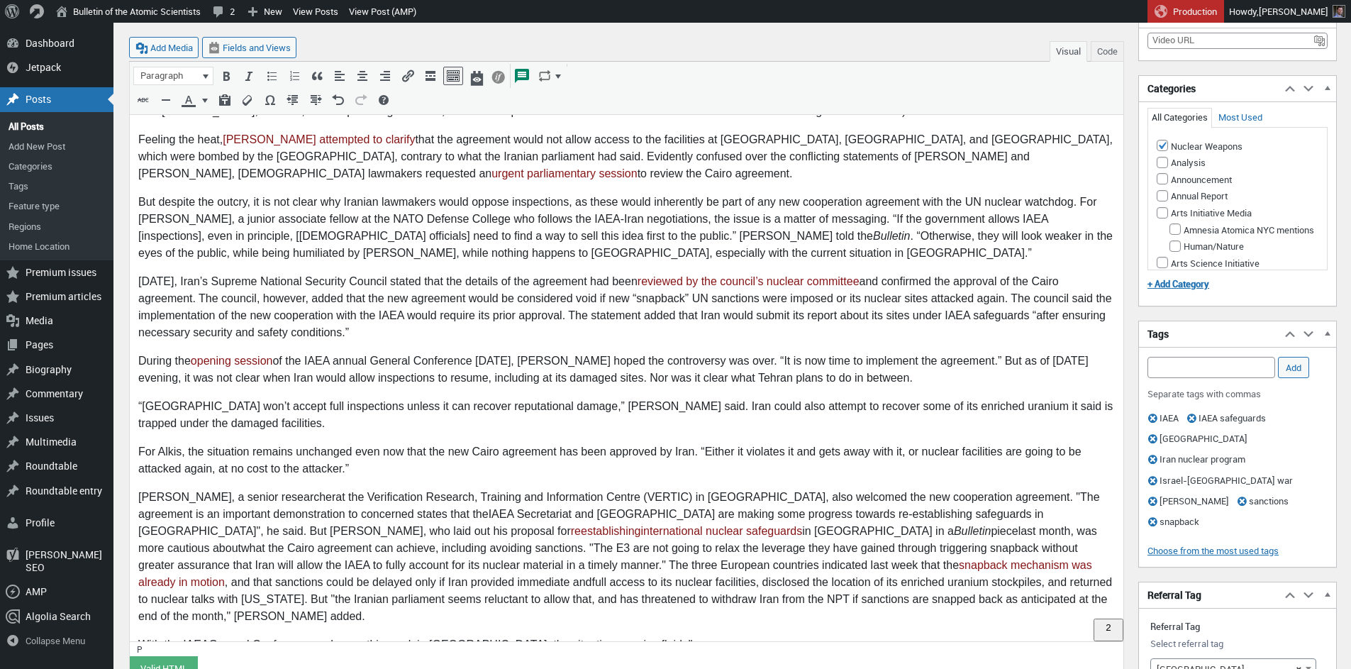
scroll to position [748, 0]
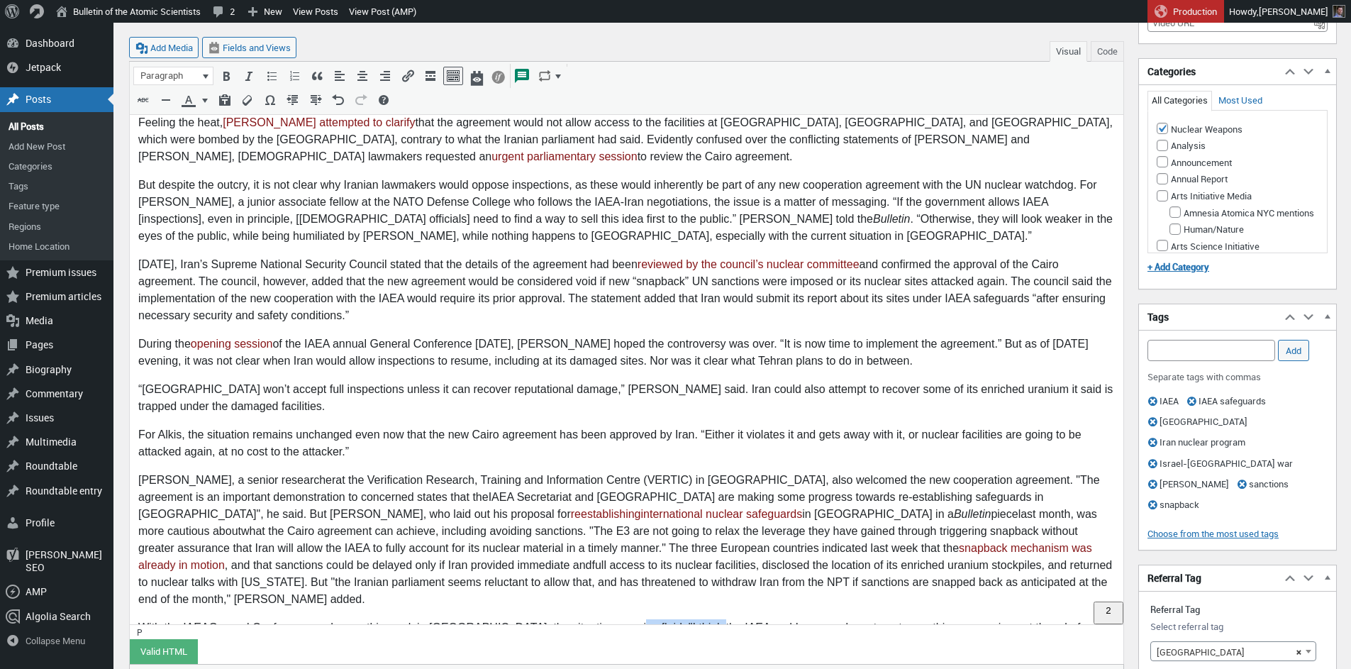
drag, startPoint x: 606, startPoint y: 576, endPoint x: 641, endPoint y: 577, distance: 35.5
click at [641, 619] on p "With the IAEA General Conference underway this week in Vienna, the situation re…" at bounding box center [626, 636] width 977 height 34
drag, startPoint x: 607, startPoint y: 577, endPoint x: 617, endPoint y: 589, distance: 15.6
click at [607, 619] on p "With the IAEA General Conference underway this week in Vienna, the situation re…" at bounding box center [626, 636] width 977 height 34
drag, startPoint x: 365, startPoint y: 579, endPoint x: 415, endPoint y: 582, distance: 50.4
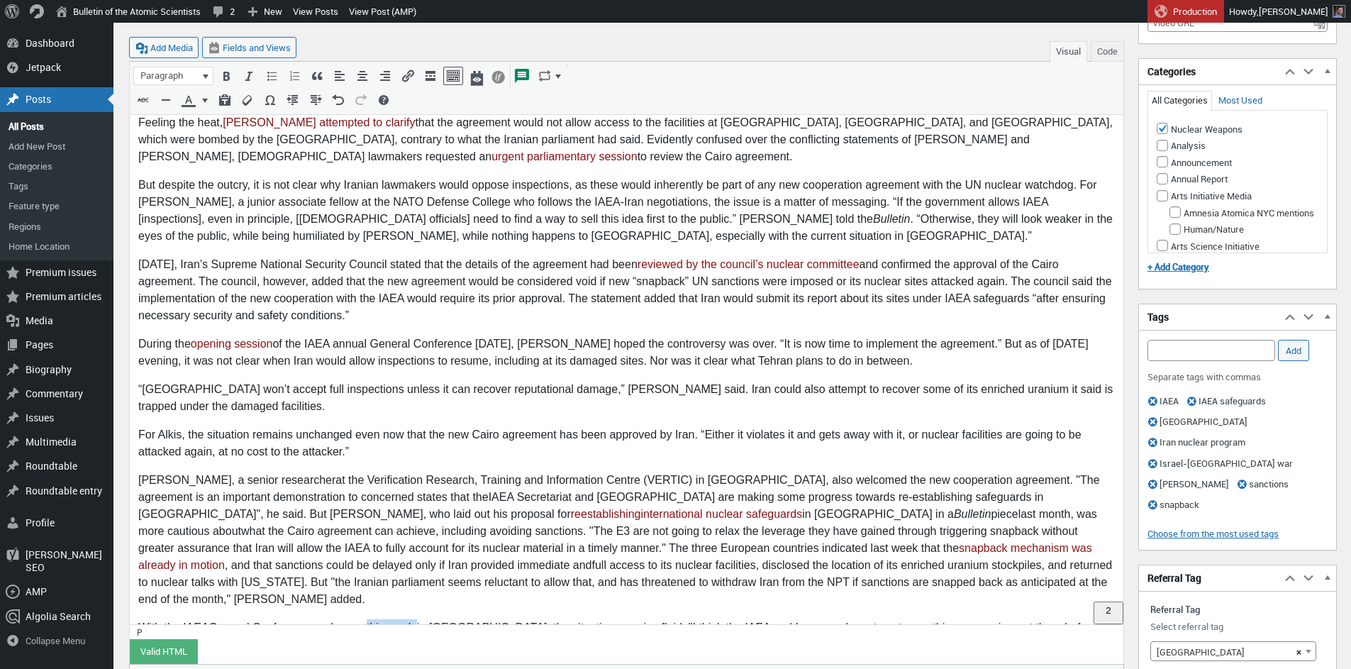
click at [415, 619] on p "With the IAEA General Conference underway this week in Vienna, the situation re…" at bounding box center [626, 636] width 977 height 34
click at [544, 619] on p "With the IAEA General Conference underway in Vienna, the situation remains flui…" at bounding box center [626, 636] width 977 height 34
click at [559, 619] on p "With the IAEA General Conference underway in Vienna, the situation remains flui…" at bounding box center [626, 636] width 977 height 34
drag, startPoint x: 517, startPoint y: 579, endPoint x: 633, endPoint y: 586, distance: 116.5
click at [518, 619] on p "With the IAEA General Conference underway in Vienna, the situation remains flui…" at bounding box center [626, 636] width 977 height 34
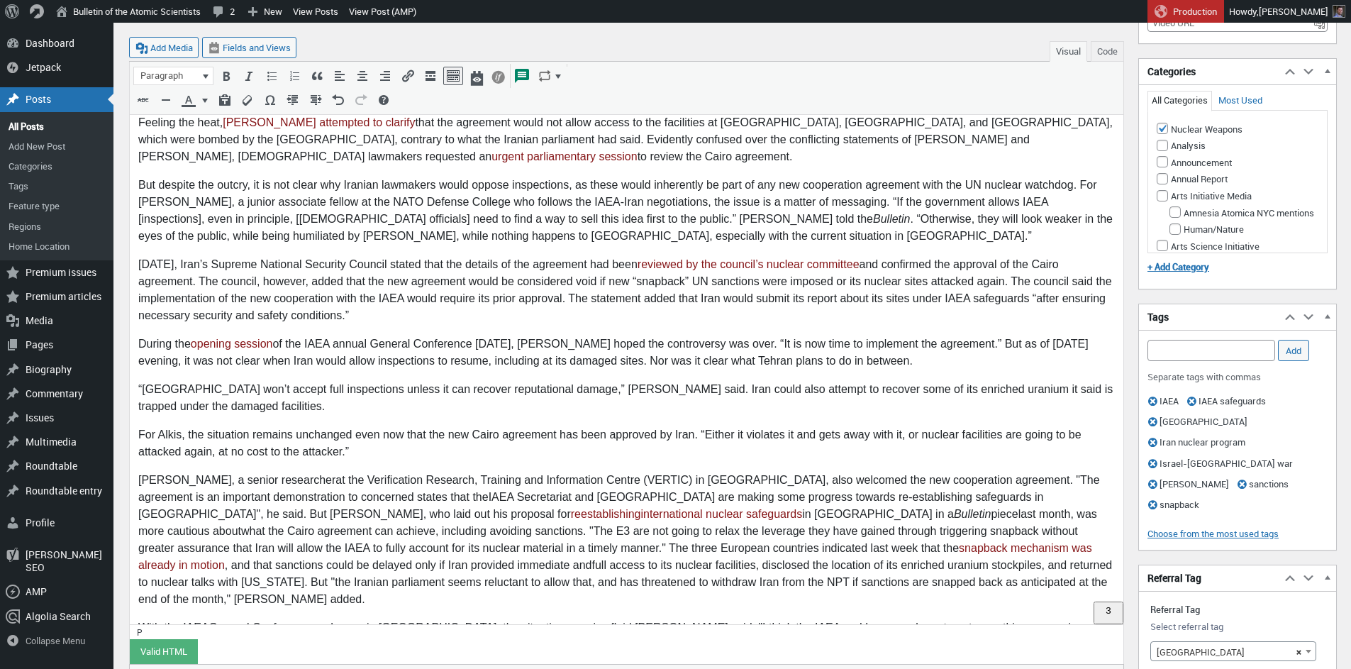
click at [636, 619] on p "With the IAEA General Conference underway in Vienna, the situation remains flui…" at bounding box center [626, 636] width 977 height 34
click at [637, 619] on p "With the IAEA General Conference underway in Vienna, the situation remains flui…" at bounding box center [626, 636] width 977 height 34
click at [636, 619] on p "With the IAEA General Conference underway in Vienna, the situation remains flui…" at bounding box center [626, 636] width 977 height 34
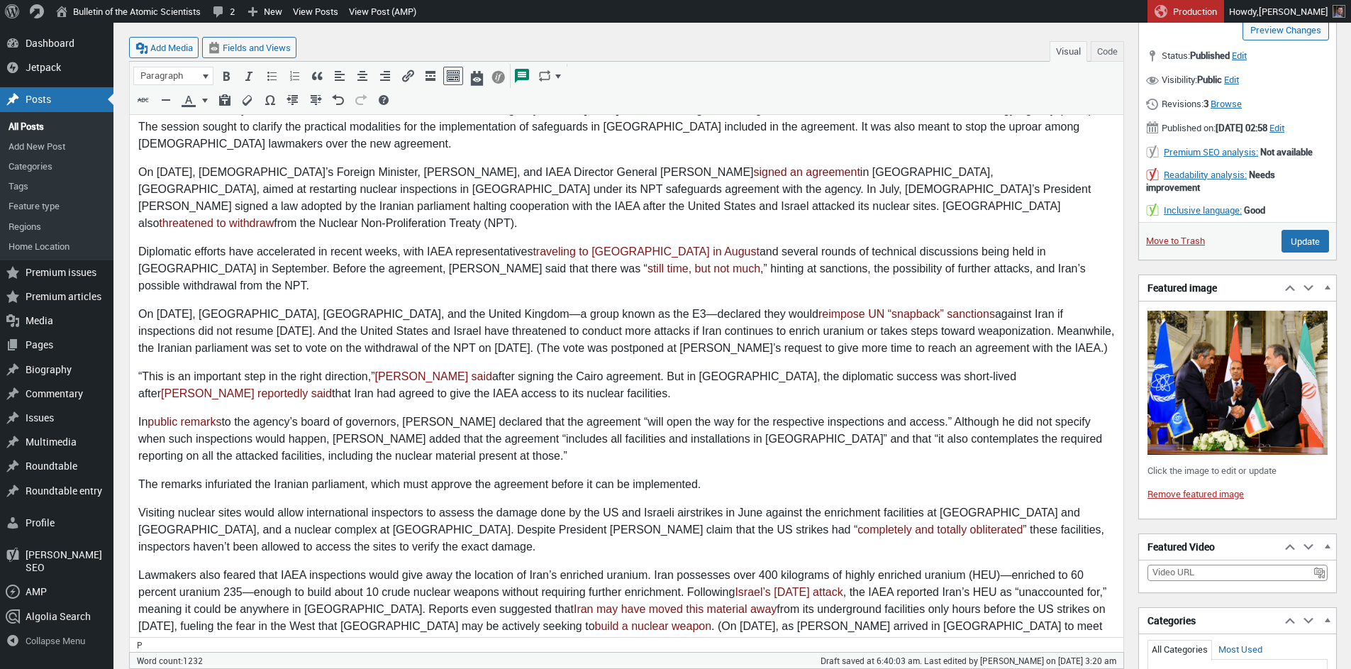
scroll to position [181, 0]
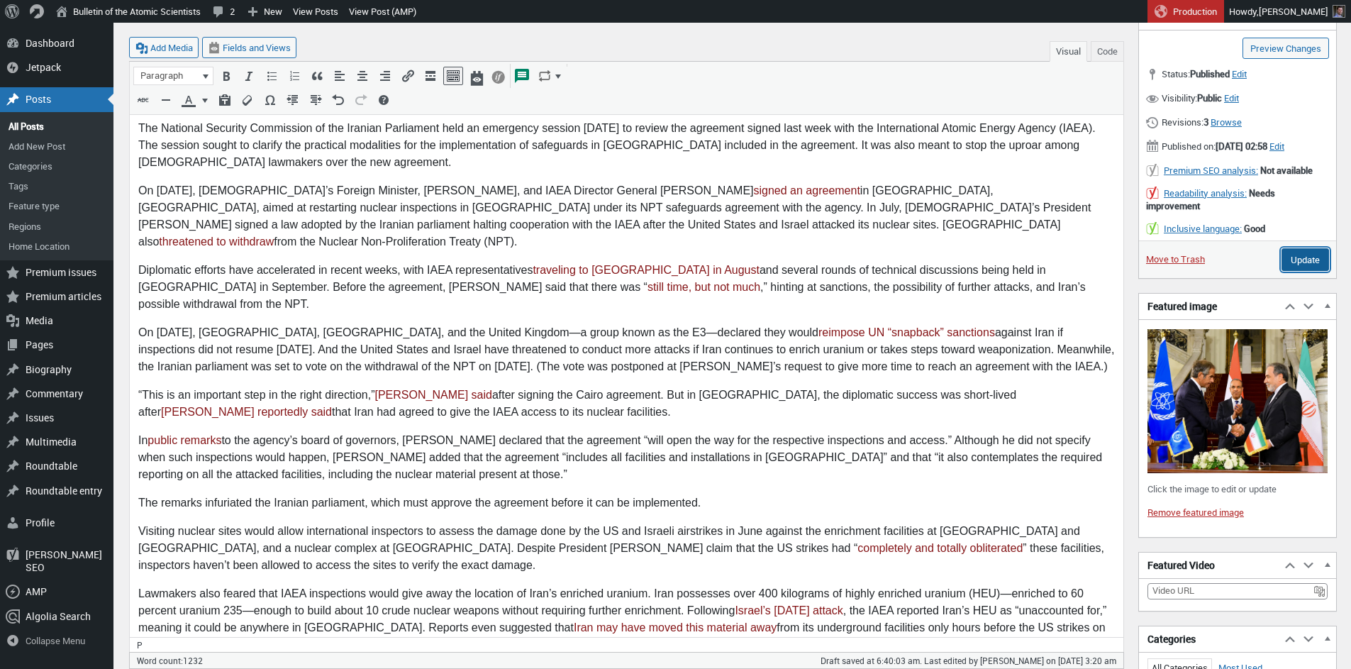
click at [1297, 271] on input "Update" at bounding box center [1306, 259] width 48 height 23
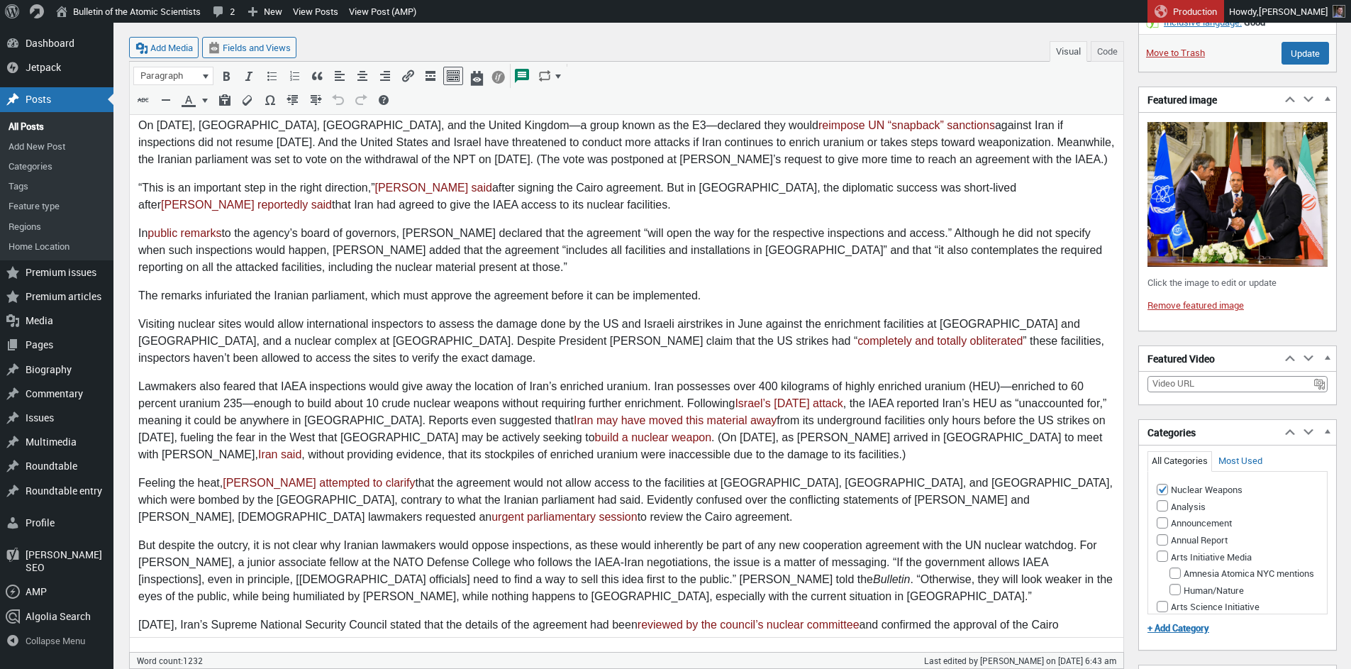
scroll to position [976, 0]
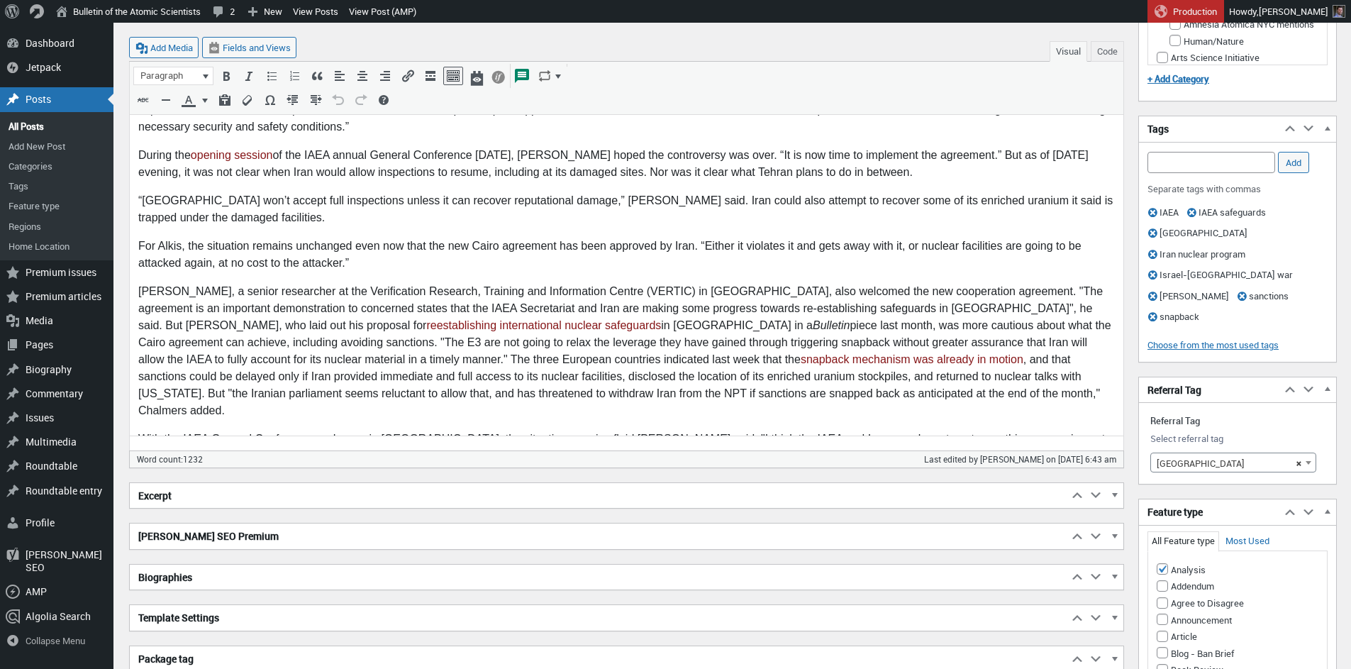
click at [138, 308] on p "Hugh Chalmers, a senior researcher at the Verification Research, Training and I…" at bounding box center [626, 352] width 977 height 136
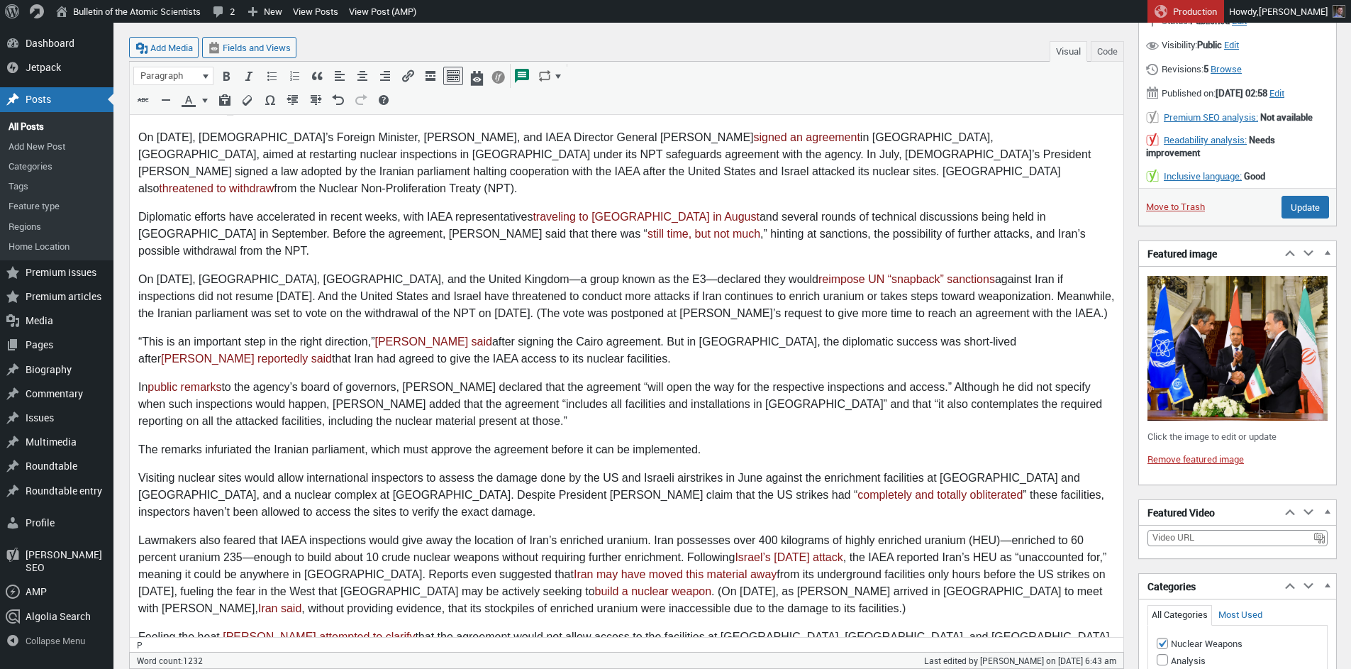
scroll to position [109, 0]
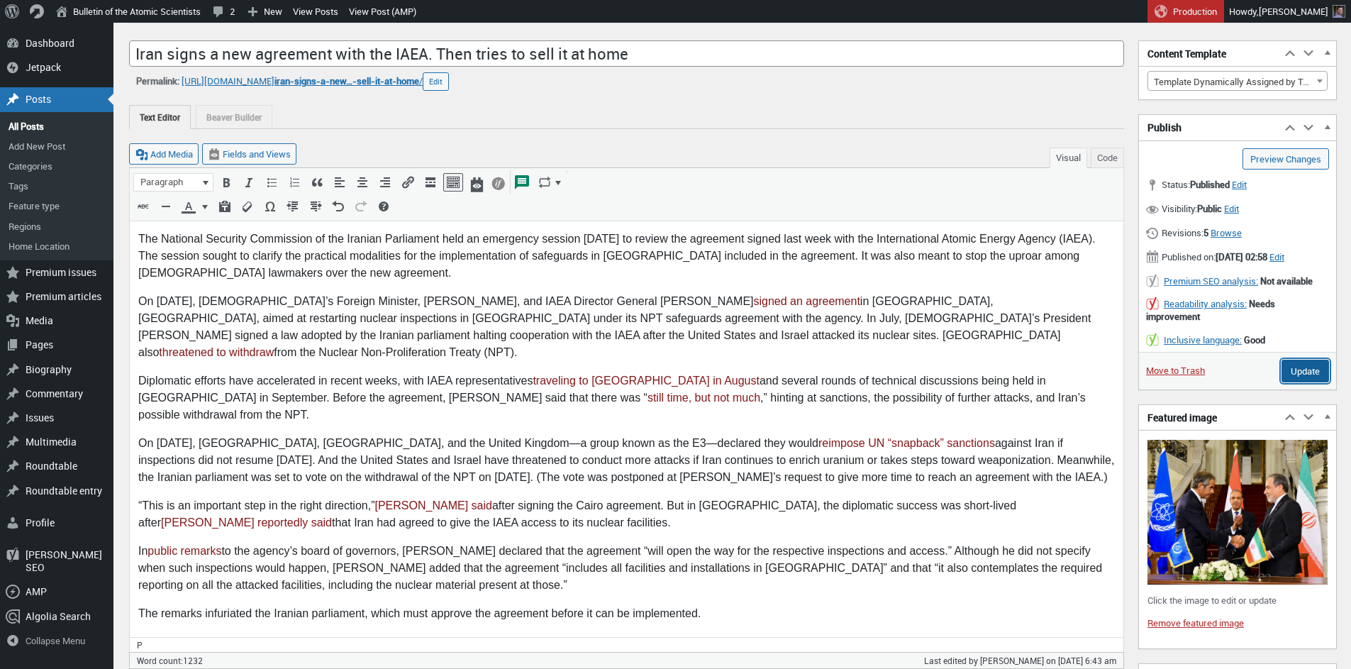
drag, startPoint x: 1296, startPoint y: 379, endPoint x: 1285, endPoint y: 265, distance: 114.7
click at [1297, 379] on input "Update" at bounding box center [1306, 371] width 48 height 23
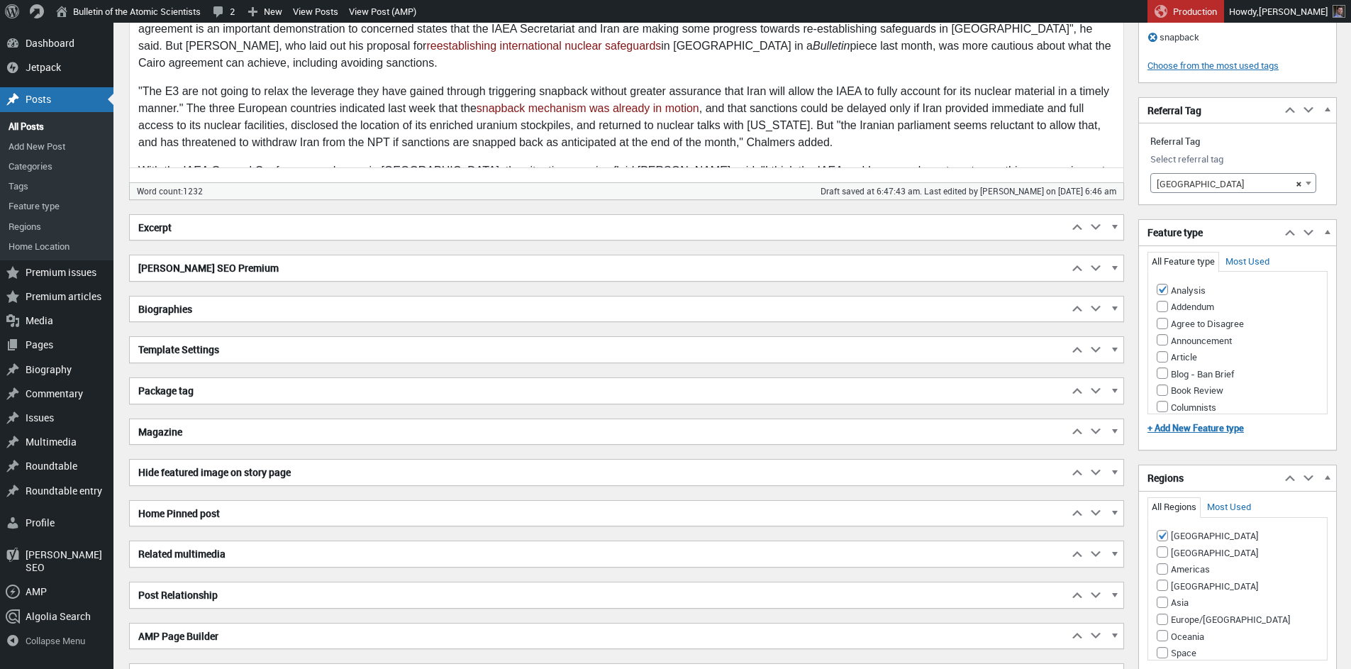
scroll to position [864, 0]
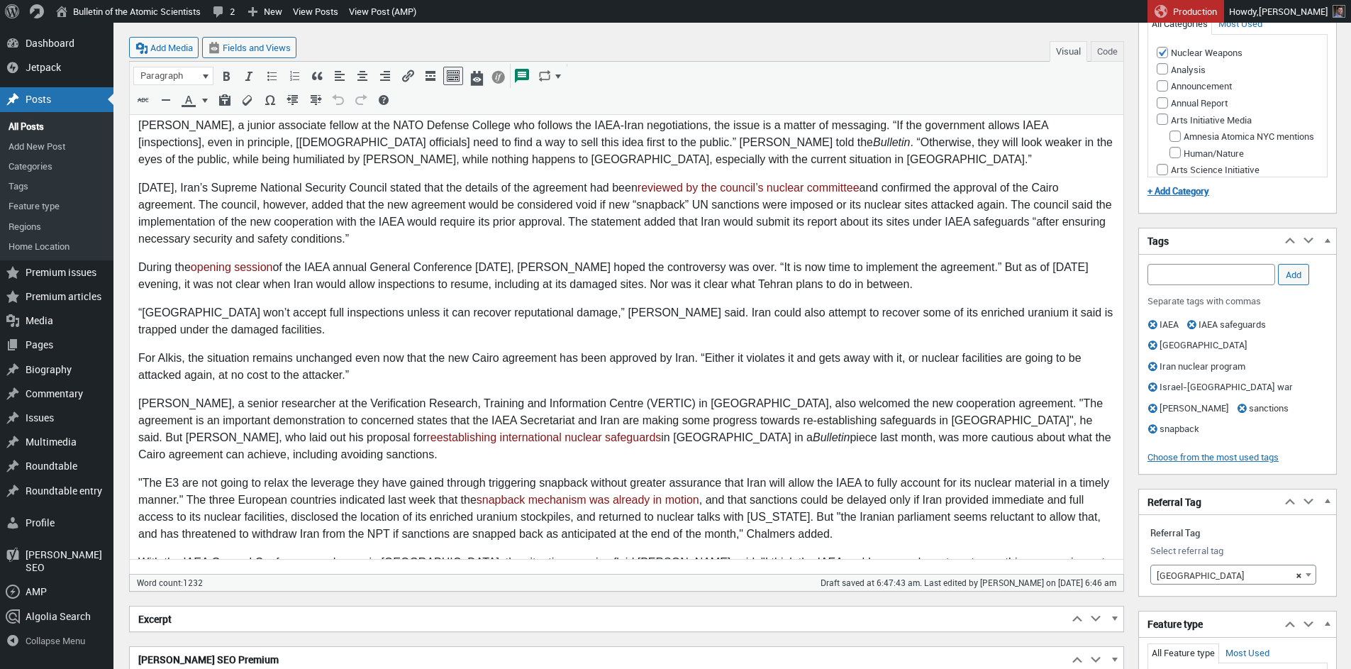
drag, startPoint x: 177, startPoint y: 448, endPoint x: 173, endPoint y: 489, distance: 41.3
click at [177, 475] on p ""The E3 are not going to relax the leverage they have gained through triggering…" at bounding box center [626, 509] width 977 height 68
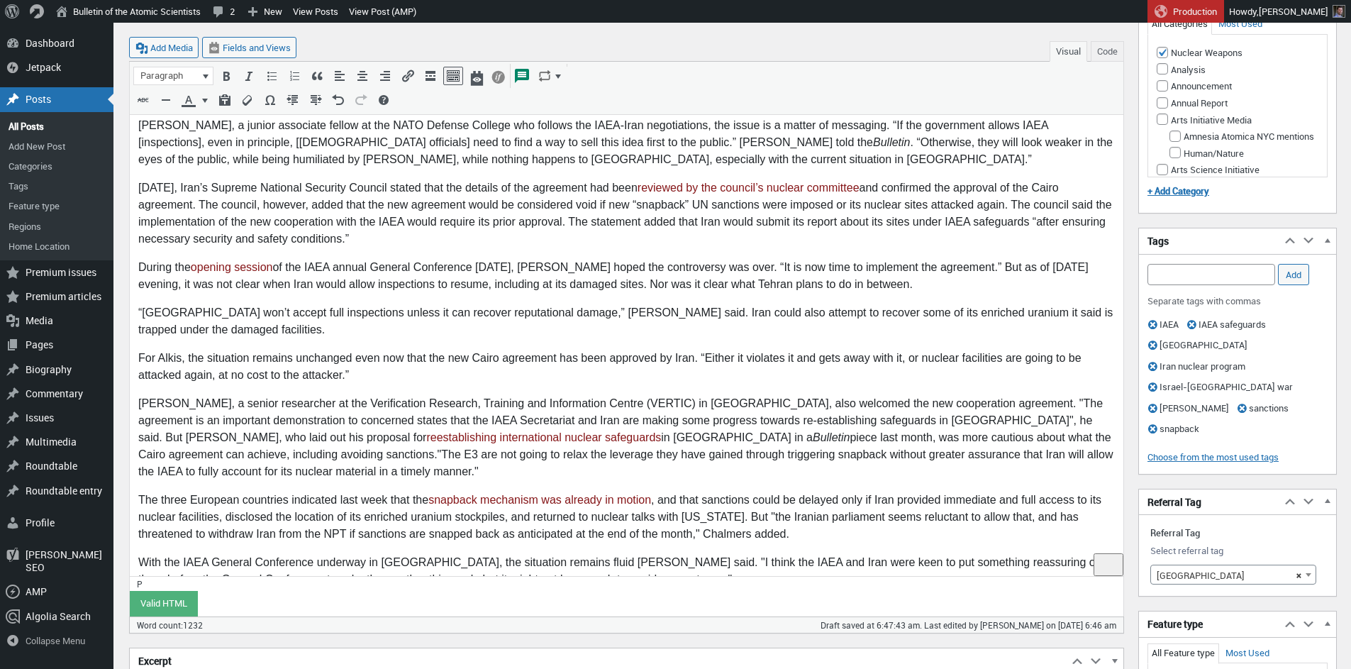
click at [334, 492] on p "The three European countries indicated last week that the snapback mechanism wa…" at bounding box center [626, 517] width 977 height 51
click at [138, 492] on p "The three European countries indicated last week that the snapback mechanism wa…" at bounding box center [626, 517] width 977 height 51
click at [760, 492] on p "The three European countries indicated last week that the snapback mechanism wa…" at bounding box center [626, 517] width 977 height 51
click at [819, 495] on p "The three European countries indicated last week that the snapback mechanism wa…" at bounding box center [626, 517] width 977 height 51
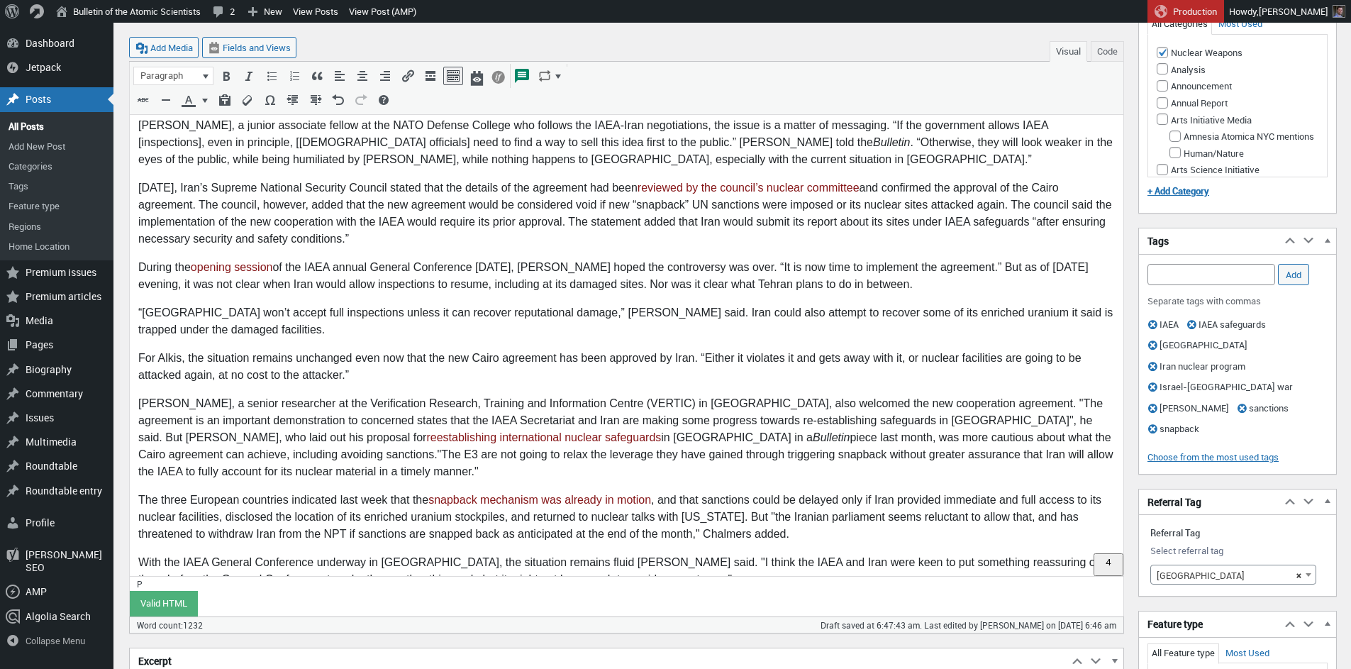
click at [759, 492] on p "The three European countries indicated last week that the snapback mechanism wa…" at bounding box center [626, 517] width 977 height 51
click at [760, 492] on p "The three European countries indicated last week that the snapback mechanism wa…" at bounding box center [626, 517] width 977 height 51
click at [758, 492] on p "The three European countries indicated last week that the snapback mechanism wa…" at bounding box center [626, 517] width 977 height 51
click at [614, 555] on p "With the IAEA General Conference underway in Vienna, the situation remains flui…" at bounding box center [626, 572] width 977 height 34
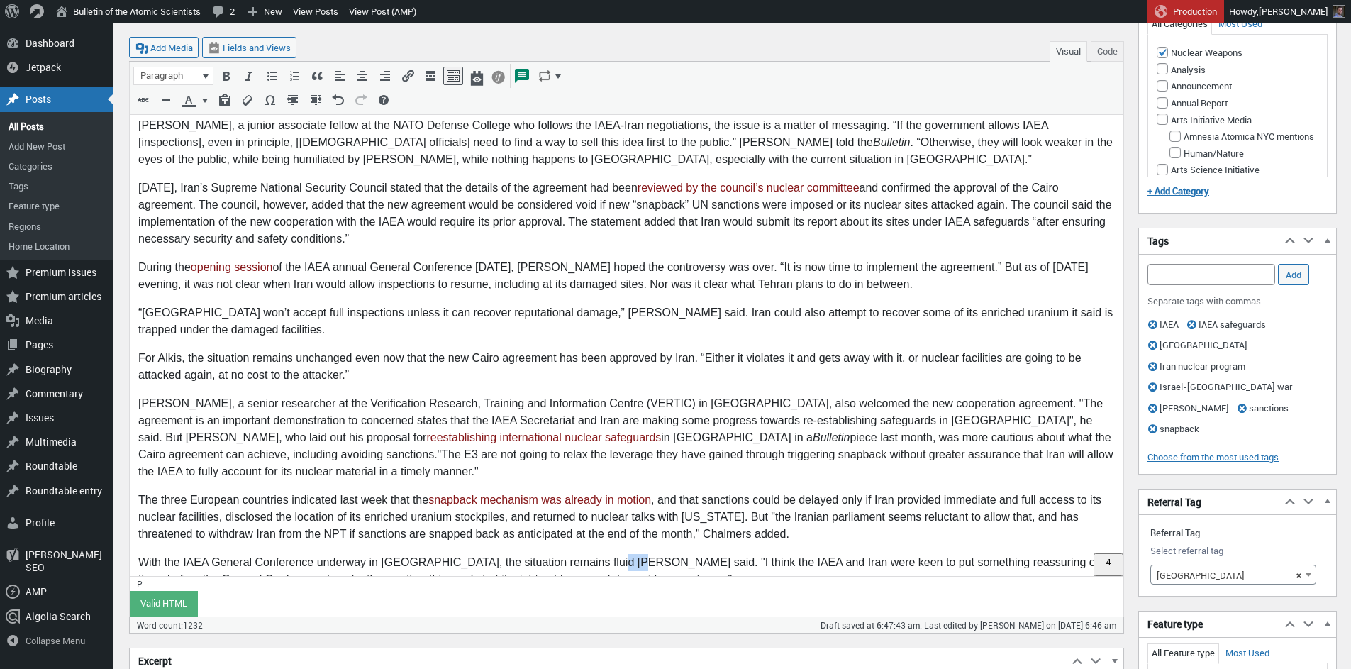
click at [614, 555] on p "With the IAEA General Conference underway in Vienna, the situation remains flui…" at bounding box center [626, 572] width 977 height 34
click at [813, 498] on p "The three European countries indicated last week that the snapback mechanism wa…" at bounding box center [626, 517] width 977 height 51
click at [769, 492] on p "The three European countries indicated last week that the snapback mechanism wa…" at bounding box center [626, 517] width 977 height 51
click at [756, 492] on p "The three European countries indicated last week that the snapback mechanism wa…" at bounding box center [626, 517] width 977 height 51
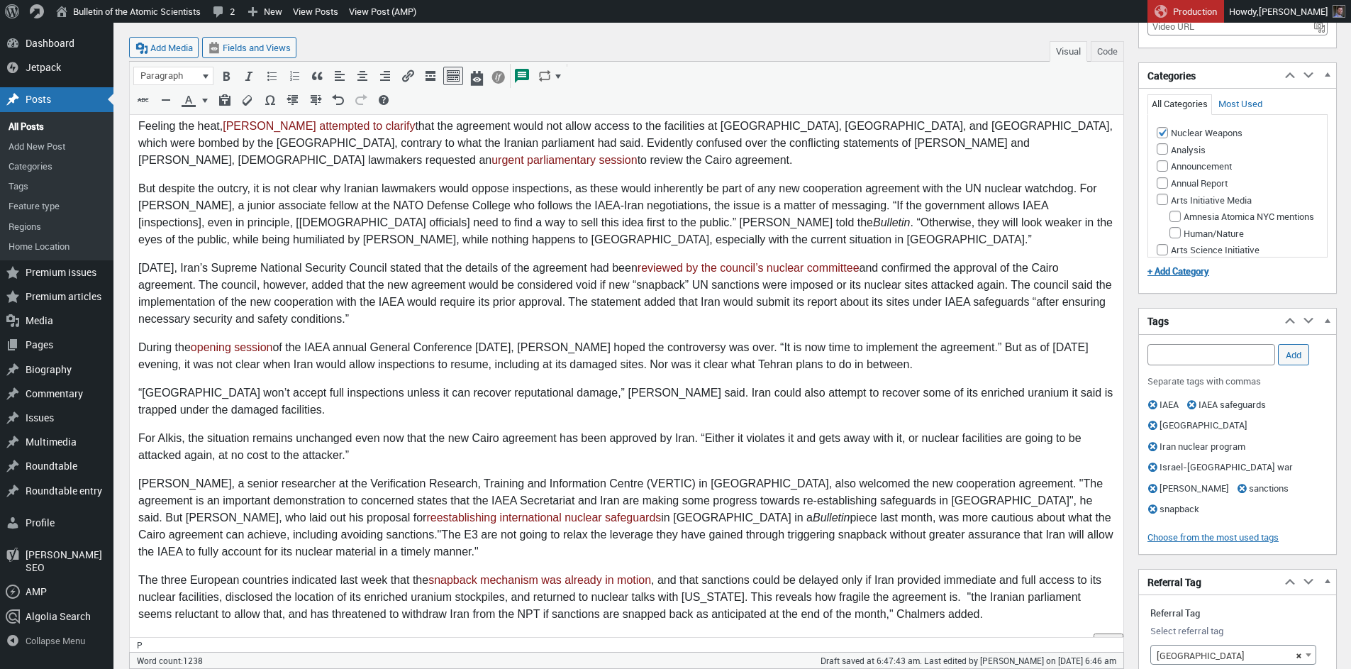
scroll to position [775, 0]
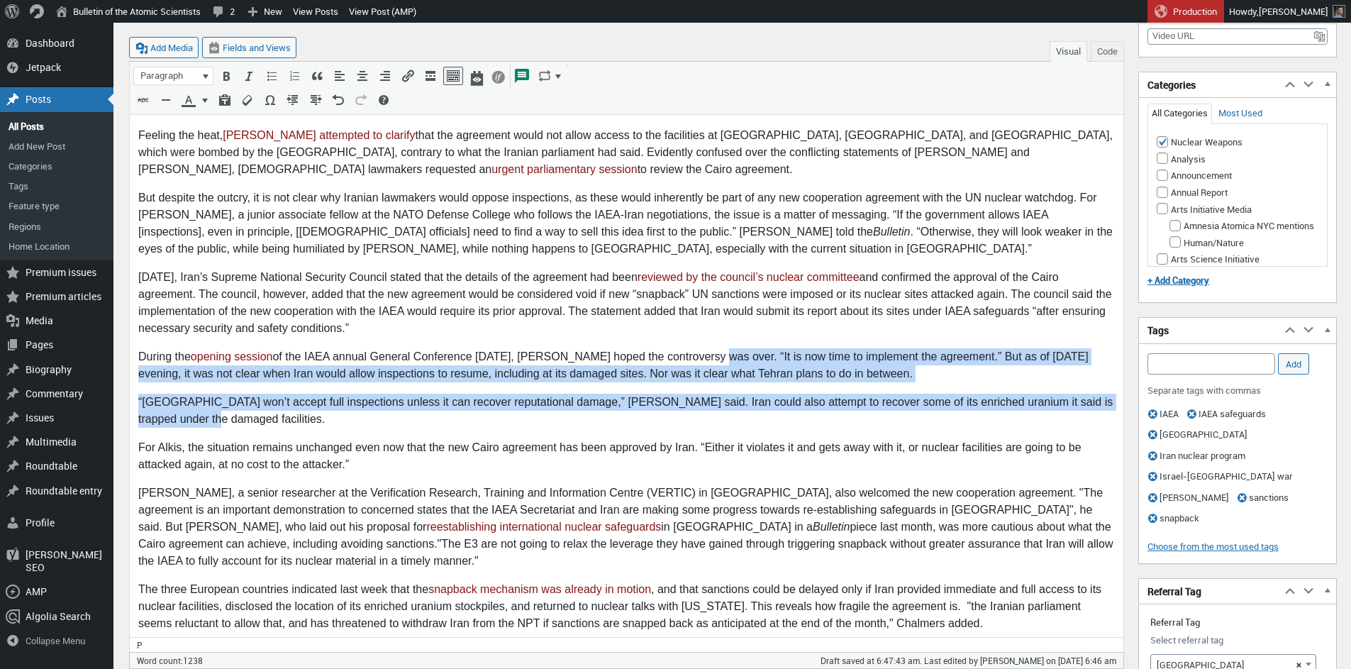
drag, startPoint x: 631, startPoint y: 382, endPoint x: 708, endPoint y: 320, distance: 98.9
click at [708, 320] on body "The National Security Commission of the Iranian Parliament held an emergency se…" at bounding box center [626, 127] width 977 height 1125
click at [623, 349] on p "During the opening session of the IAEA annual General Conference on Monday, Gro…" at bounding box center [626, 366] width 977 height 34
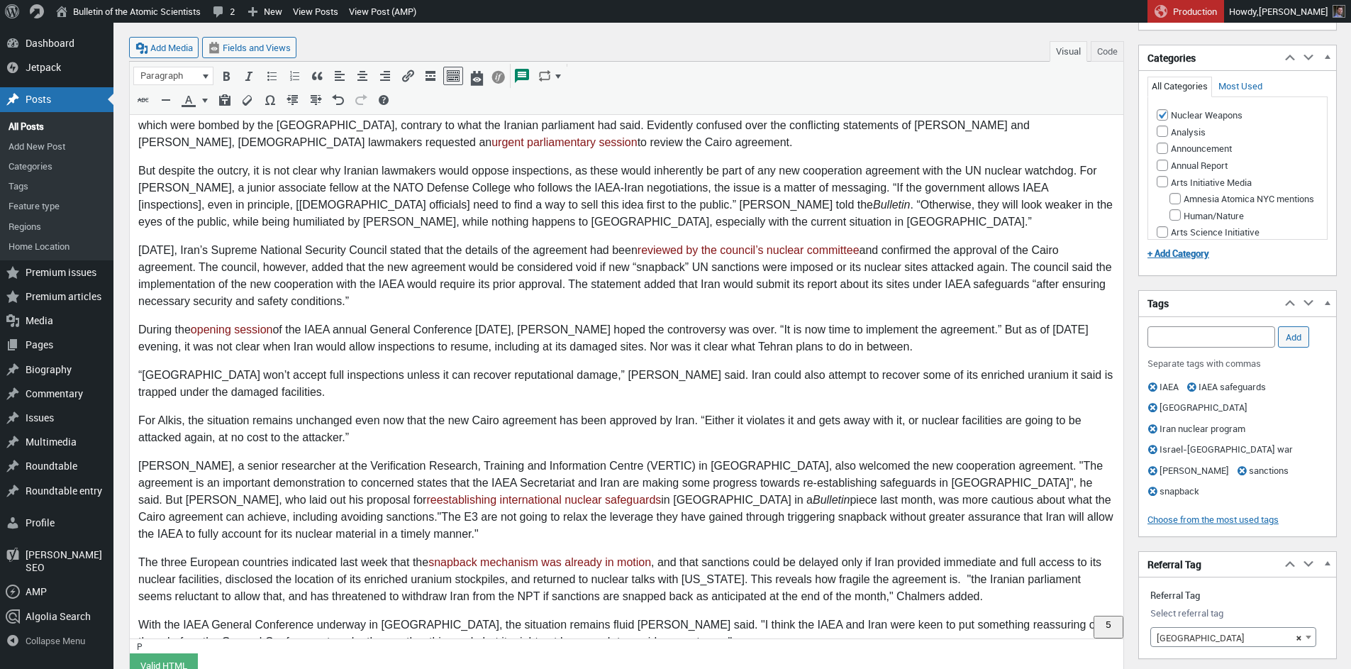
scroll to position [811, 0]
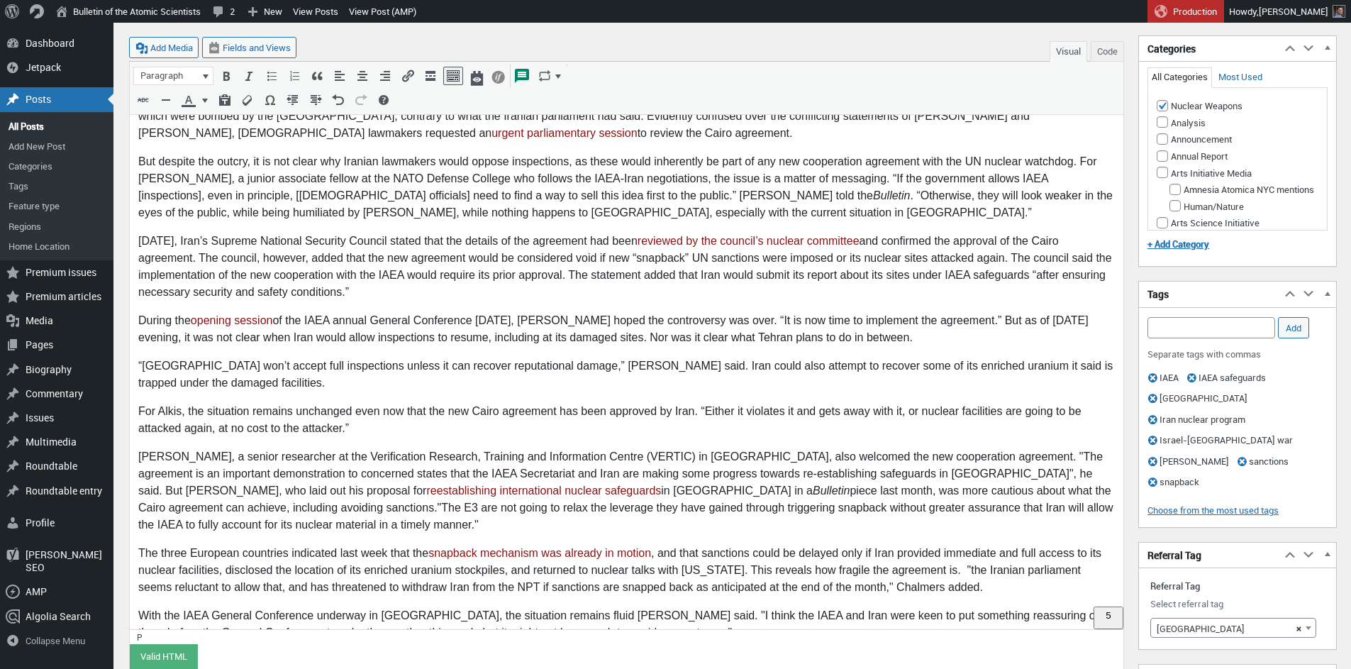
click at [750, 545] on p "The three European countries indicated last week that the snapback mechanism wa…" at bounding box center [626, 570] width 977 height 51
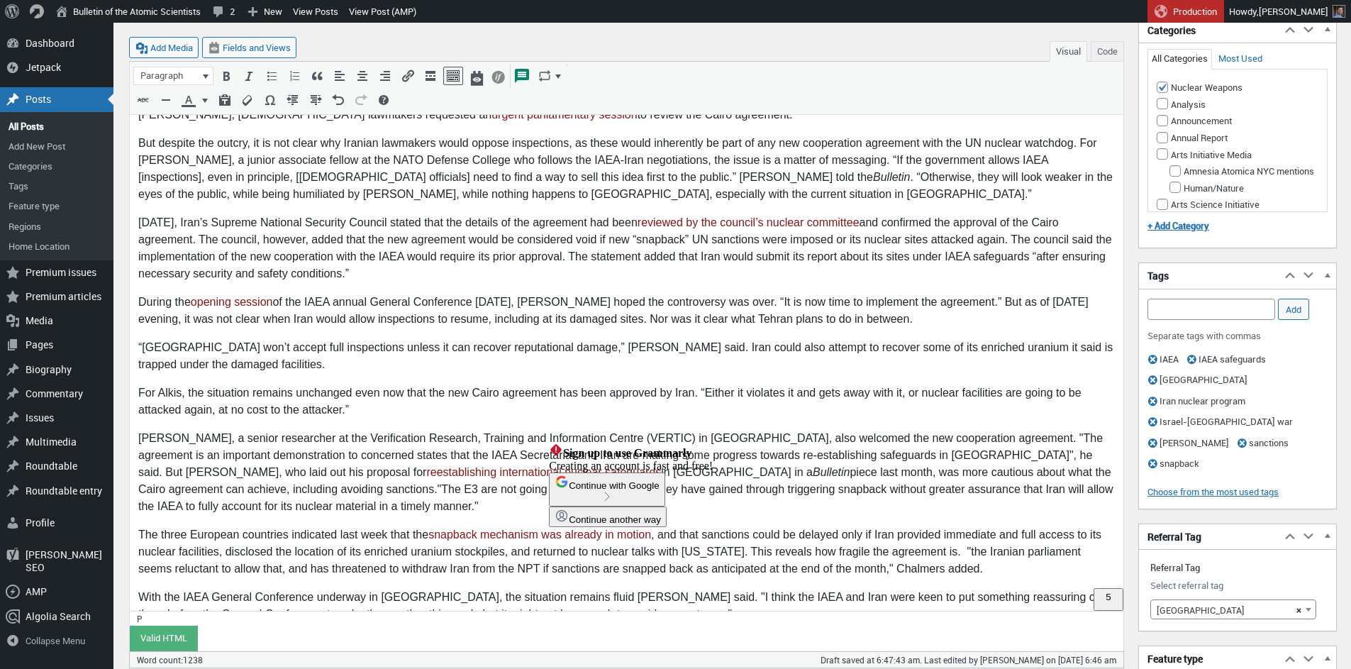
click at [556, 589] on p "With the IAEA General Conference underway in Vienna, the situation remains flui…" at bounding box center [626, 606] width 977 height 34
click at [557, 589] on p "With the IAEA General Conference underway in Vienna, the situation remains flui…" at bounding box center [626, 606] width 977 height 34
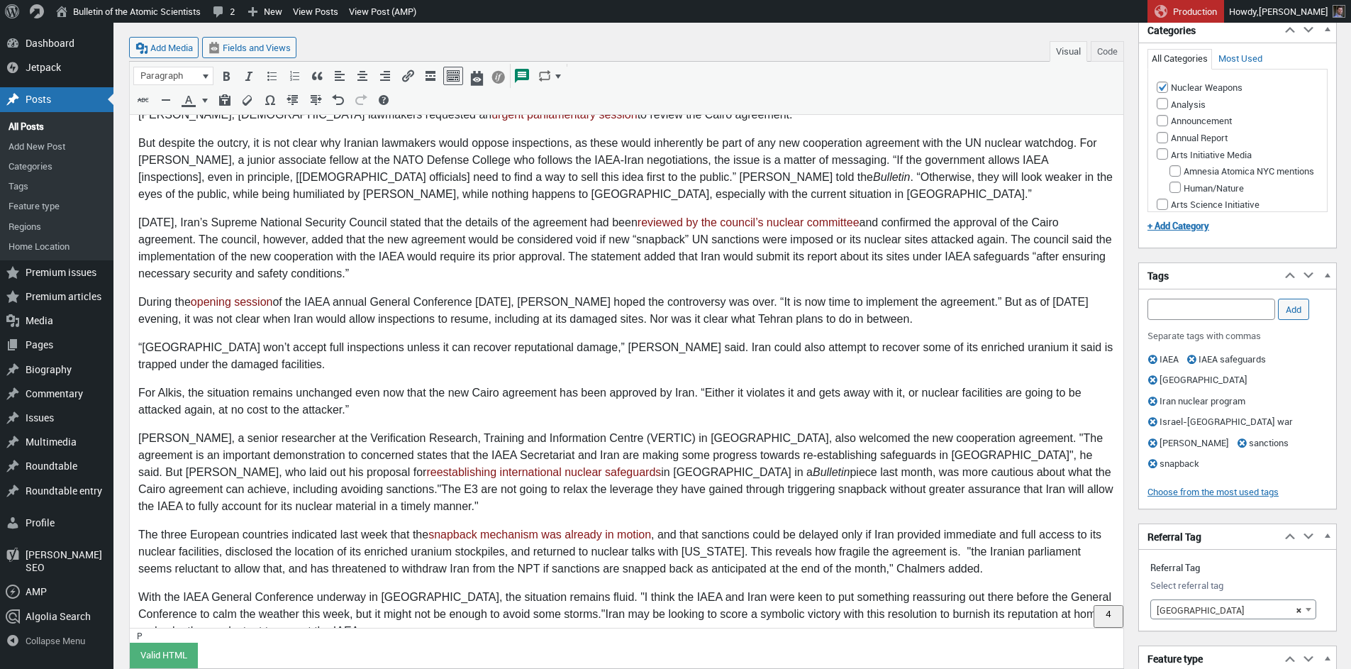
scroll to position [831, 0]
click at [545, 587] on p "With the IAEA General Conference underway in Vienna, the situation remains flui…" at bounding box center [626, 612] width 977 height 51
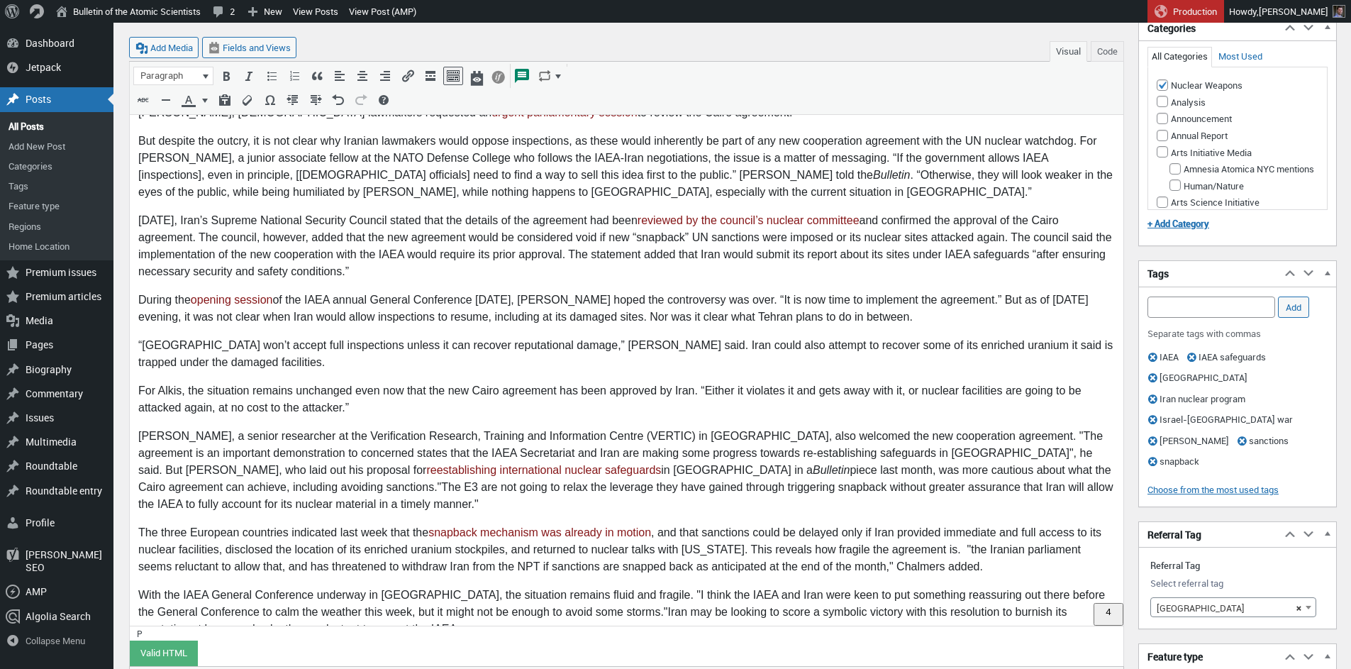
click at [608, 587] on p "With the IAEA General Conference underway in Vienna, the situation remains flui…" at bounding box center [626, 612] width 977 height 51
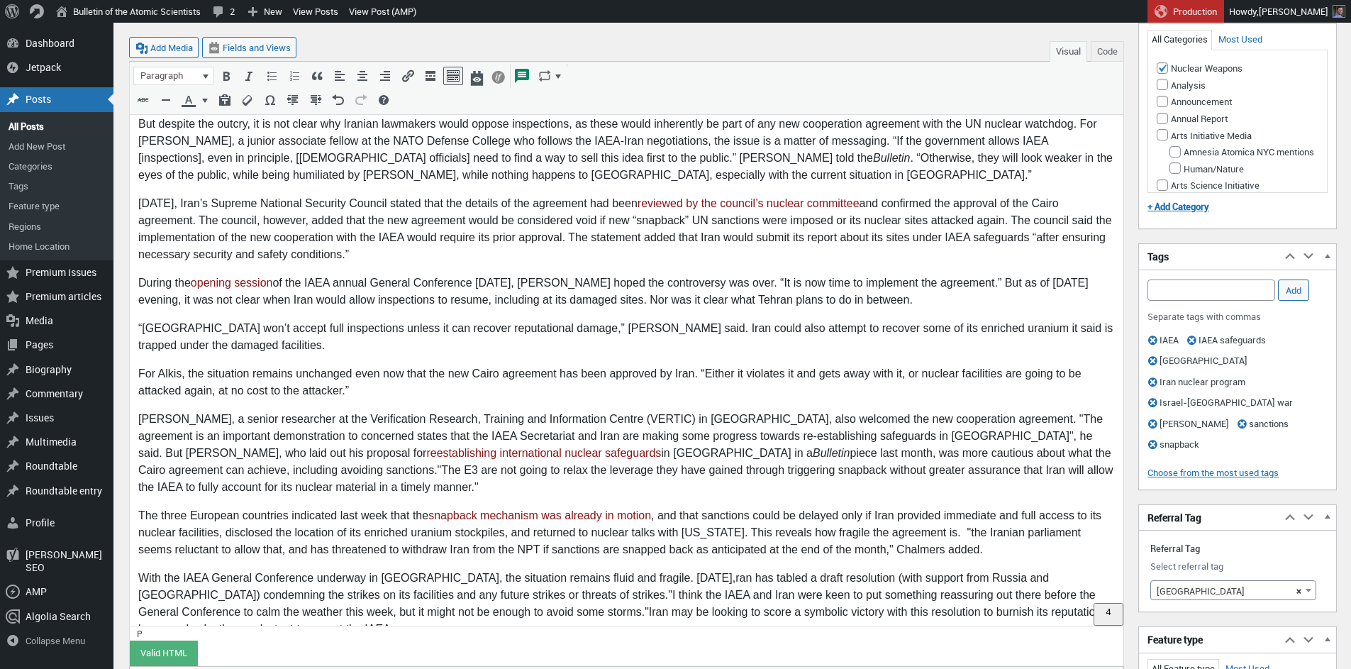
scroll to position [888, 0]
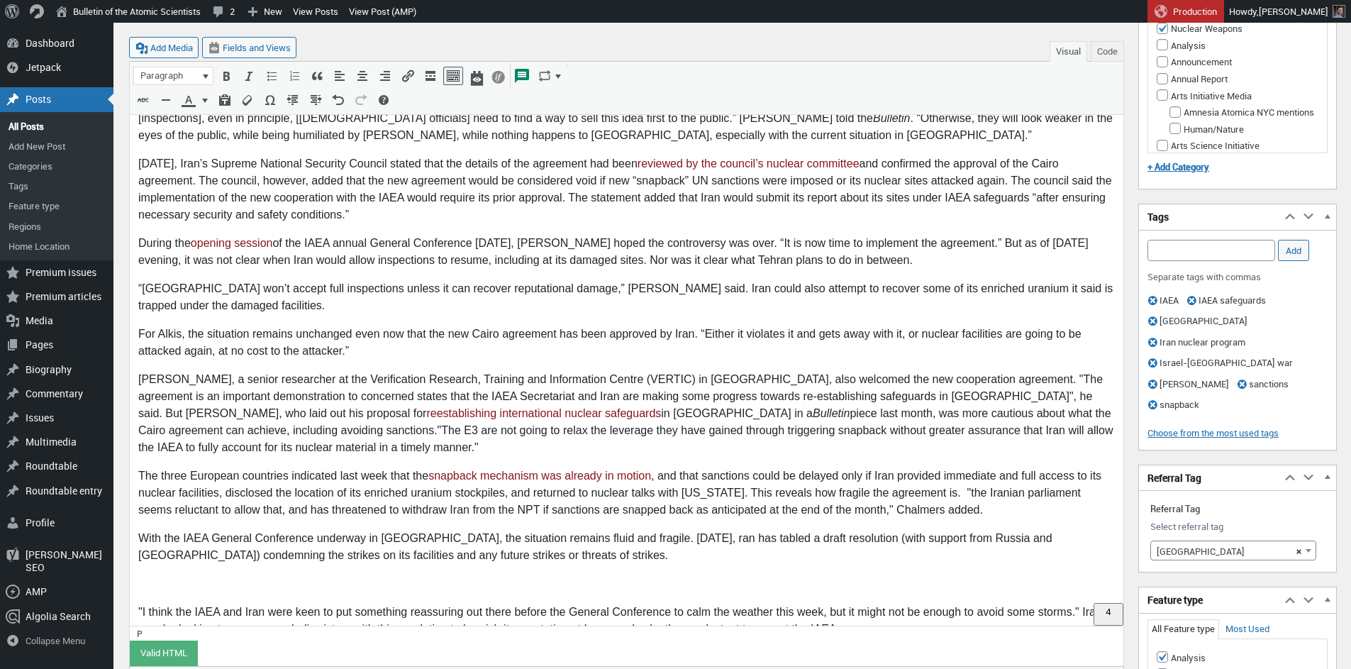
drag, startPoint x: 671, startPoint y: 507, endPoint x: 669, endPoint y: 533, distance: 26.3
click at [672, 531] on p "With the IAEA General Conference underway in Vienna, the situation remains flui…" at bounding box center [626, 548] width 977 height 34
click at [698, 531] on p "With the IAEA General Conference underway in Vienna, the situation remains flui…" at bounding box center [626, 548] width 977 height 34
click at [839, 531] on p "With the IAEA General Conference underway in Vienna, the situation remains flui…" at bounding box center [626, 548] width 977 height 34
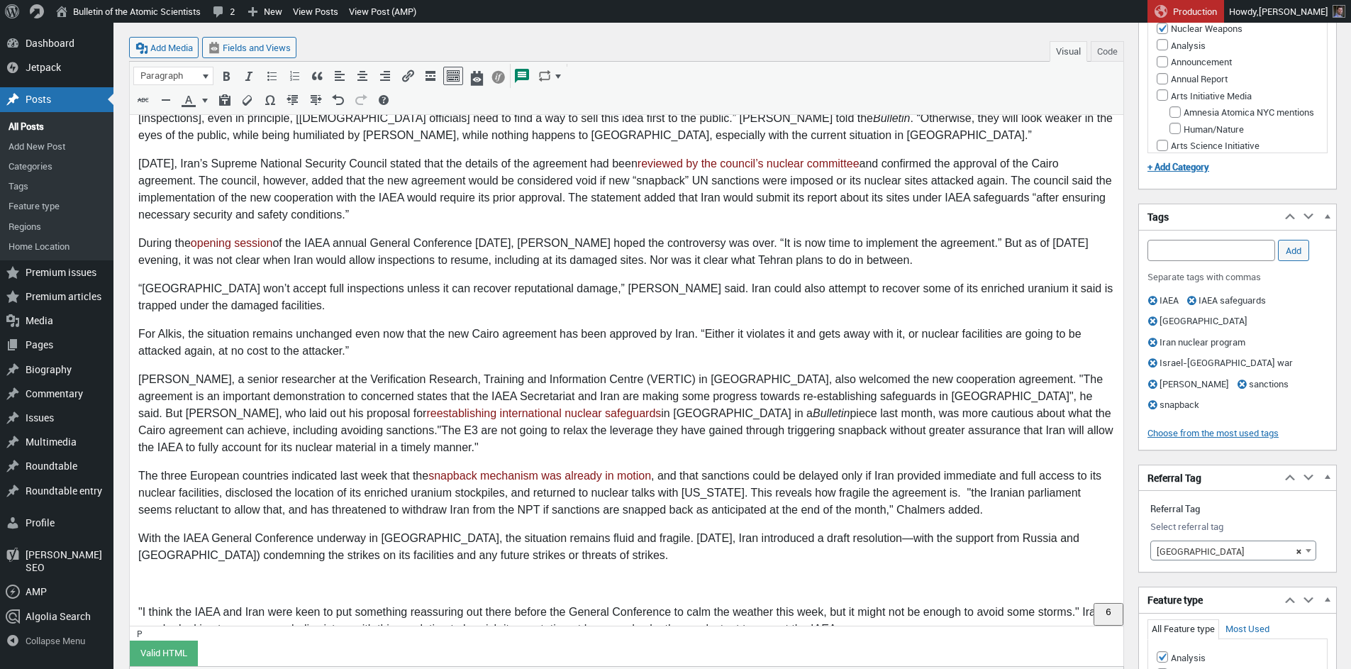
click at [1043, 531] on p "With the IAEA General Conference underway in Vienna, the situation remains flui…" at bounding box center [626, 548] width 977 height 34
drag, startPoint x: 198, startPoint y: 544, endPoint x: 258, endPoint y: 533, distance: 61.4
click at [199, 576] on p "To enrich screen reader interactions, please activate Accessibility in Grammarl…" at bounding box center [626, 584] width 977 height 17
click at [404, 533] on body "The National Security Commission of the Iranian Parliament held an emergency se…" at bounding box center [626, 51] width 977 height 1199
drag, startPoint x: 351, startPoint y: 536, endPoint x: 409, endPoint y: 536, distance: 58.2
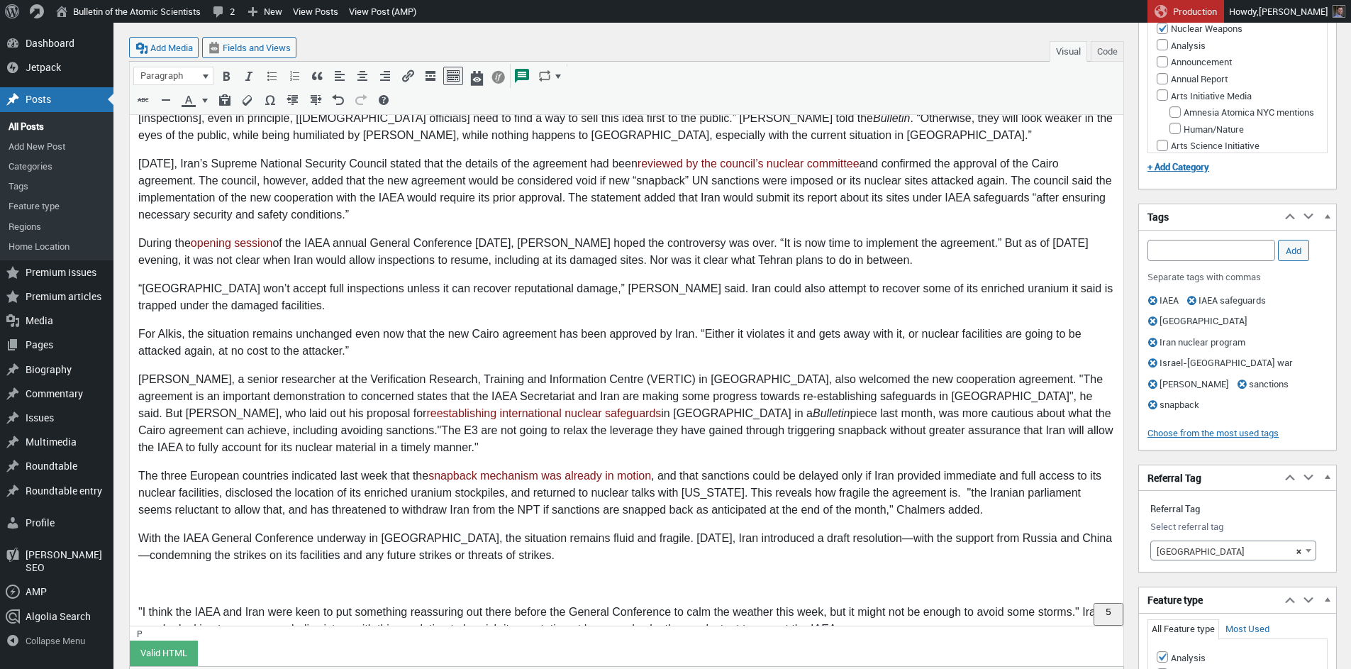
click at [351, 536] on body "The National Security Commission of the Iranian Parliament held an emergency se…" at bounding box center [626, 51] width 977 height 1199
click at [528, 531] on p "With the IAEA General Conference underway in Vienna, the situation remains flui…" at bounding box center [626, 548] width 977 height 34
click at [224, 531] on p "With the IAEA General Conference underway in Vienna, the situation remains flui…" at bounding box center [626, 548] width 977 height 34
click at [530, 531] on p "With the IAEA General Conference underway in Vienna, the situation remains flui…" at bounding box center [626, 548] width 977 height 34
drag, startPoint x: 674, startPoint y: 504, endPoint x: 802, endPoint y: 502, distance: 127.7
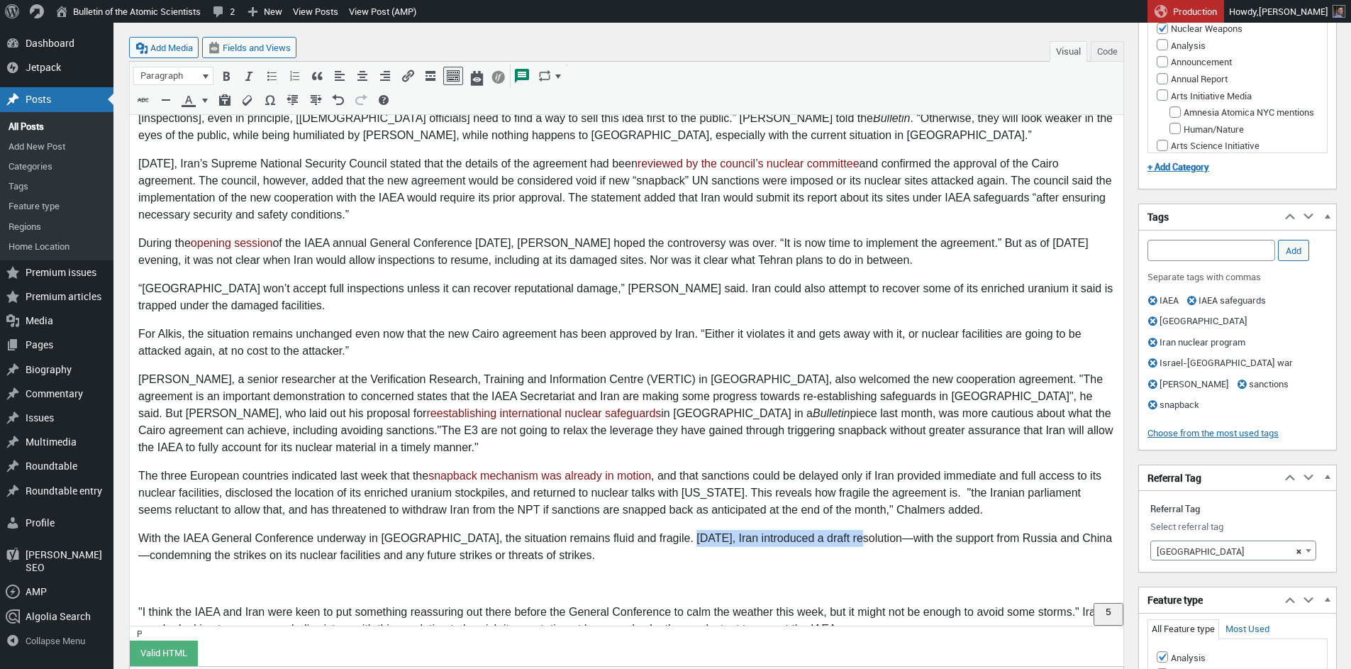
click at [835, 531] on p "With the IAEA General Conference underway in Vienna, the situation remains flui…" at bounding box center [626, 548] width 977 height 34
click at [407, 74] on icon "Insert/edit link (⌘K)" at bounding box center [408, 76] width 14 height 14
type input "https://www.aljazeera.com/amp/news/2025/9/15/iran-pushes-for-iaea-resolution-as…"
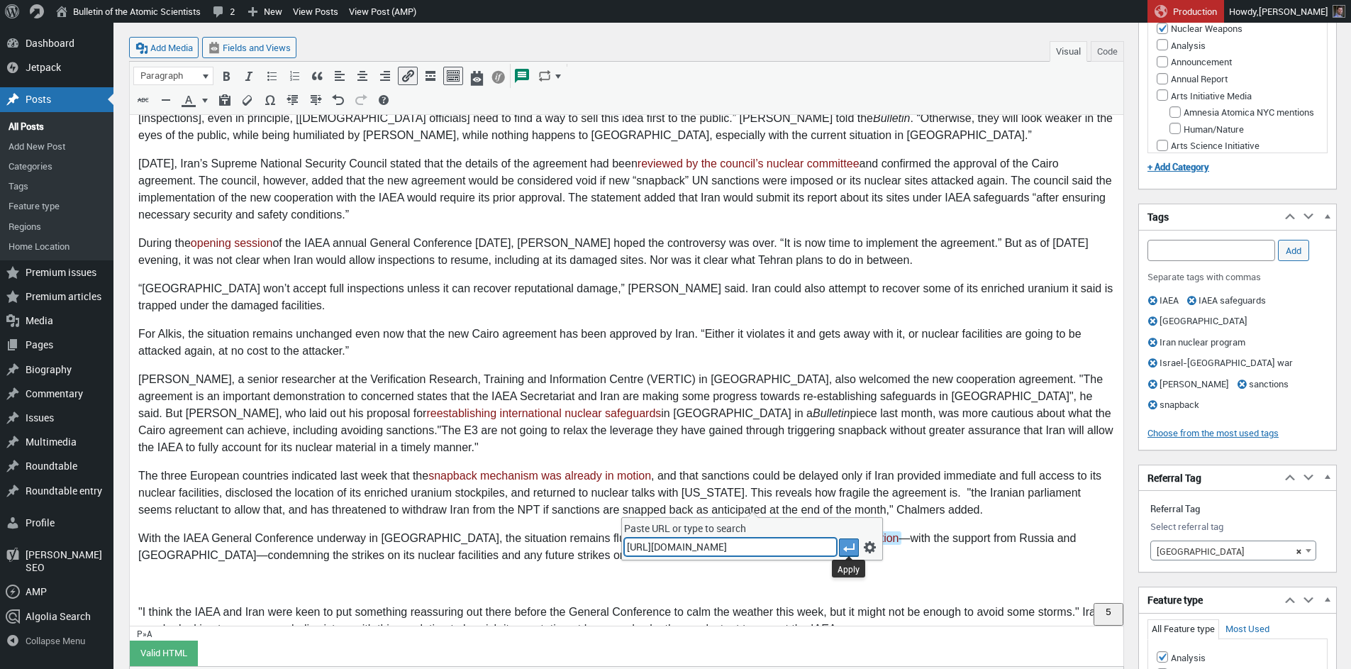
click at [846, 549] on icon "Apply" at bounding box center [849, 548] width 14 height 14
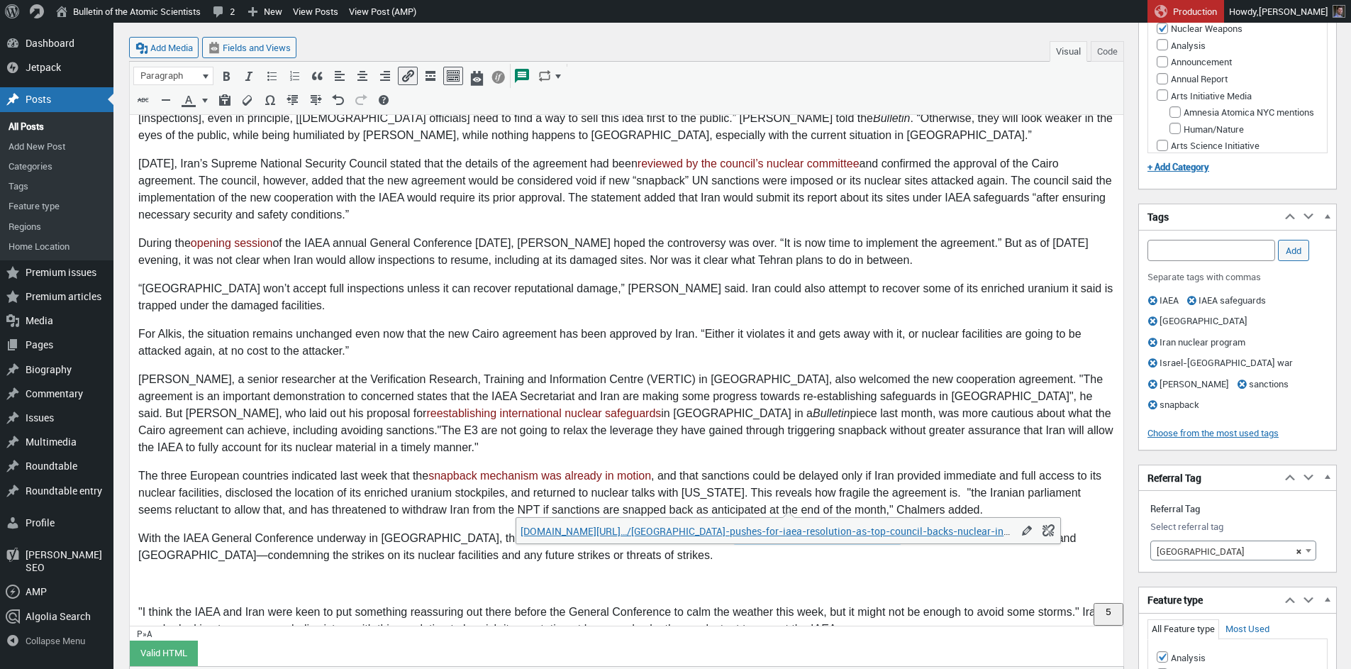
click at [880, 531] on p "With the IAEA General Conference underway in Vienna, the situation remains flui…" at bounding box center [626, 548] width 977 height 34
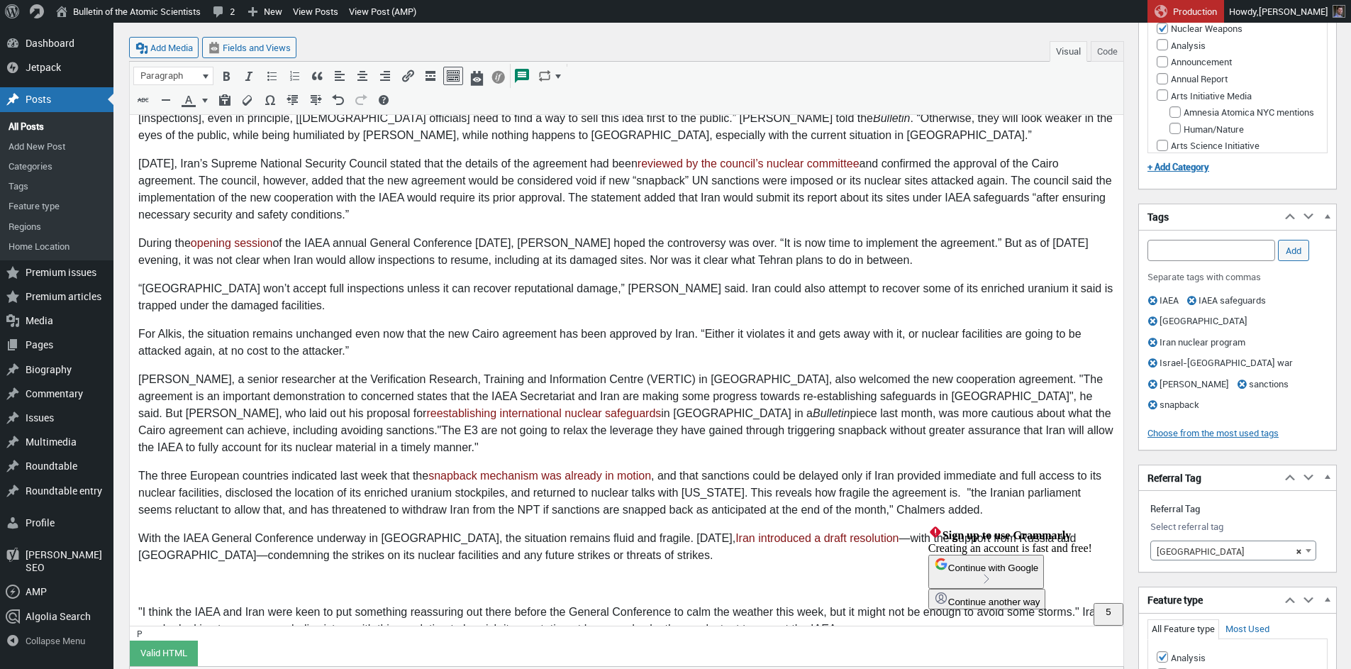
click at [941, 531] on p "With the IAEA General Conference underway in Vienna, the situation remains flui…" at bounding box center [626, 548] width 977 height 34
click at [936, 531] on p "With the IAEA General Conference underway in Vienna, the situation remains flui…" at bounding box center [626, 548] width 977 height 34
click at [1039, 531] on p "With the IAEA General Conference underway in Vienna, the situation remains flui…" at bounding box center [626, 548] width 977 height 34
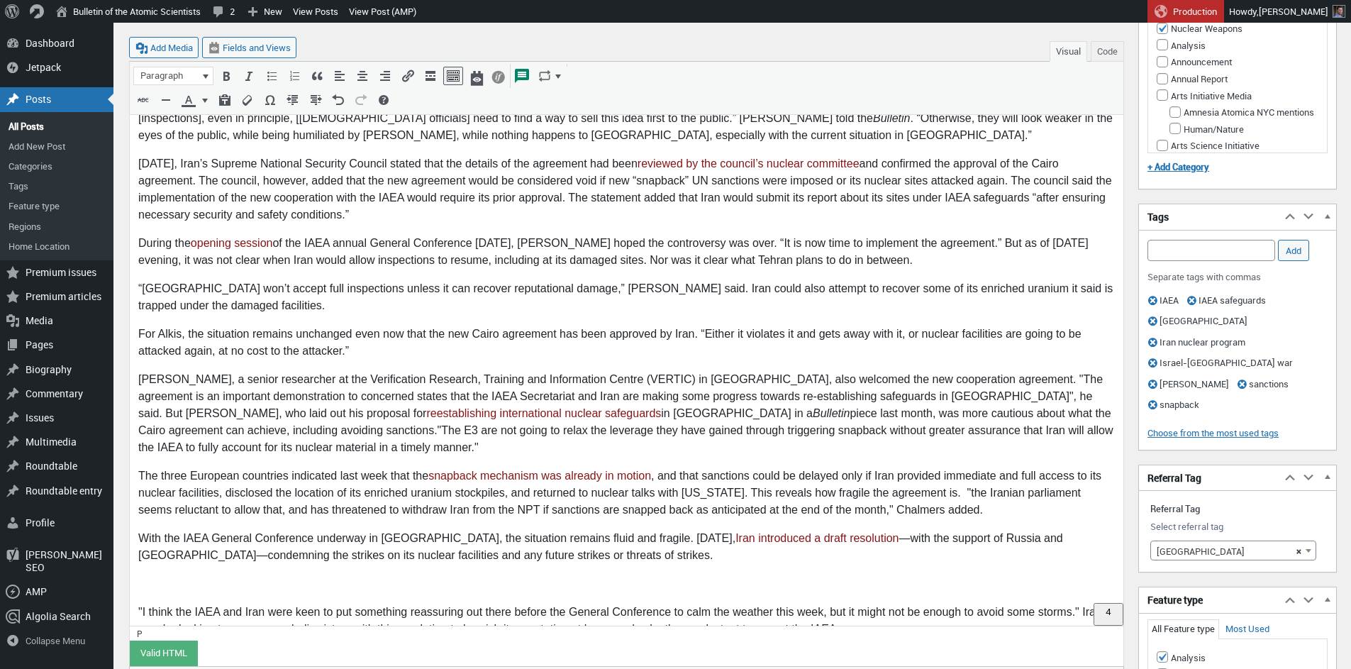
click at [331, 531] on p "With the IAEA General Conference underway in Vienna, the situation remains flui…" at bounding box center [626, 548] width 977 height 34
click at [346, 540] on body "The National Security Commission of the Iranian Parliament held an emergency se…" at bounding box center [626, 51] width 977 height 1199
click at [342, 576] on p "To enrich screen reader interactions, please activate Accessibility in Grammarl…" at bounding box center [626, 584] width 977 height 17
click at [342, 531] on p "With the IAEA General Conference underway in Vienna, the situation remains flui…" at bounding box center [626, 548] width 977 height 34
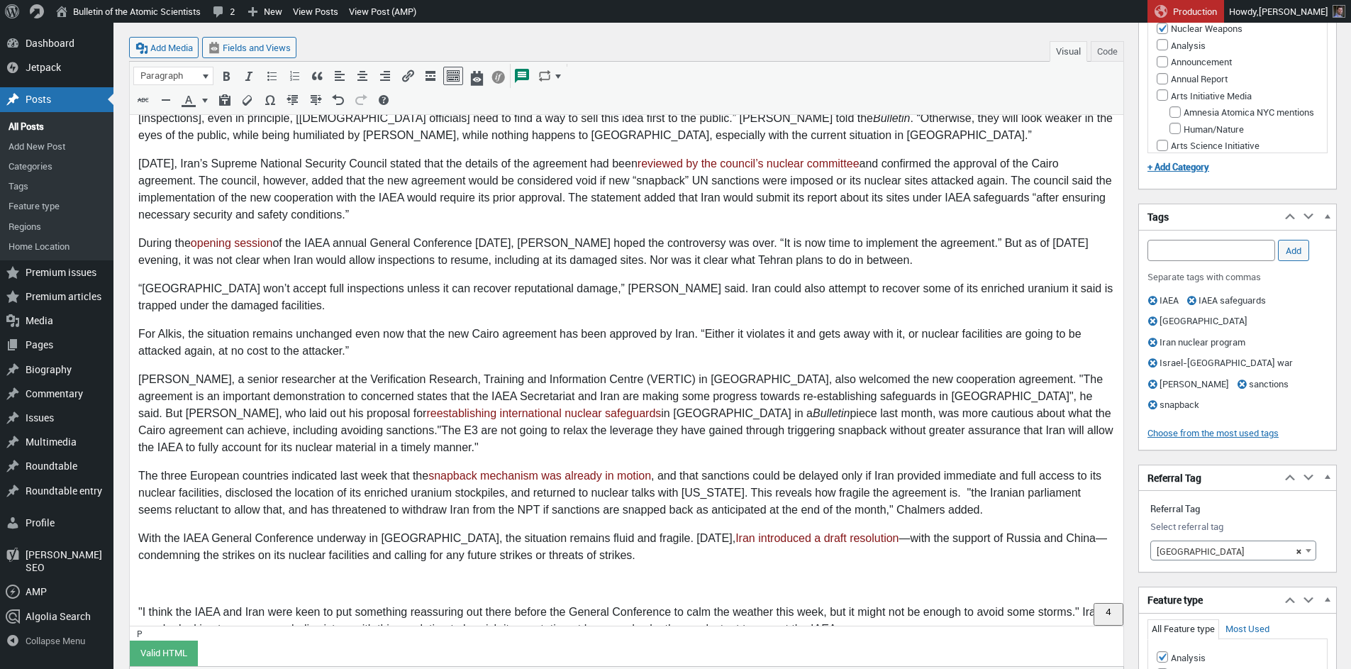
click at [336, 531] on p "With the IAEA General Conference underway in Vienna, the situation remains flui…" at bounding box center [626, 548] width 977 height 34
click at [387, 531] on p "With the IAEA General Conference underway in Vienna, the situation remains flui…" at bounding box center [626, 548] width 977 height 34
click at [401, 531] on p "With the IAEA General Conference underway in Vienna, the situation remains flui…" at bounding box center [626, 548] width 977 height 34
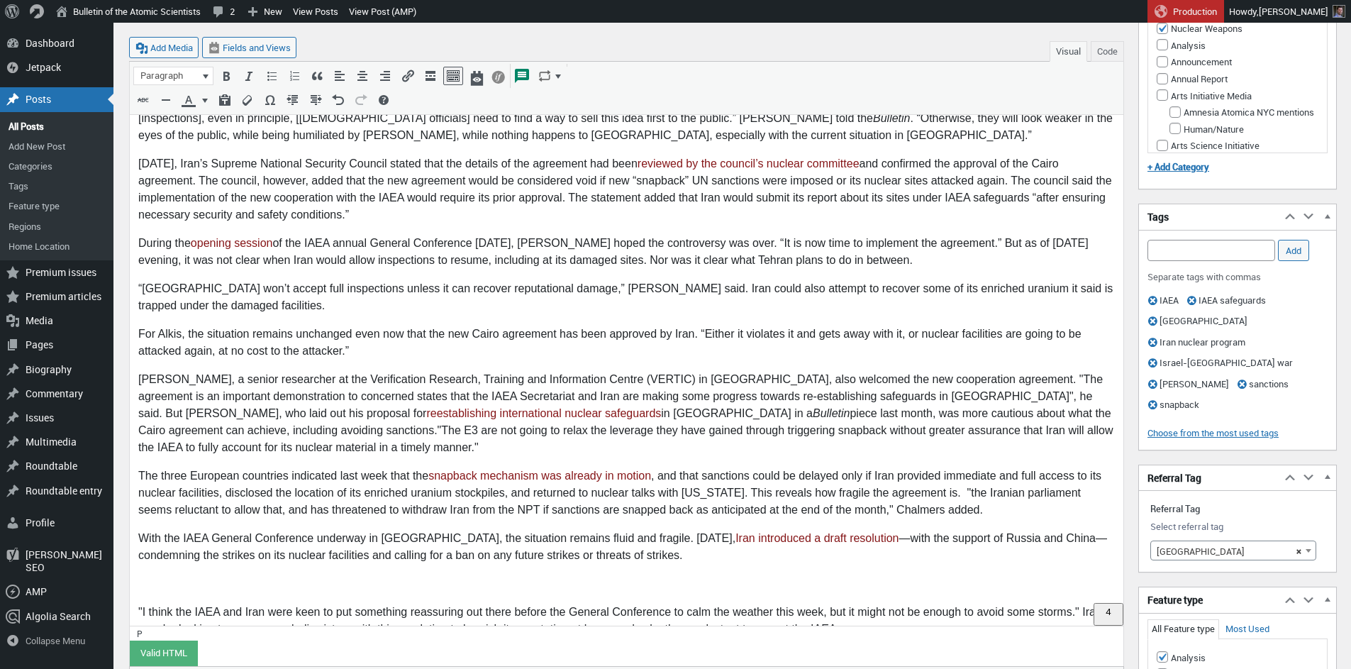
click at [652, 531] on p "With the IAEA General Conference underway in Vienna, the situation remains flui…" at bounding box center [626, 548] width 977 height 34
click at [525, 576] on p "To enrich screen reader interactions, please activate Accessibility in Grammarl…" at bounding box center [626, 584] width 977 height 17
click at [649, 531] on p "With the IAEA General Conference underway in Vienna, the situation remains flui…" at bounding box center [626, 548] width 977 height 34
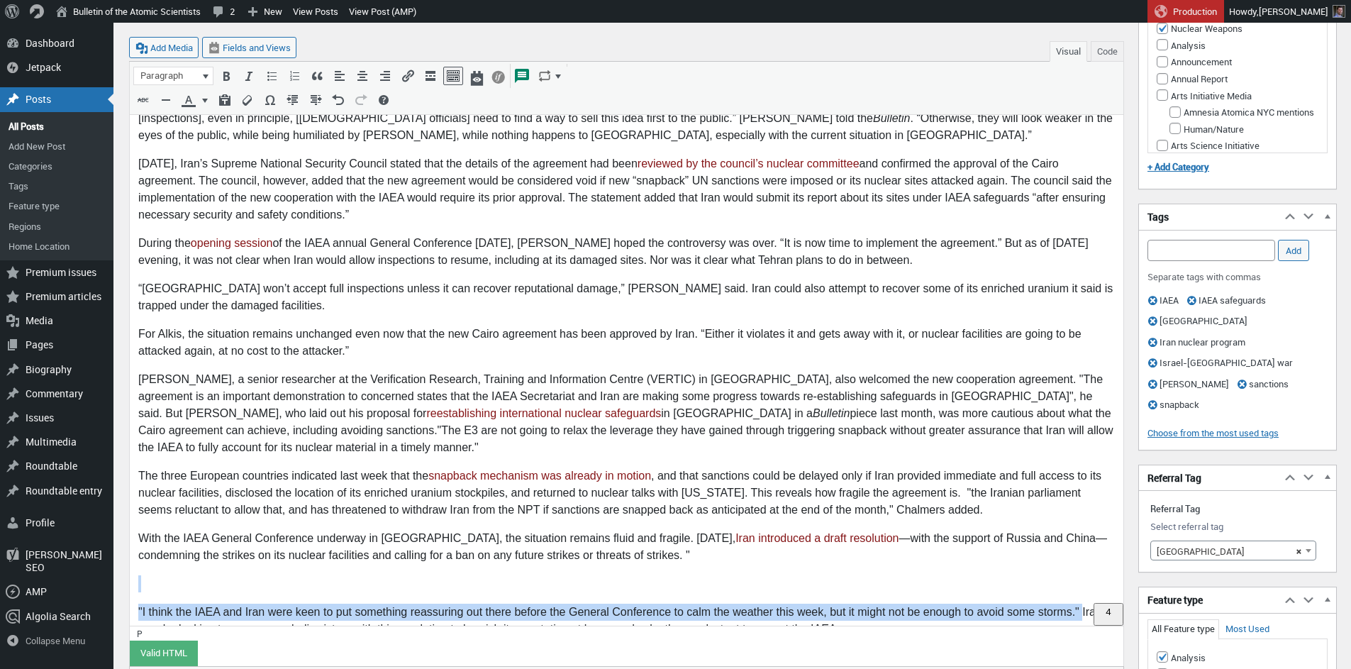
drag, startPoint x: 1075, startPoint y: 581, endPoint x: 679, endPoint y: 519, distance: 401.3
click at [679, 519] on body "The National Security Commission of the Iranian Parliament held an emergency se…" at bounding box center [626, 51] width 977 height 1199
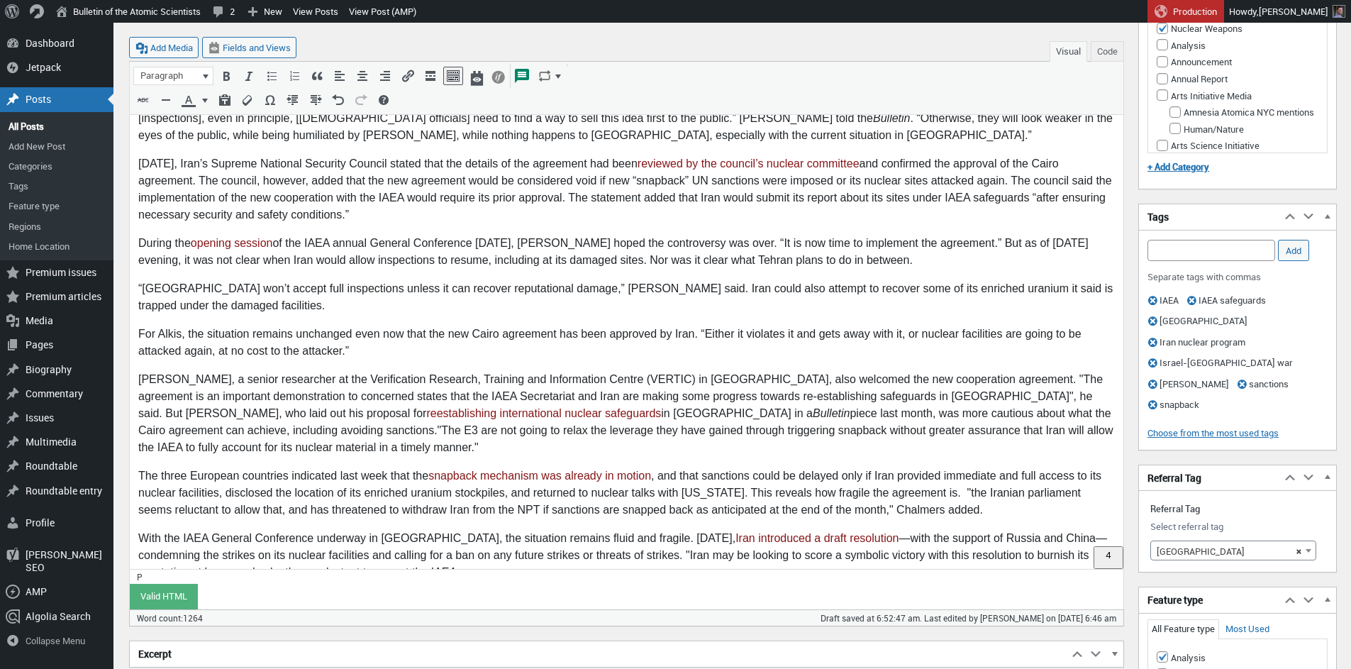
click at [407, 541] on p "With the IAEA General Conference underway in Vienna, the situation remains flui…" at bounding box center [626, 556] width 977 height 51
click at [394, 541] on p "With the IAEA General Conference underway in Vienna, the situation remains flui…" at bounding box center [626, 556] width 977 height 51
click at [367, 541] on p "With the IAEA General Conference underway in Vienna, the situation remains flui…" at bounding box center [626, 556] width 977 height 51
click at [397, 542] on p "With the IAEA General Conference underway in Vienna, the situation remains flui…" at bounding box center [626, 556] width 977 height 51
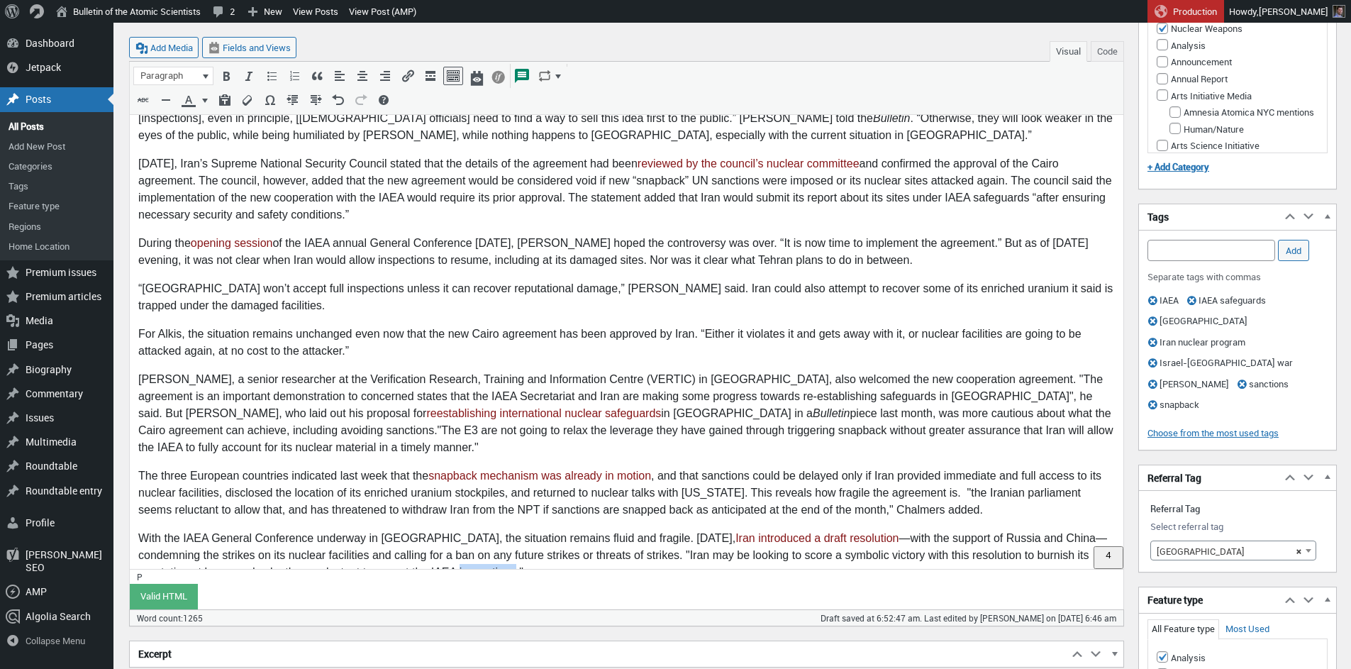
click at [360, 540] on p "With the IAEA General Conference underway in Vienna, the situation remains flui…" at bounding box center [626, 556] width 977 height 51
click at [375, 536] on p "With the IAEA General Conference underway in Vienna, the situation remains flui…" at bounding box center [626, 556] width 977 height 51
click at [454, 541] on p "With the IAEA General Conference underway in Vienna, the situation remains flui…" at bounding box center [626, 556] width 977 height 51
click at [448, 557] on body "The National Security Commission of the Iranian Parliament held an emergency se…" at bounding box center [626, 23] width 977 height 1142
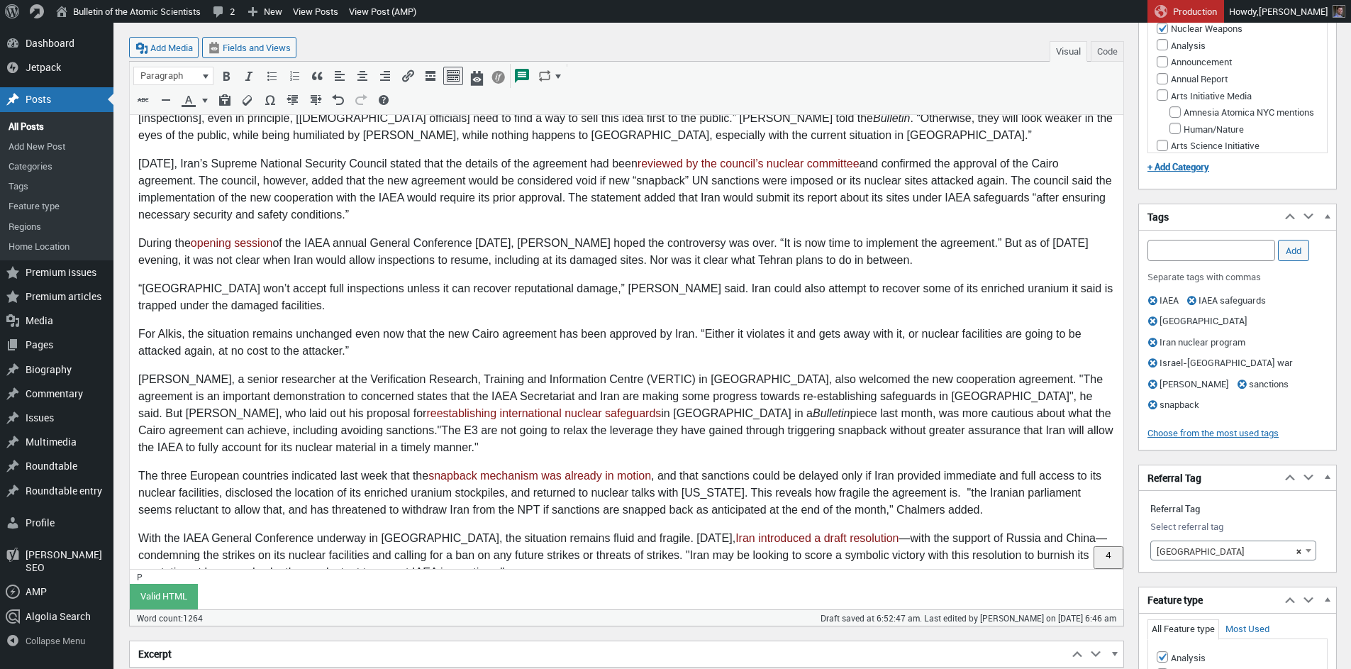
scroll to position [924, 0]
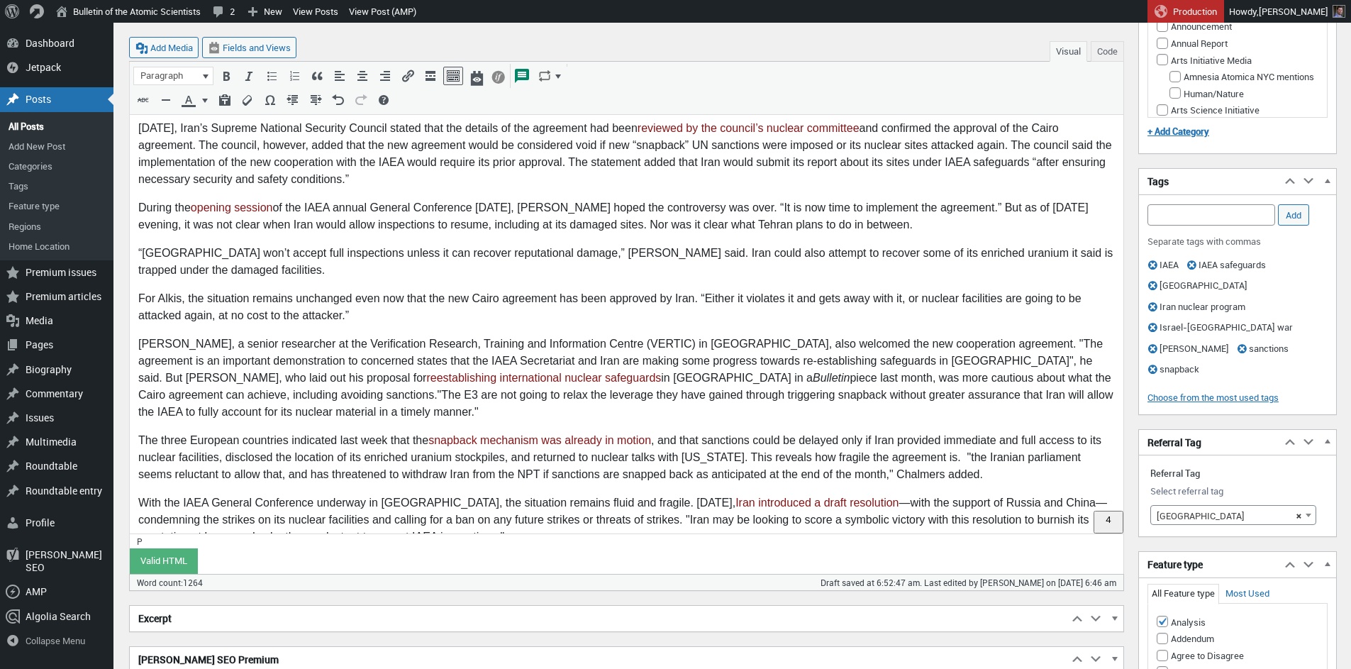
click at [465, 496] on p "With the IAEA General Conference underway in Vienna, the situation remains flui…" at bounding box center [626, 520] width 977 height 51
click at [460, 506] on p "With the IAEA General Conference underway in Vienna, the situation remains flui…" at bounding box center [626, 520] width 977 height 51
click at [348, 501] on p "With the IAEA General Conference underway in Vienna, the situation remains flui…" at bounding box center [626, 520] width 977 height 51
click at [375, 505] on p "With the IAEA General Conference underway in Vienna, the situation remains flui…" at bounding box center [626, 520] width 977 height 51
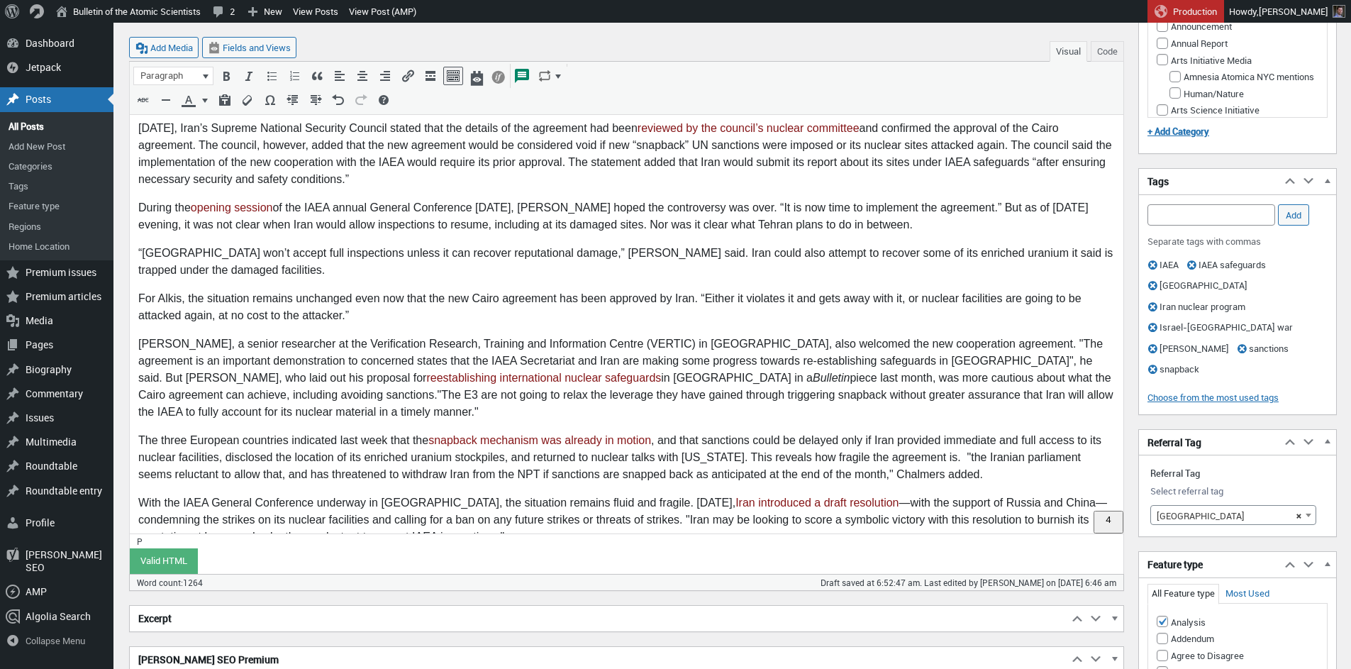
click at [348, 504] on p "With the IAEA General Conference underway in Vienna, the situation remains flui…" at bounding box center [626, 520] width 977 height 51
click at [414, 504] on p "With the IAEA General Conference underway in Vienna, the situation remains flui…" at bounding box center [626, 520] width 977 height 51
click at [404, 510] on p "With the IAEA General Conference underway in Vienna, the situation remains flui…" at bounding box center [626, 520] width 977 height 51
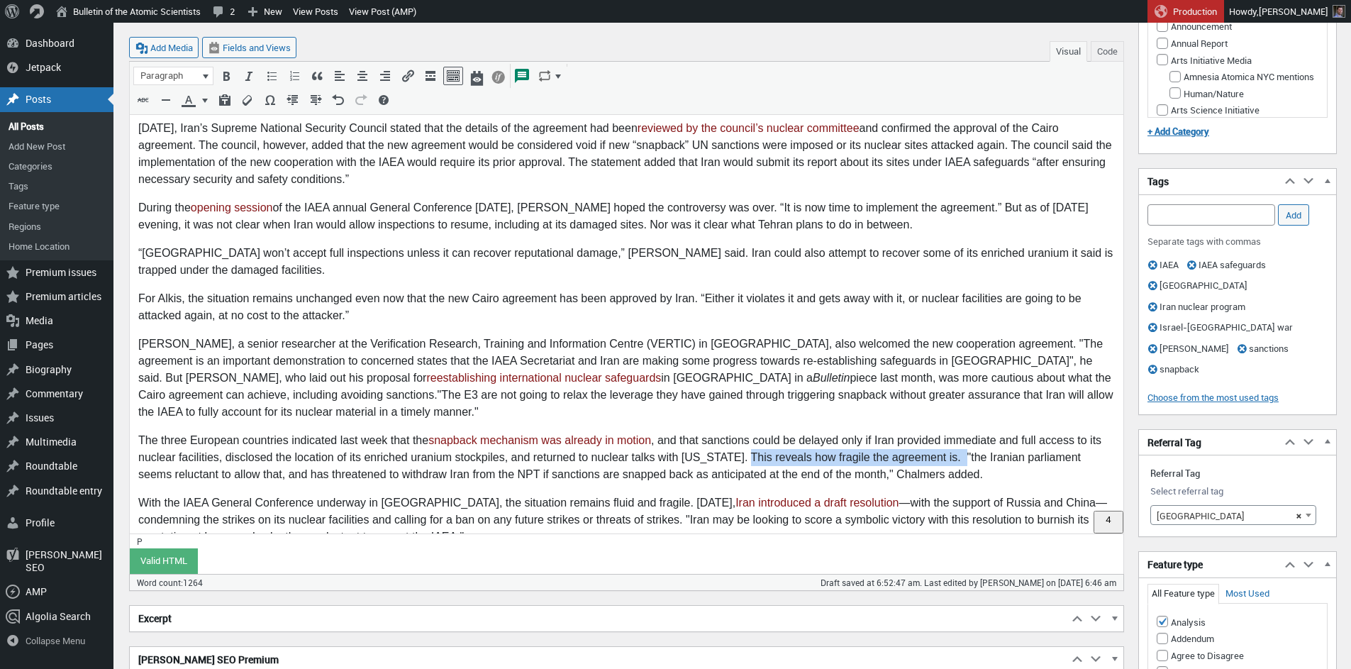
drag, startPoint x: 753, startPoint y: 426, endPoint x: 955, endPoint y: 429, distance: 201.5
click at [965, 433] on p "The three European countries indicated last week that the snapback mechanism wa…" at bounding box center [626, 458] width 977 height 51
drag, startPoint x: 783, startPoint y: 440, endPoint x: 851, endPoint y: 440, distance: 68.1
click at [851, 440] on p "The three European countries indicated last week that the snapback mechanism wa…" at bounding box center [626, 458] width 977 height 51
click at [436, 502] on p "With the IAEA General Conference underway in Vienna, the situation remains flui…" at bounding box center [626, 520] width 977 height 51
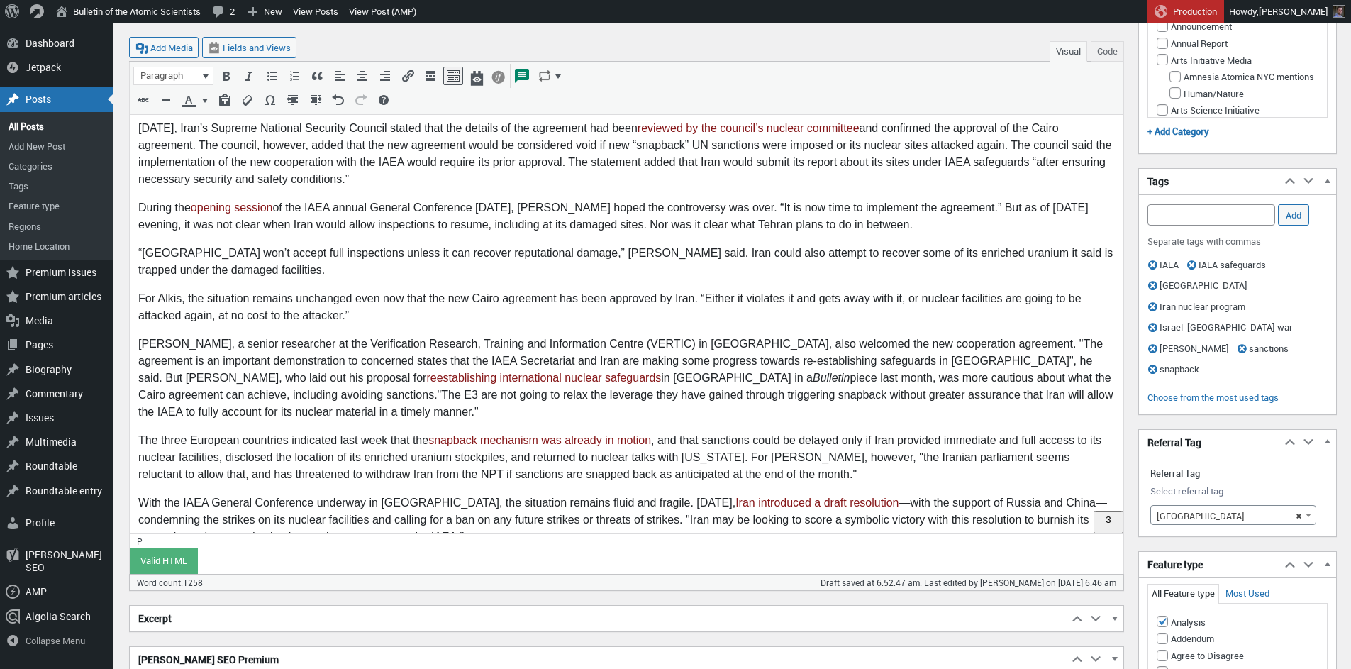
click at [314, 495] on p "With the IAEA General Conference underway in Vienna, the situation remains flui…" at bounding box center [626, 520] width 977 height 51
drag, startPoint x: 598, startPoint y: 468, endPoint x: 636, endPoint y: 475, distance: 38.3
click at [649, 495] on p "With the IAEA General Conference currently underway in Vienna, the situation re…" at bounding box center [626, 520] width 977 height 51
drag, startPoint x: 483, startPoint y: 468, endPoint x: 592, endPoint y: 470, distance: 109.2
click at [592, 495] on p "With the IAEA General Conference currently underway in Vienna, the situation re…" at bounding box center [626, 520] width 977 height 51
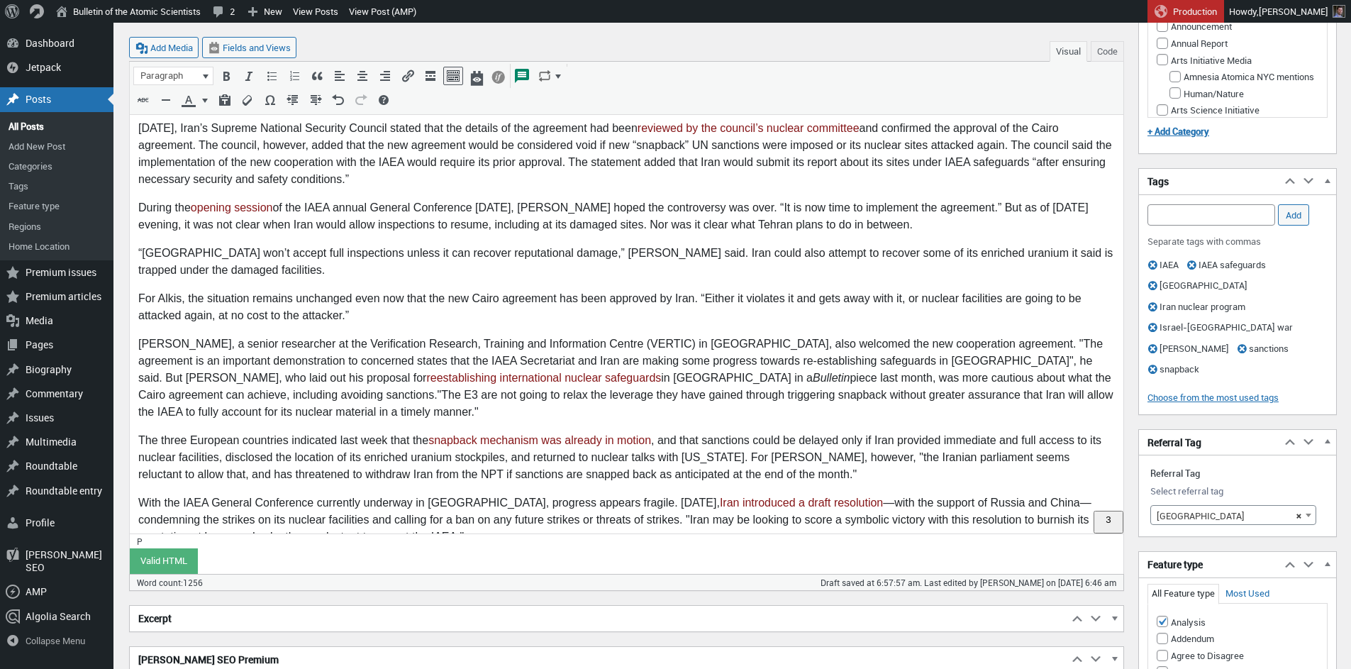
click at [462, 495] on p "With the IAEA General Conference currently underway in Vienna, progress appears…" at bounding box center [626, 520] width 977 height 51
click at [494, 495] on p "With the IAEA General Conference currently underway in Vienna, the situation re…" at bounding box center [626, 520] width 977 height 51
click at [550, 495] on p "With the IAEA General Conference currently underway in Vienna, the situation re…" at bounding box center [626, 520] width 977 height 51
click at [594, 495] on p "With the IAEA General Conference currently underway in Vienna, the situation re…" at bounding box center [626, 520] width 977 height 51
drag, startPoint x: 752, startPoint y: 423, endPoint x: 779, endPoint y: 472, distance: 55.9
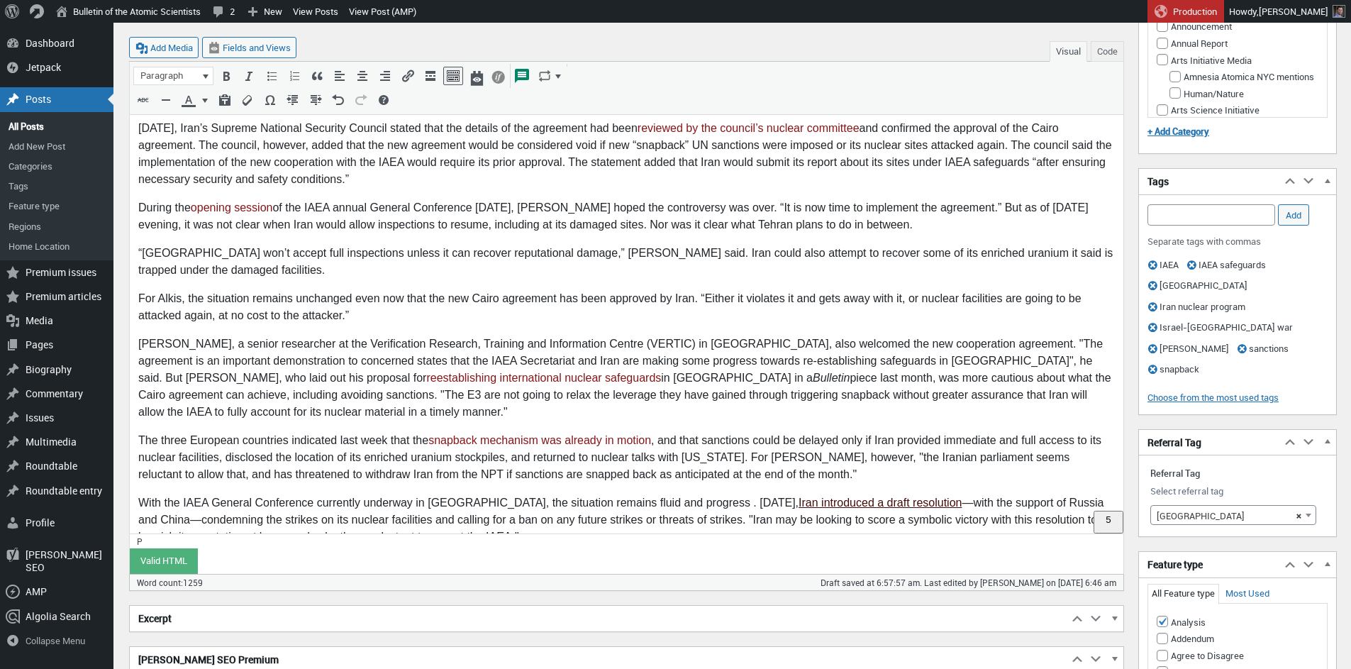
click at [752, 433] on p "The three European countries indicated last week that the snapback mechanism wa…" at bounding box center [626, 458] width 977 height 51
drag, startPoint x: 977, startPoint y: 426, endPoint x: 983, endPoint y: 452, distance: 27.0
click at [977, 433] on p "The three European countries indicated last week that the snapback mechanism wa…" at bounding box center [626, 458] width 977 height 51
click at [946, 439] on p "The three European countries indicated last week that the snapback mechanism wa…" at bounding box center [626, 458] width 977 height 51
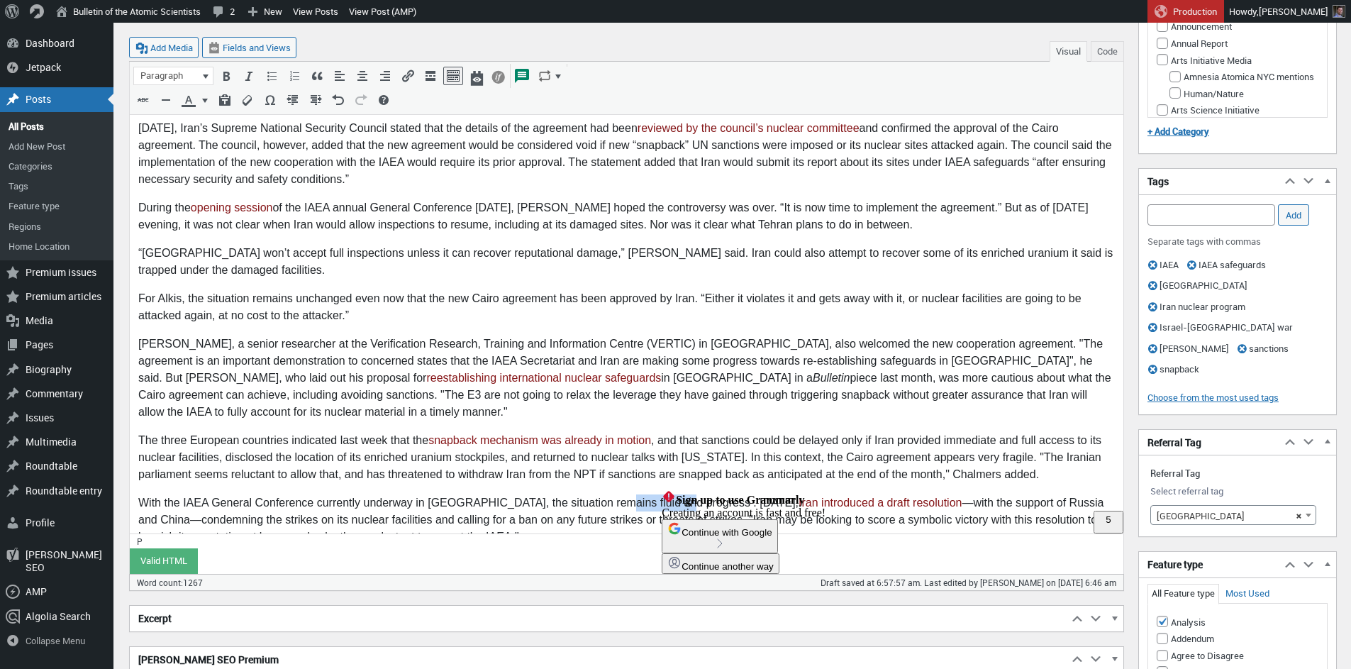
drag, startPoint x: 597, startPoint y: 469, endPoint x: 665, endPoint y: 467, distance: 67.4
click at [665, 495] on p "With the IAEA General Conference currently underway in Vienna, the situation re…" at bounding box center [626, 520] width 977 height 51
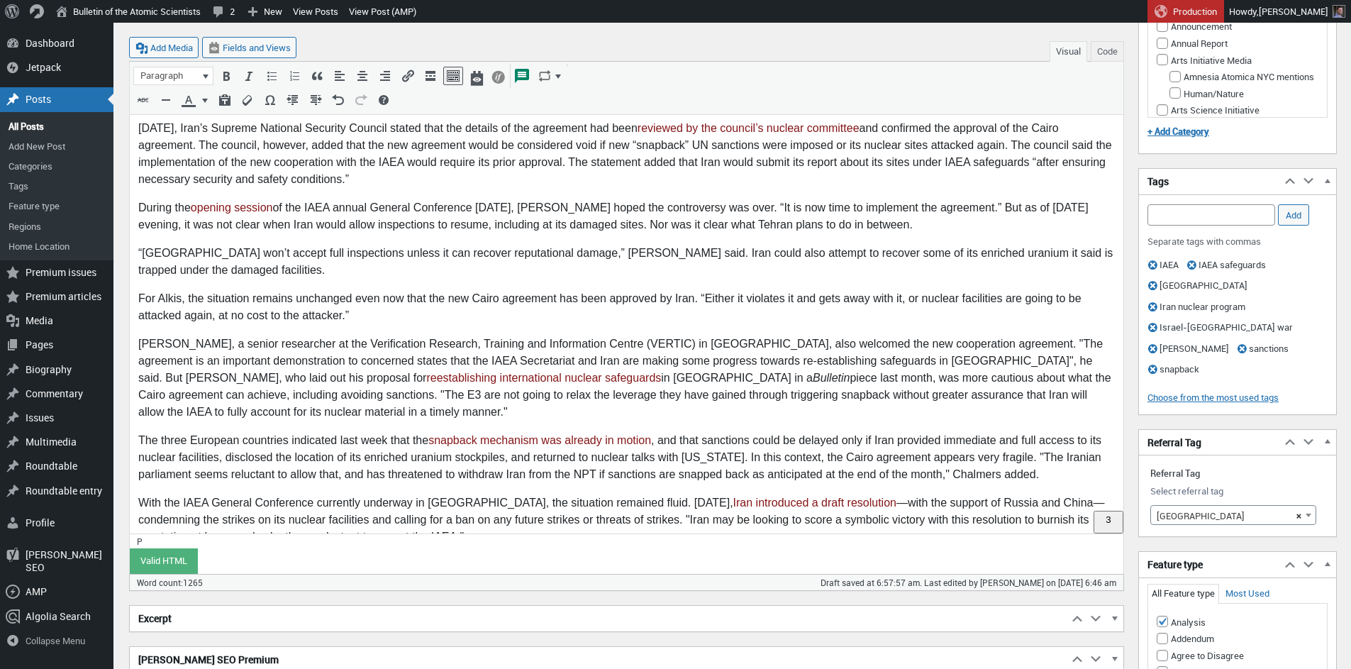
click at [353, 495] on p "With the IAEA General Conference currently underway in Vienna, the situation re…" at bounding box center [626, 520] width 977 height 51
click at [344, 495] on p "With the IAEA General Conference currently underway in Vienna, the situation re…" at bounding box center [626, 520] width 977 height 51
click at [551, 495] on p "With the IAEA General Conference underway in Vienna, the situation remained flu…" at bounding box center [626, 520] width 977 height 51
click at [516, 495] on p "With the IAEA General Conference underway in Vienna, the situation remained flu…" at bounding box center [626, 520] width 977 height 51
click at [351, 504] on p "With the IAEA General Conference underway in Vienna, the situation remains flui…" at bounding box center [626, 520] width 977 height 51
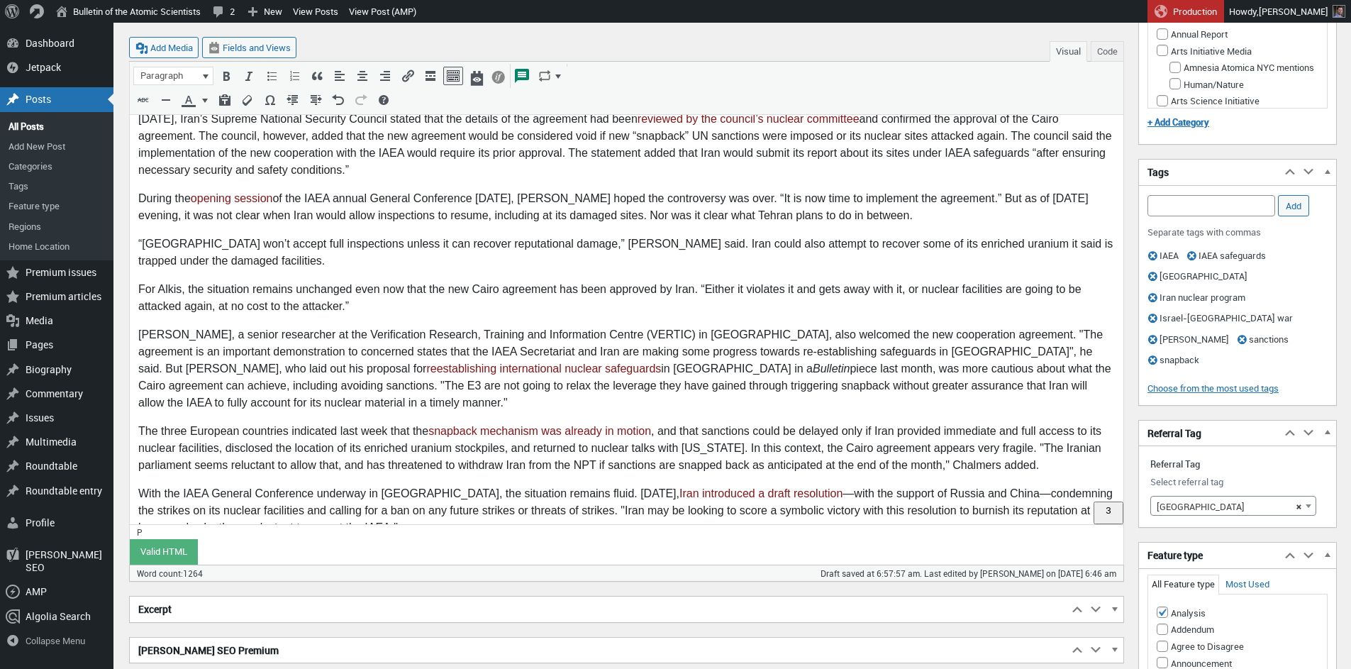
scroll to position [1055, 0]
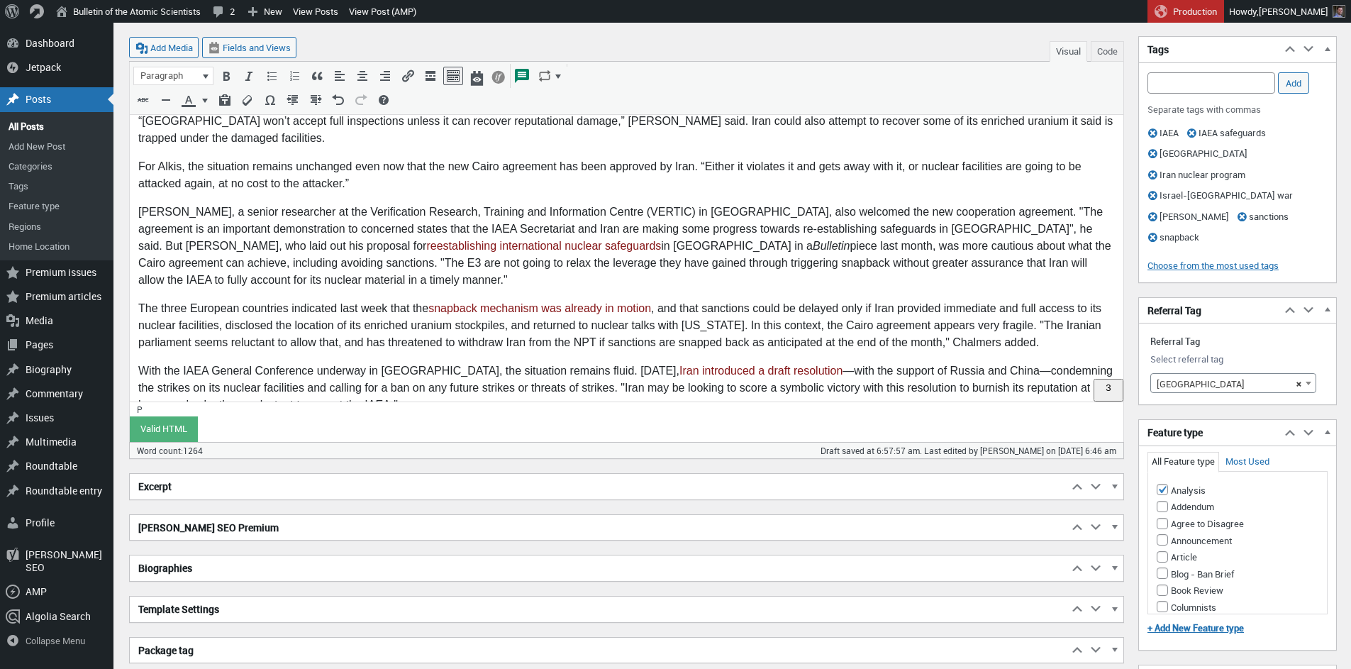
click at [545, 363] on p "With the IAEA General Conference underway in Vienna, the situation remains flui…" at bounding box center [626, 388] width 977 height 51
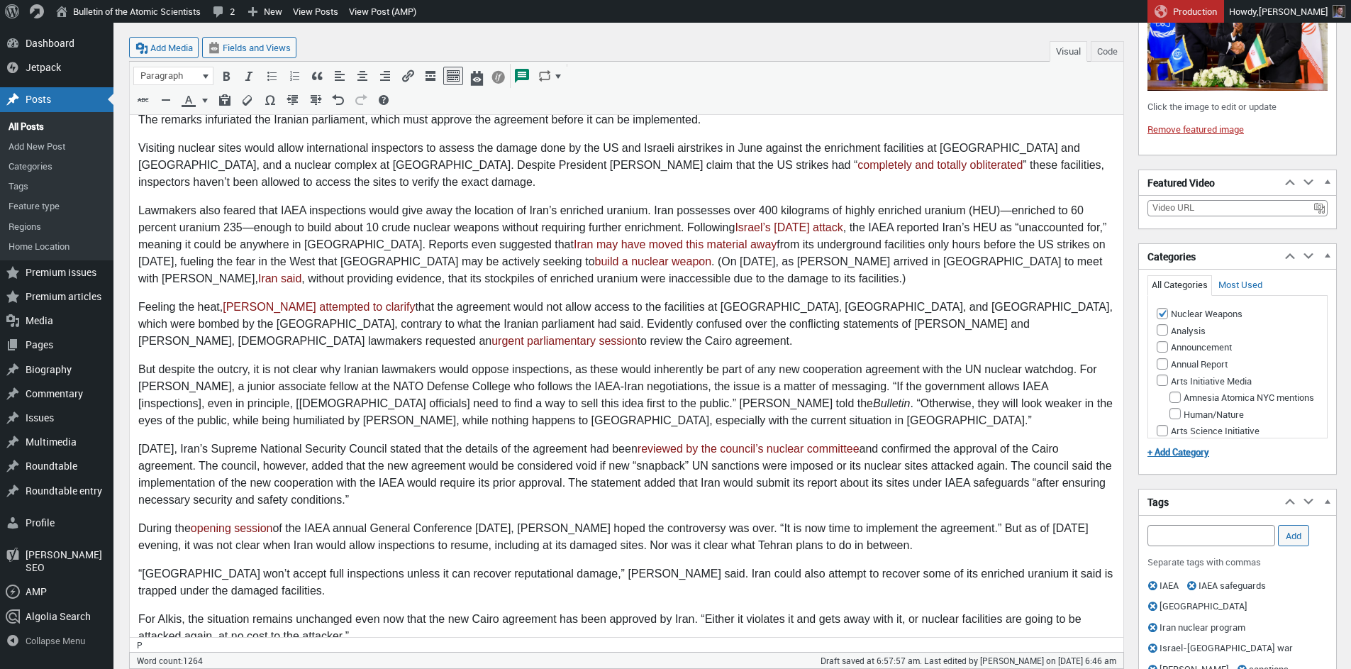
scroll to position [0, 0]
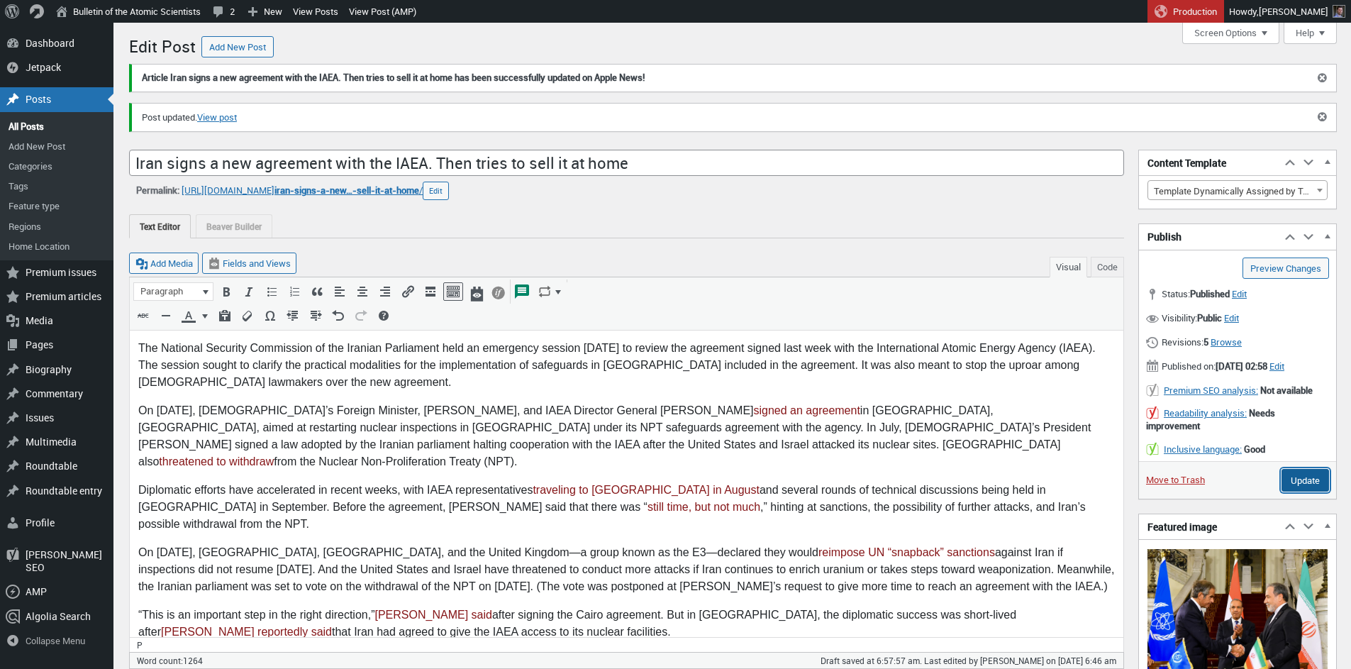
click at [1300, 492] on input "Update" at bounding box center [1306, 480] width 48 height 23
drag, startPoint x: 229, startPoint y: 115, endPoint x: 239, endPoint y: 117, distance: 10.2
click at [510, 411] on p "On September 9, Iran’s Foreign Minister, Abbas Araghchi, and IAEA Director Gene…" at bounding box center [626, 436] width 977 height 68
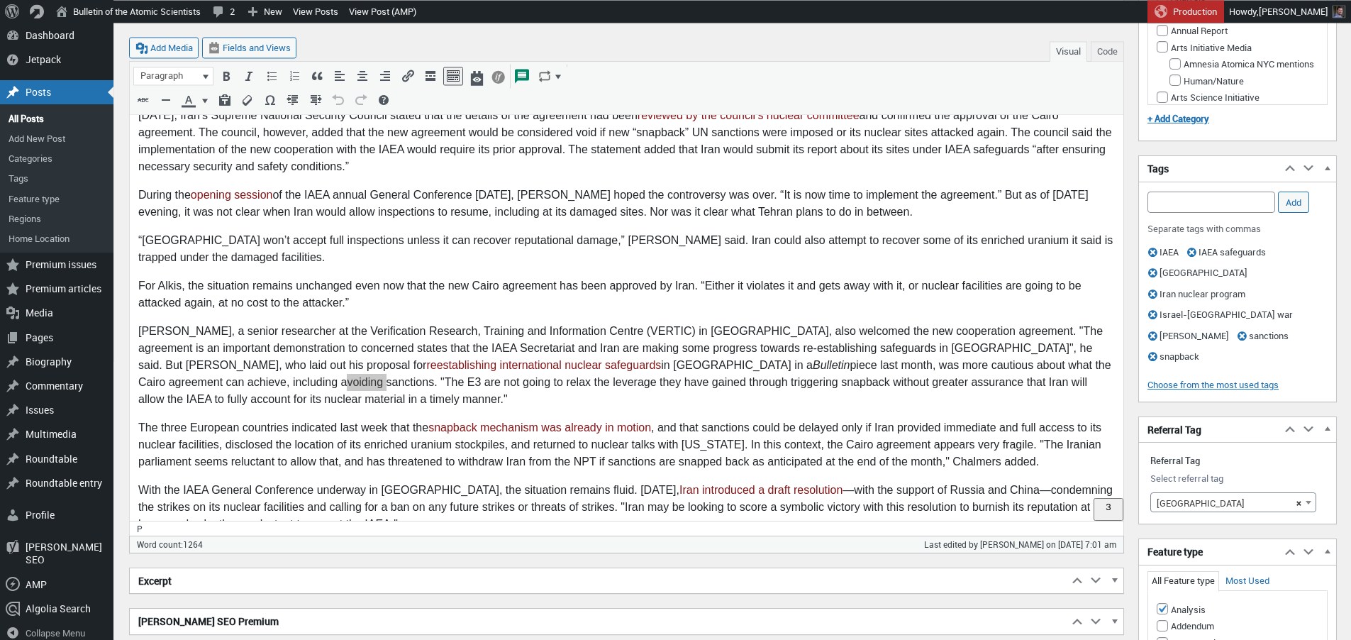
scroll to position [937, 0]
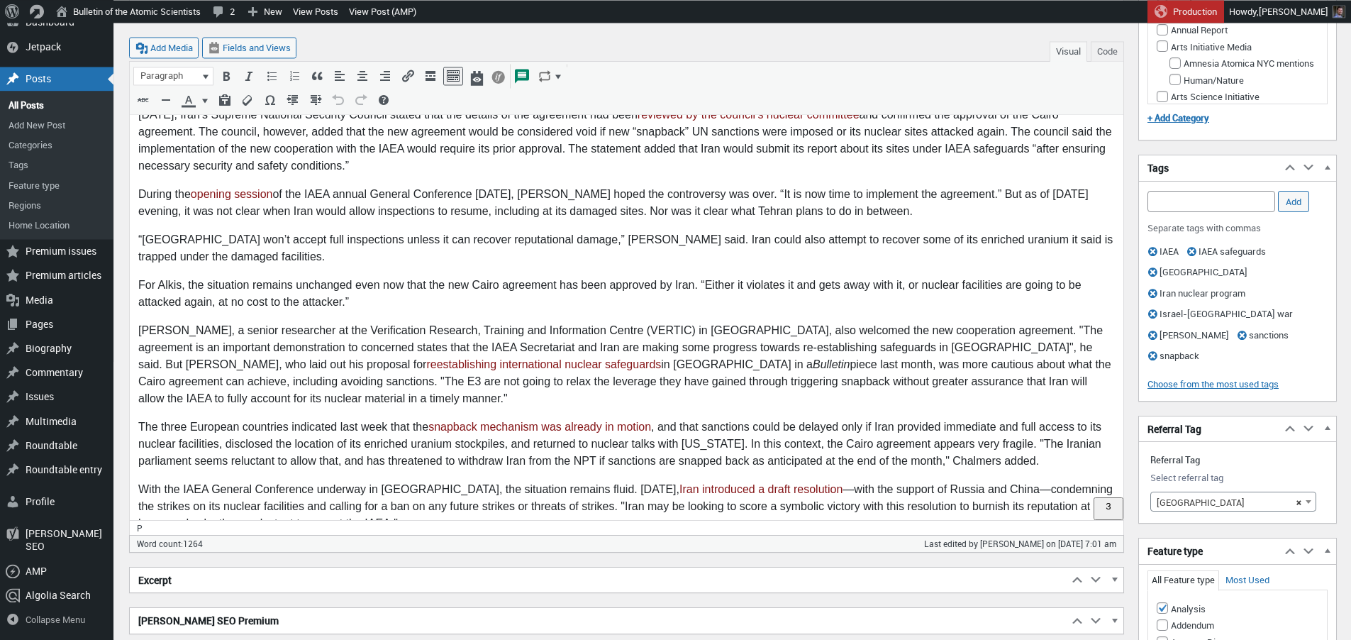
click at [989, 336] on p "Hugh Chalmers, a senior researcher at the Verification Research, Training and I…" at bounding box center [626, 365] width 977 height 85
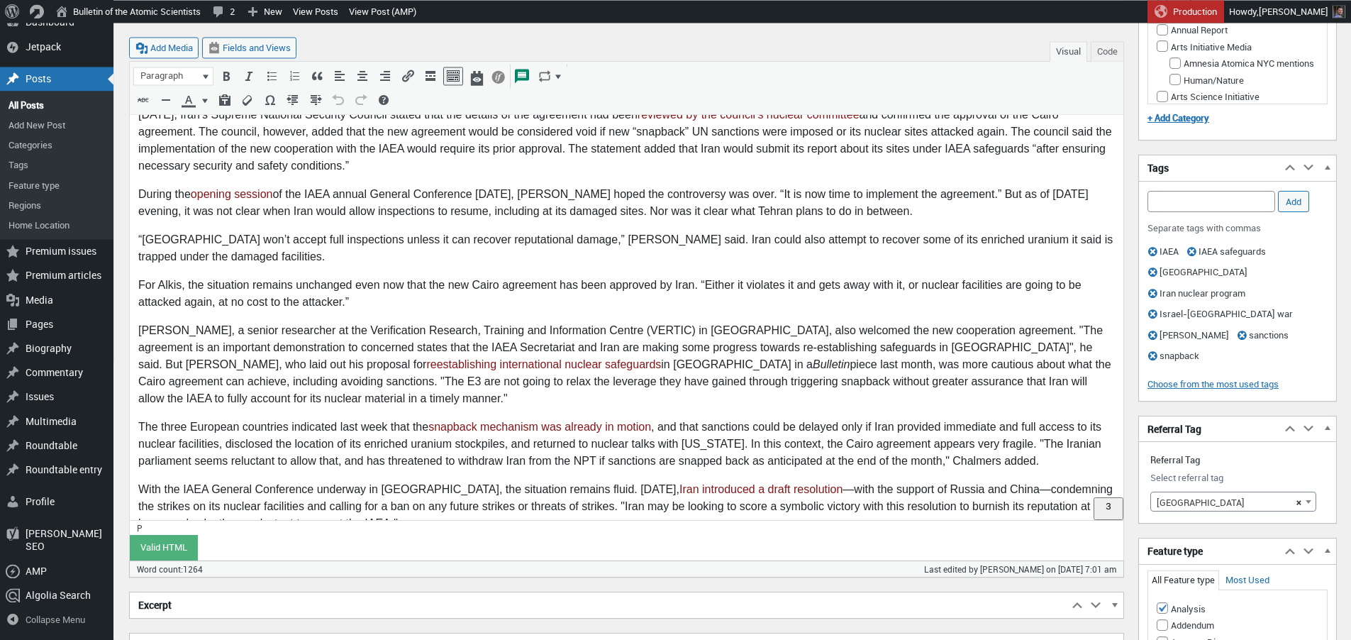
click at [1002, 332] on p "Hugh Chalmers, a senior researcher at the Verification Research, Training and I…" at bounding box center [626, 365] width 977 height 85
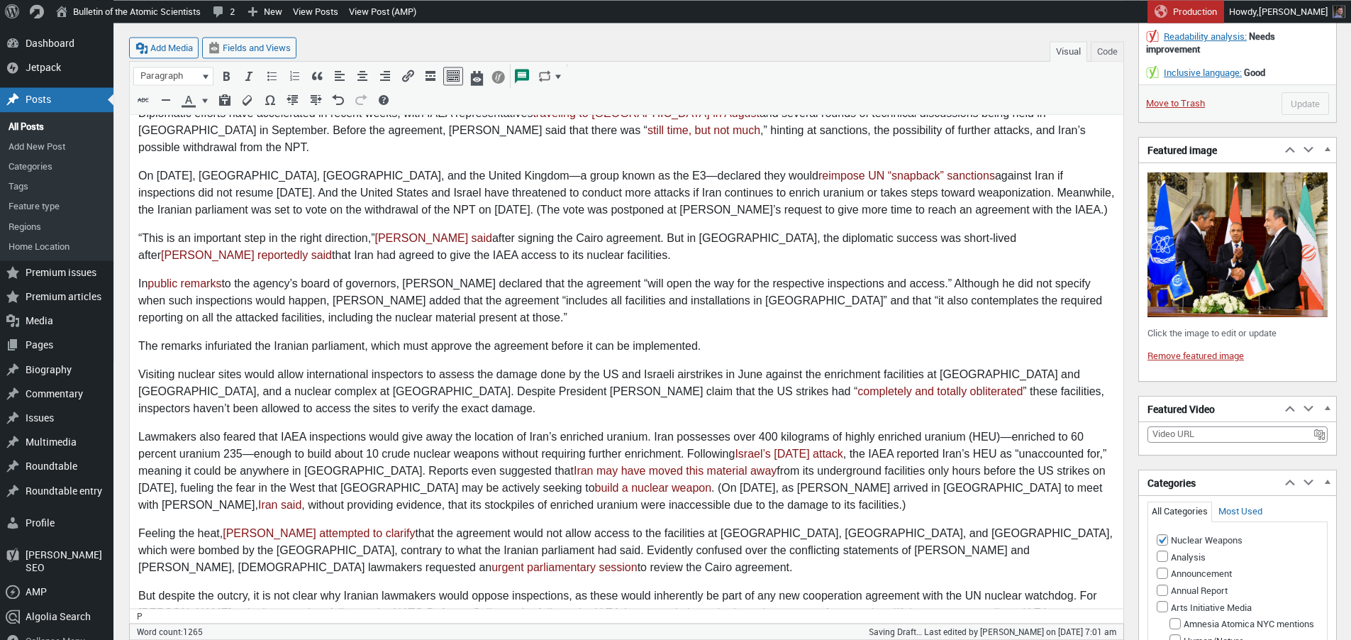
scroll to position [0, 0]
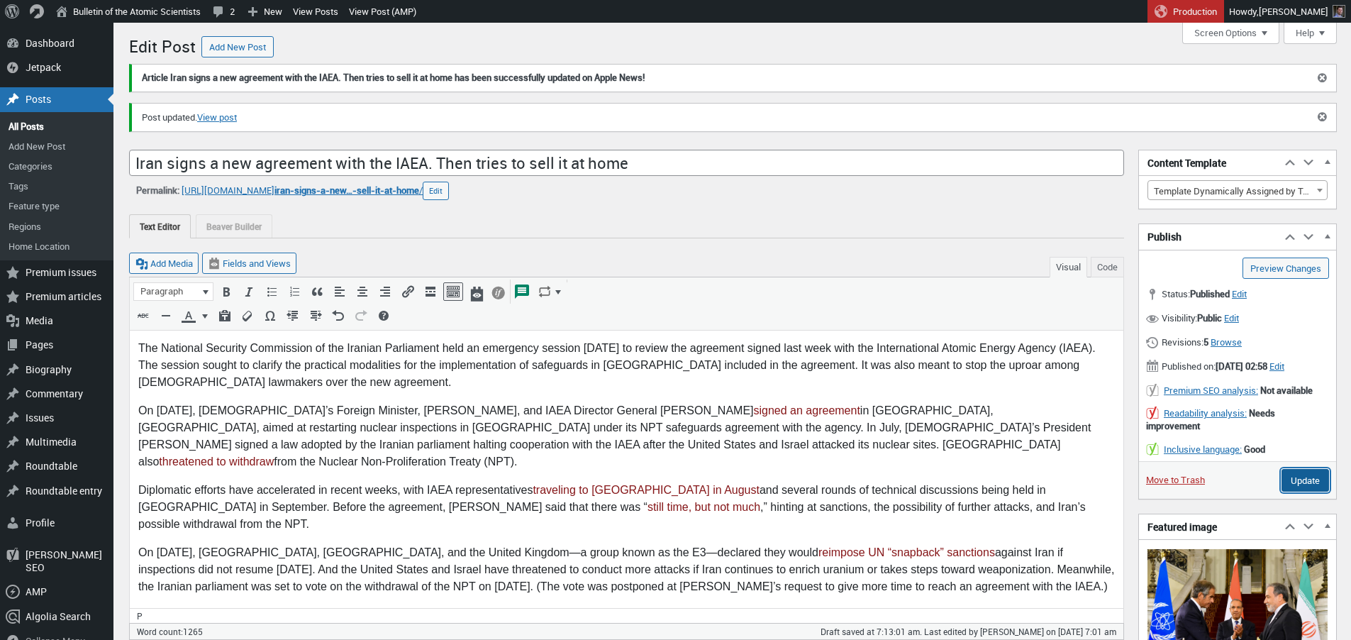
click at [1299, 492] on input "Update" at bounding box center [1306, 480] width 48 height 23
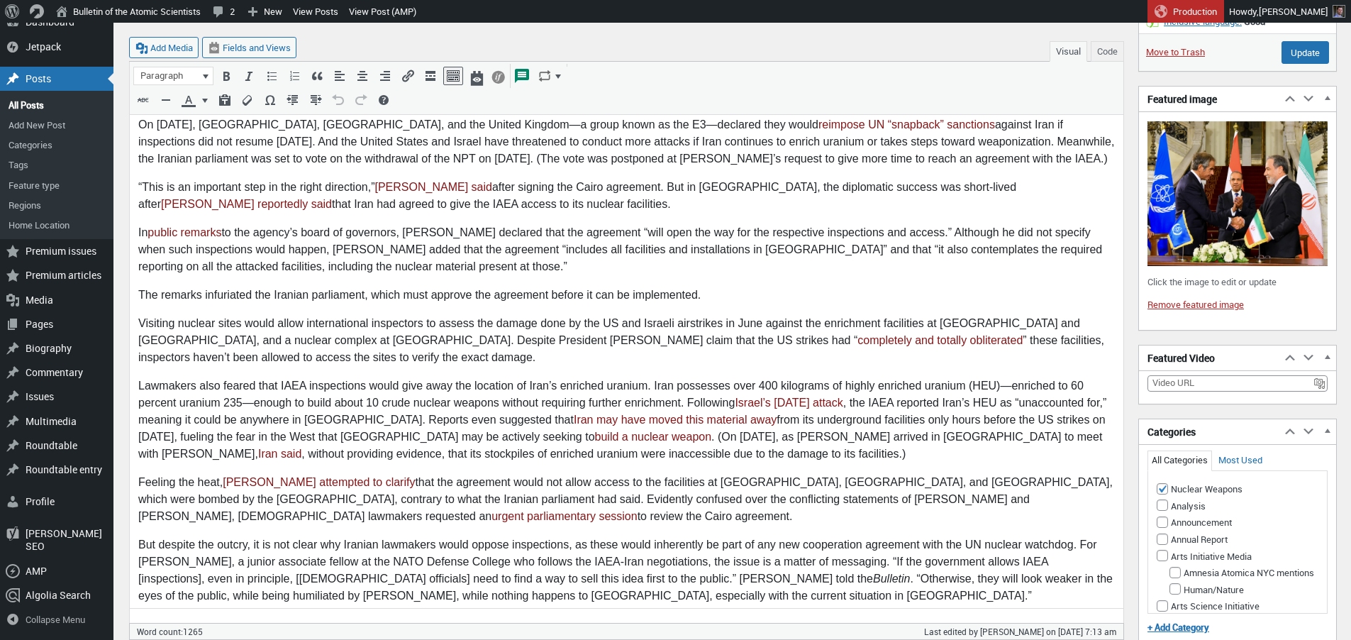
scroll to position [1174, 0]
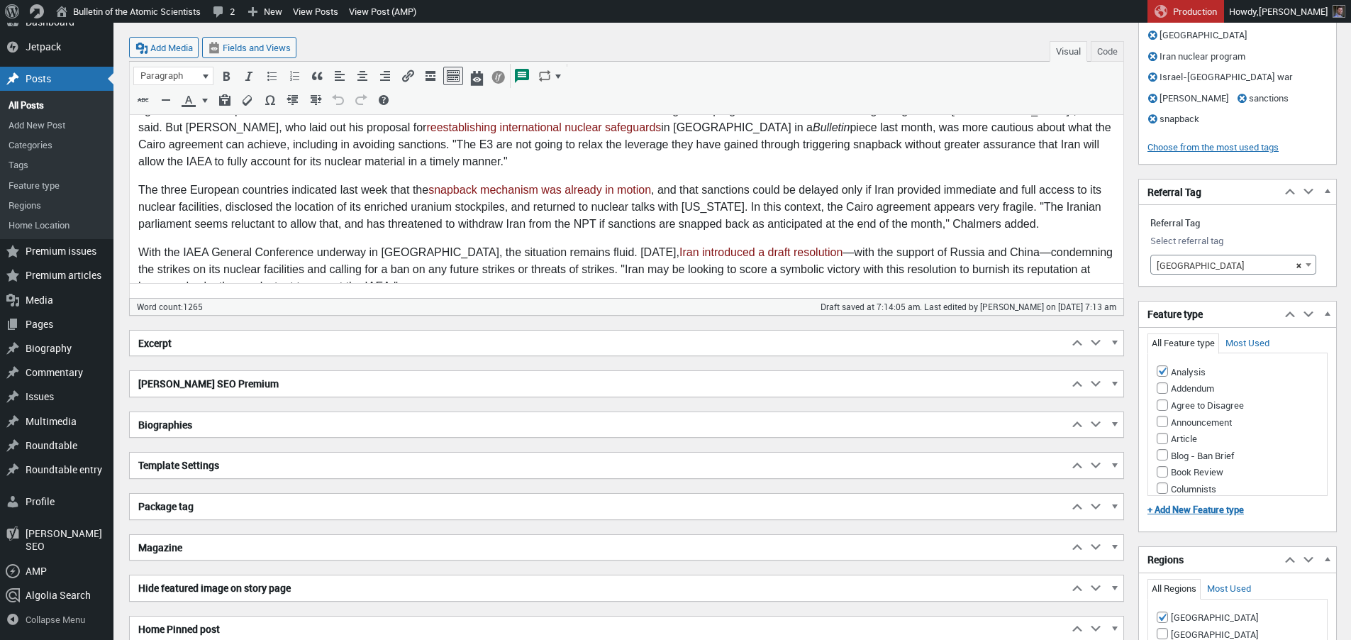
click at [337, 252] on p "With the IAEA General Conference underway in [GEOGRAPHIC_DATA], the situation r…" at bounding box center [626, 270] width 977 height 51
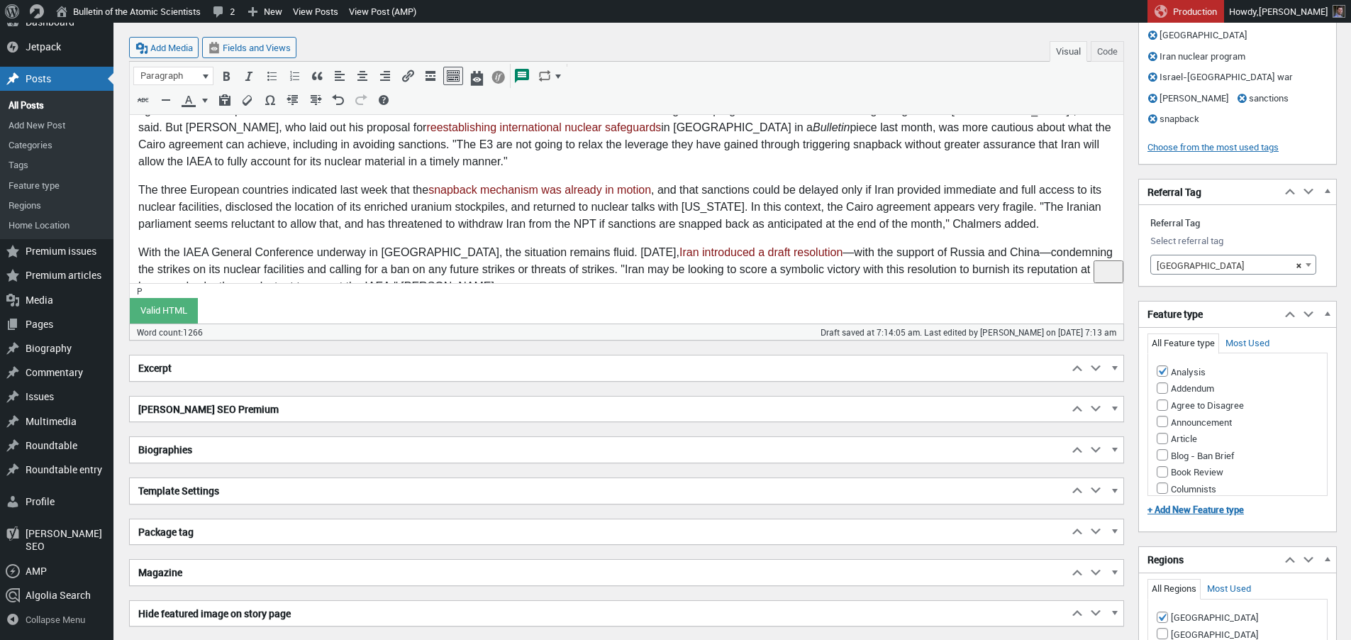
click at [1019, 189] on p "The three European countries indicated last week that the snapback mechanism wa…" at bounding box center [626, 207] width 977 height 51
click at [405, 253] on p "With the IAEA General Conference underway in [GEOGRAPHIC_DATA], the situation r…" at bounding box center [626, 270] width 977 height 51
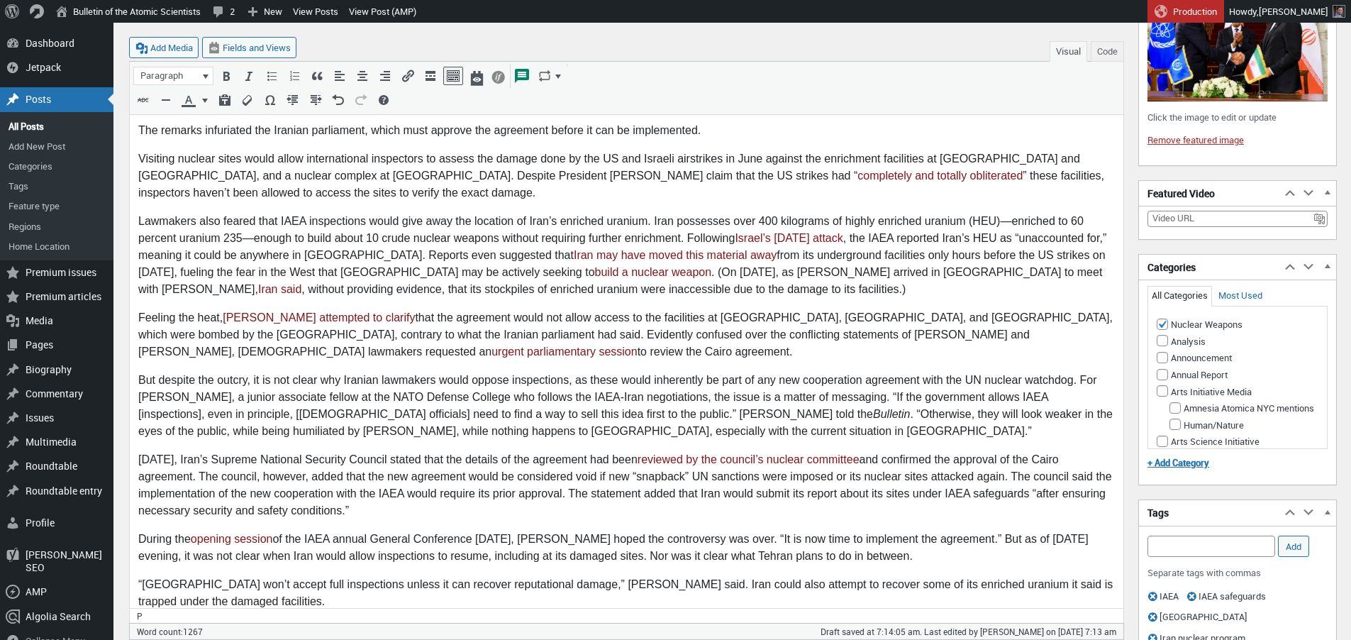
scroll to position [338, 0]
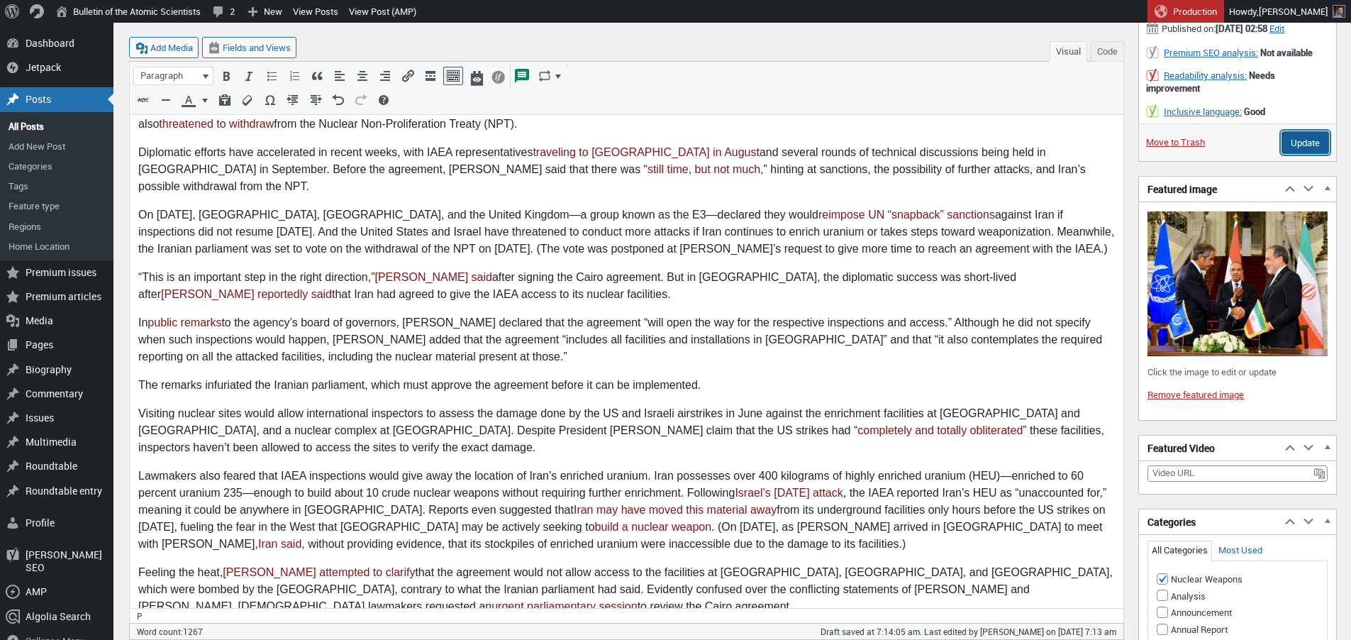
click at [1298, 154] on input "Update" at bounding box center [1306, 142] width 48 height 23
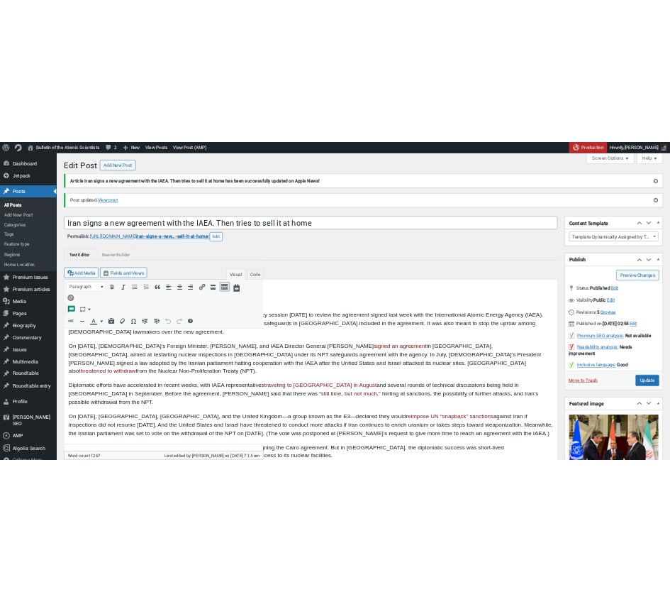
scroll to position [10, 0]
